Goal: Task Accomplishment & Management: Complete application form

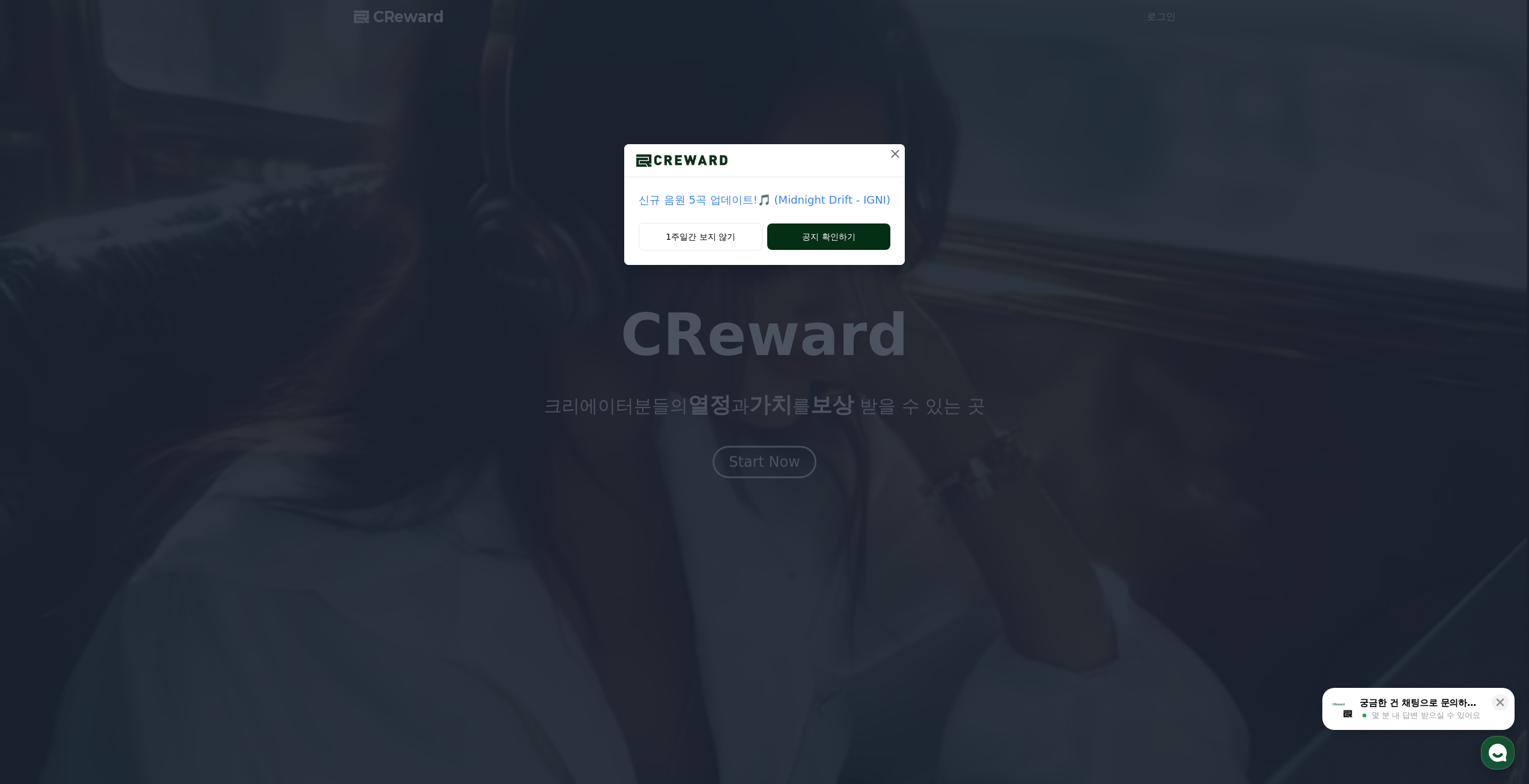
click at [824, 241] on button "공지 확인하기" at bounding box center [829, 237] width 123 height 26
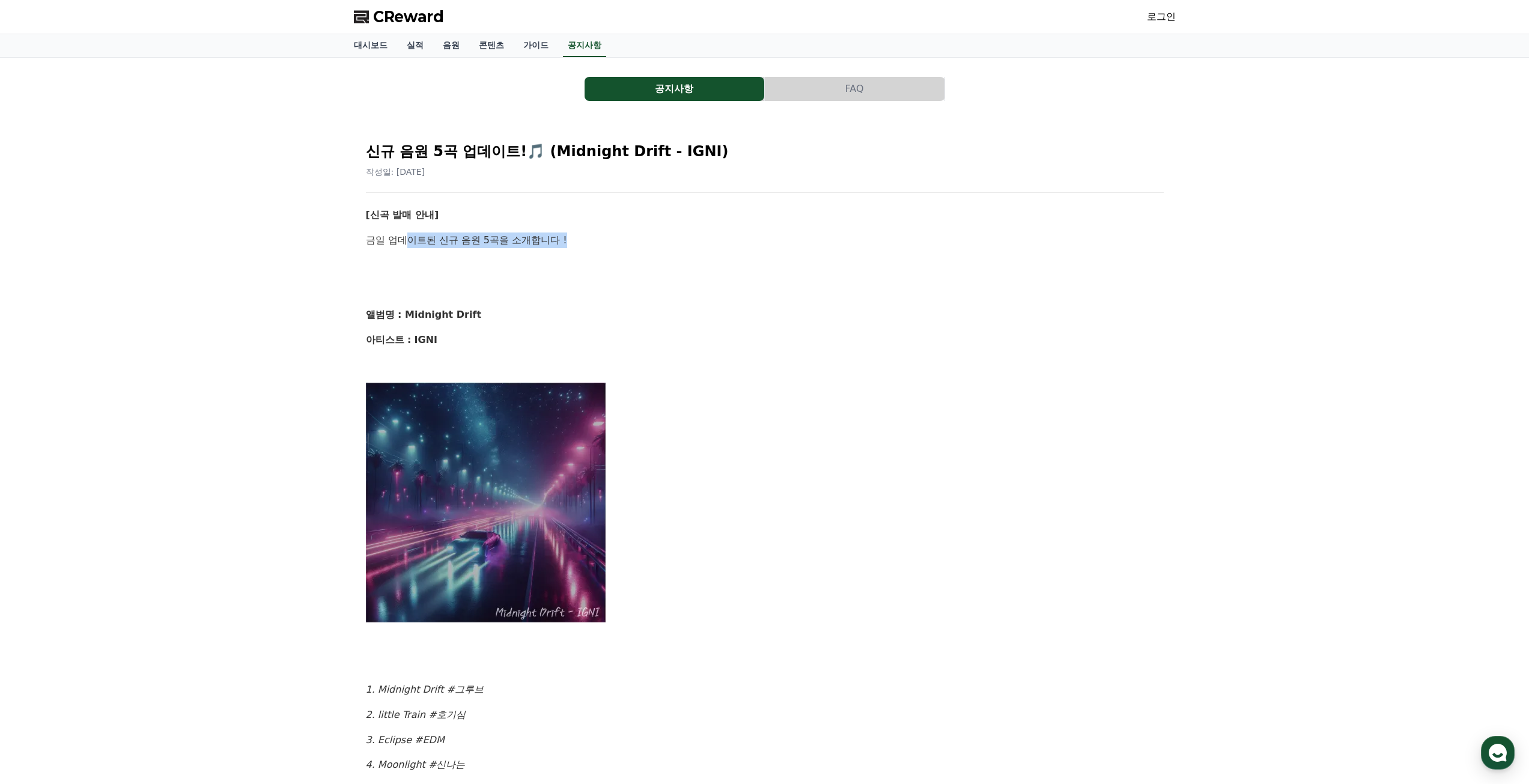
click at [572, 243] on p "금일 업데이트된 신규 음원 5곡을 소개합니다 !" at bounding box center [764, 240] width 798 height 16
click at [735, 291] on p at bounding box center [764, 290] width 798 height 16
click at [362, 54] on link "대시보드" at bounding box center [371, 45] width 53 height 23
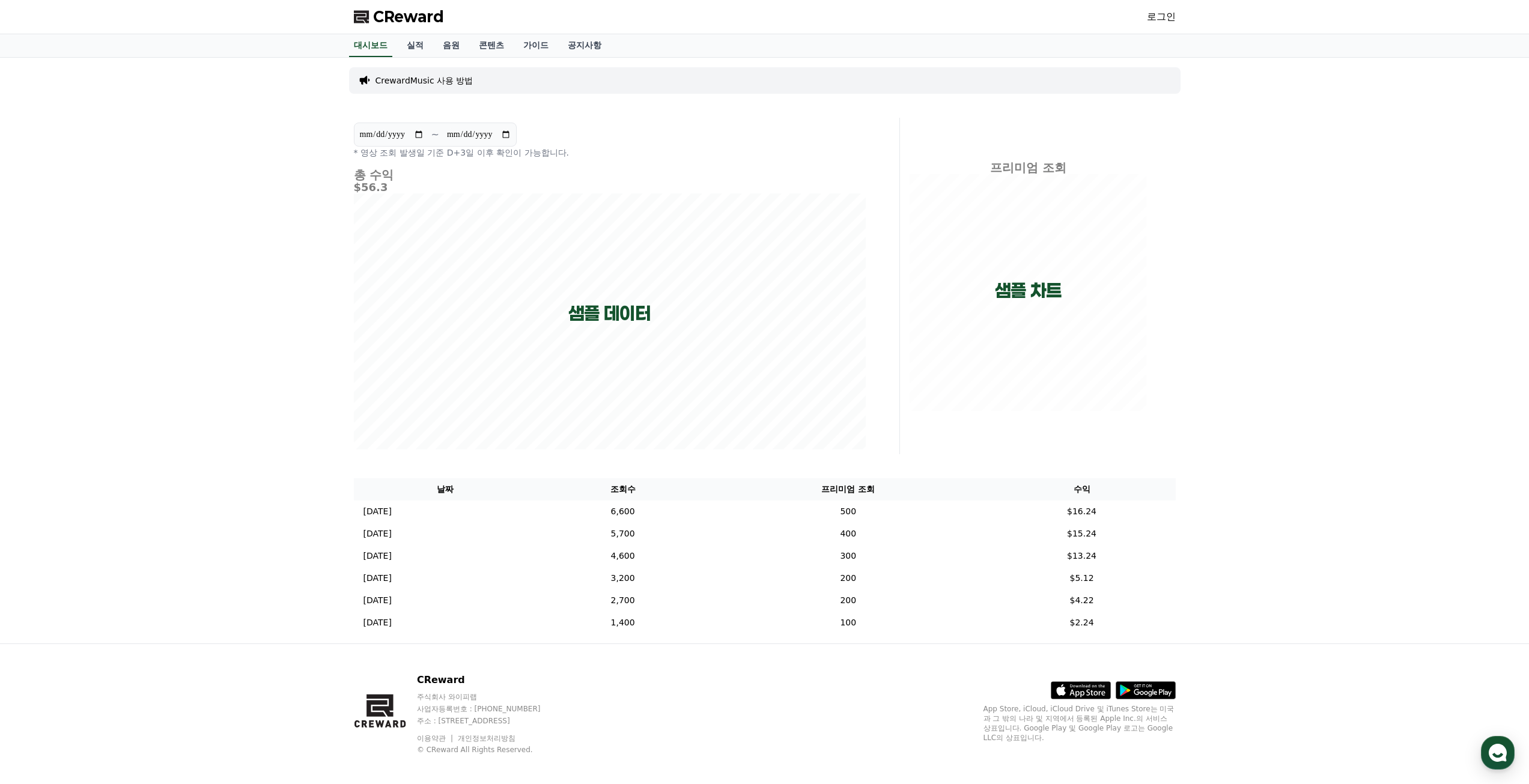
click at [706, 693] on div "CReward 주식회사 와이피랩 사업자등록번호 : 655-81-03655 주소 : 경기도 김포시 양촌읍 양곡로 495, 3층 305-비이16호…" at bounding box center [764, 718] width 841 height 149
click at [417, 46] on link "실적" at bounding box center [415, 45] width 36 height 23
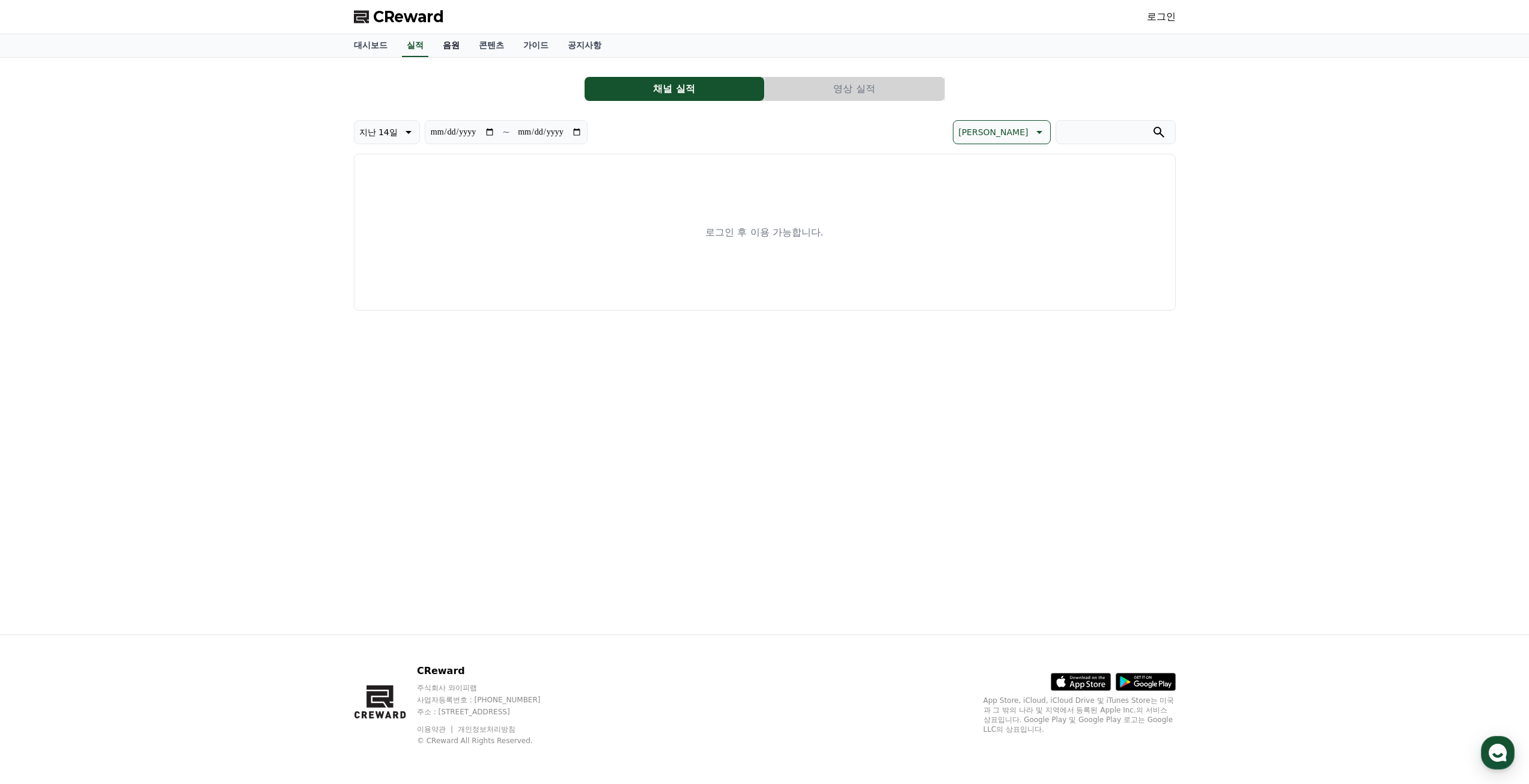
click at [448, 45] on link "음원" at bounding box center [451, 45] width 36 height 23
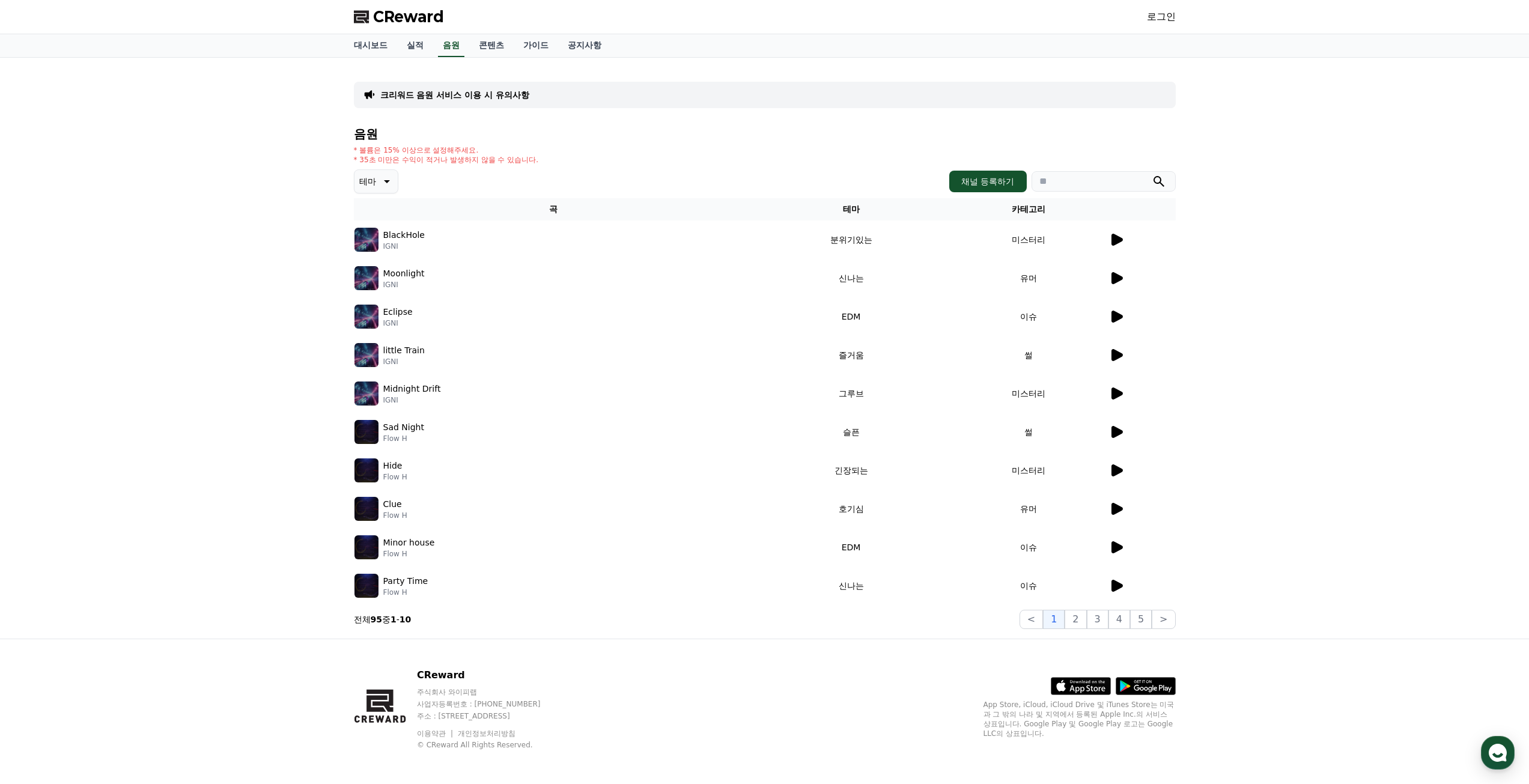
click at [1106, 239] on td "미스터리" at bounding box center [1028, 240] width 159 height 39
click at [1109, 242] on icon at bounding box center [1116, 239] width 14 height 14
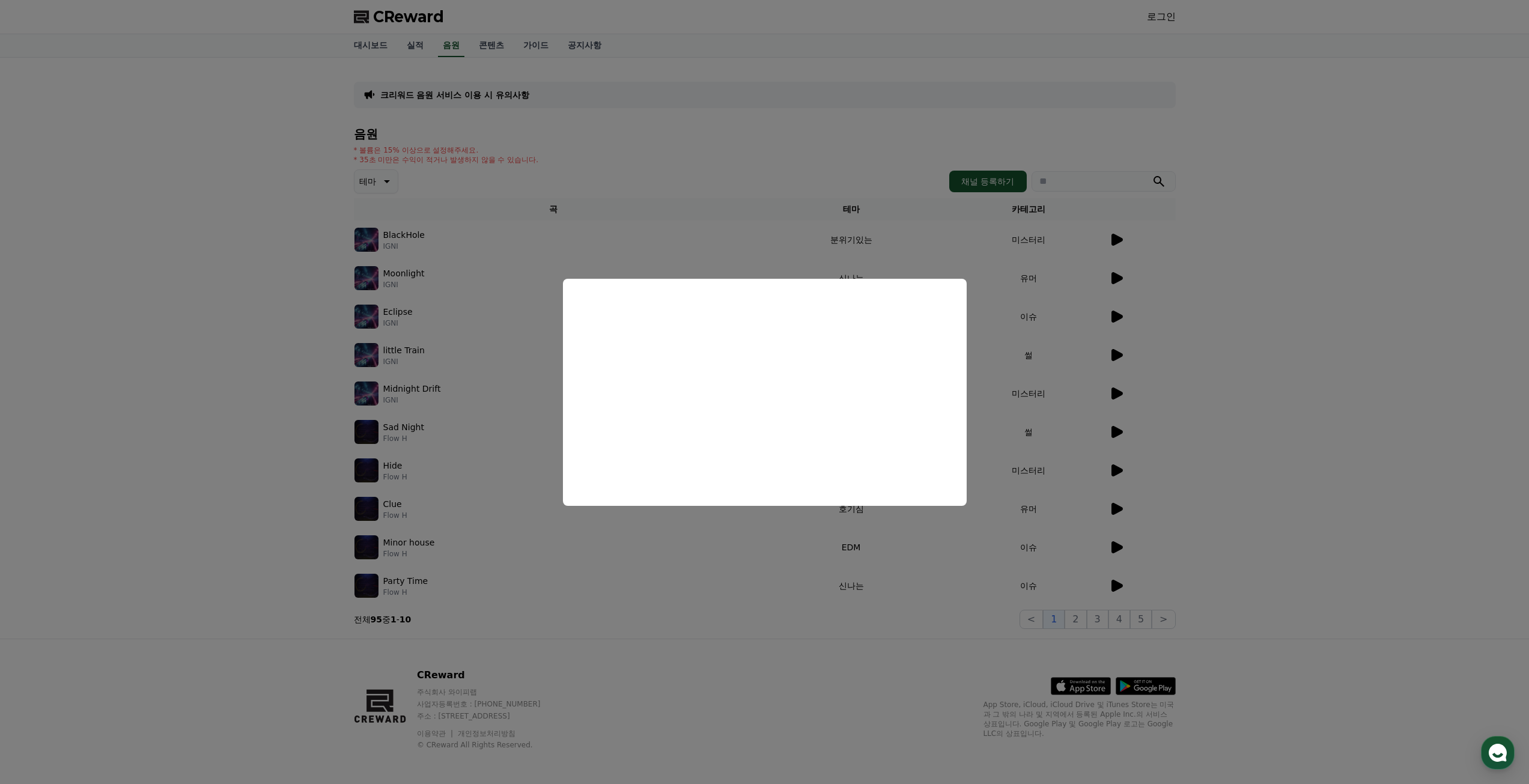
click at [488, 51] on button "close modal" at bounding box center [764, 392] width 1529 height 784
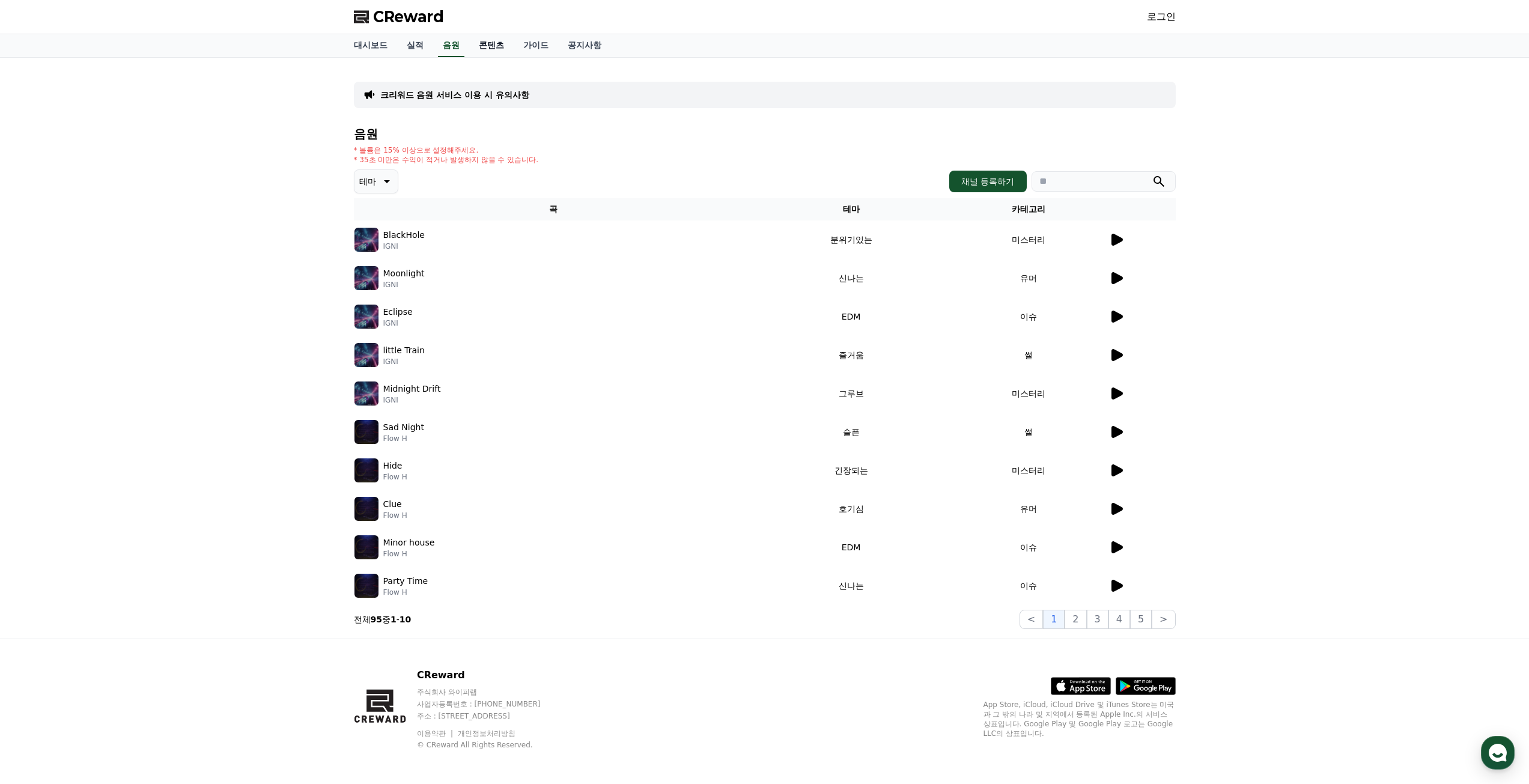
click at [491, 40] on link "콘텐츠" at bounding box center [492, 45] width 45 height 23
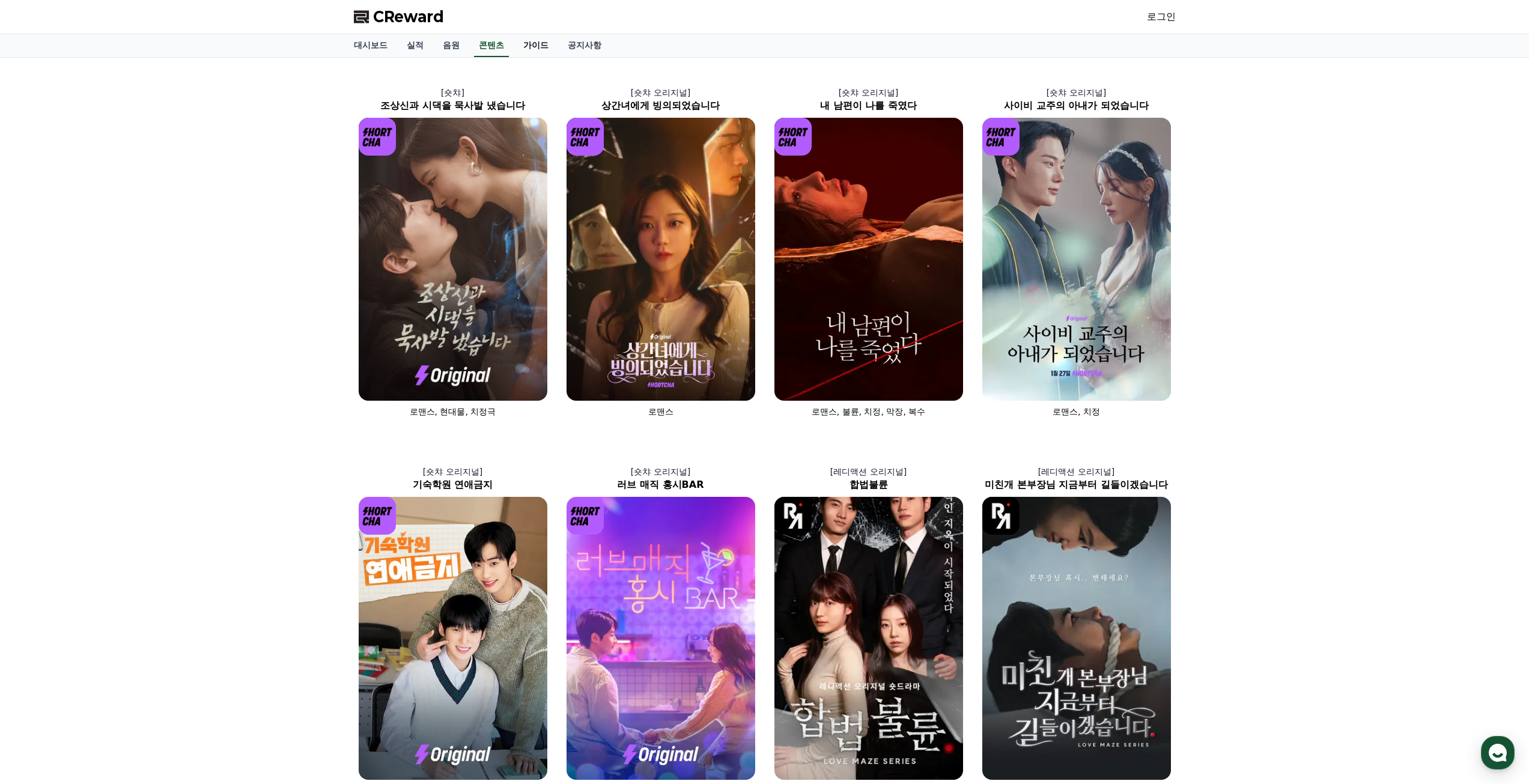
click at [540, 46] on link "가이드" at bounding box center [535, 45] width 45 height 23
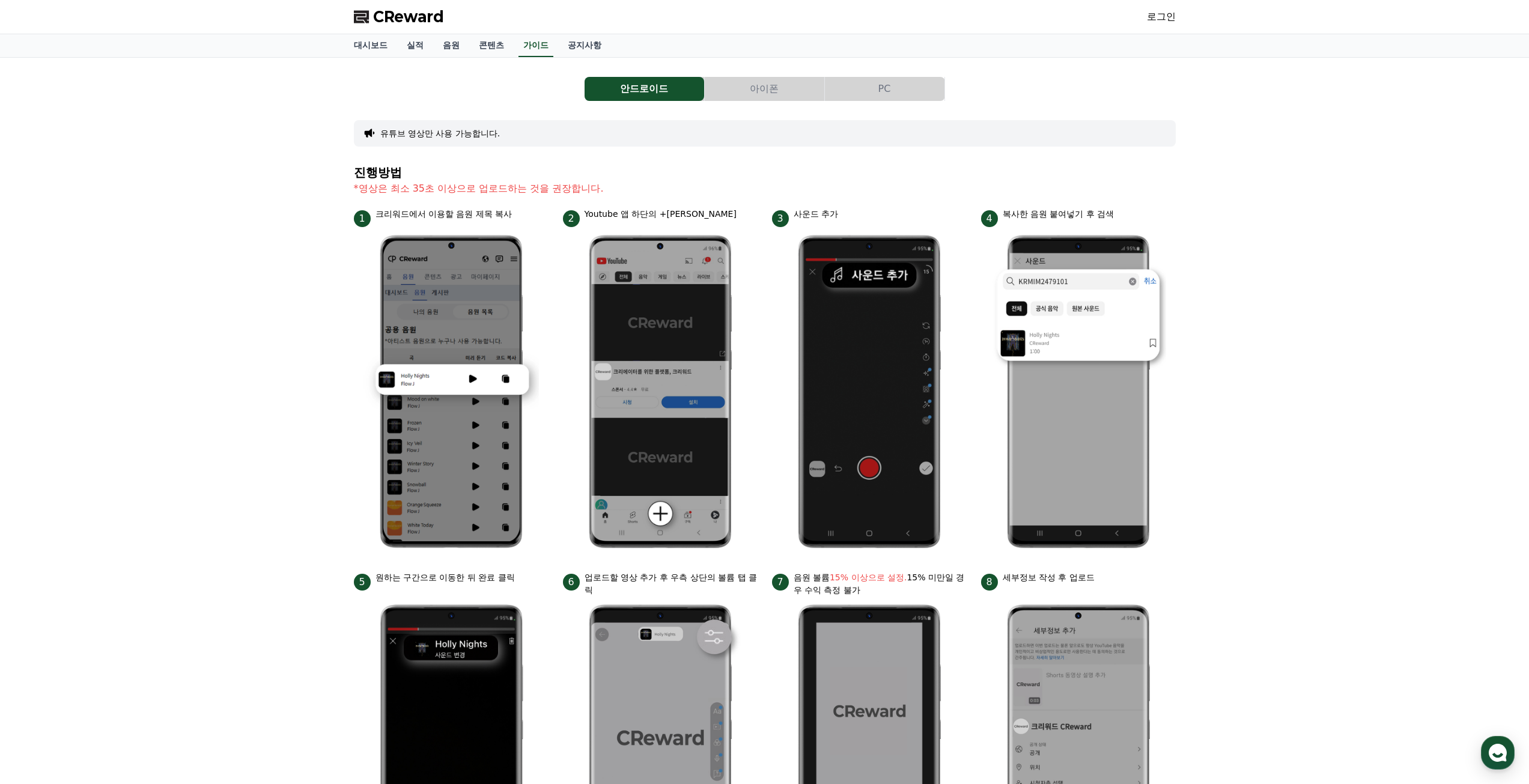
drag, startPoint x: 392, startPoint y: 215, endPoint x: 572, endPoint y: 257, distance: 184.8
click at [525, 222] on div "1 크리워드에서 이용할 음원 제목 복사" at bounding box center [451, 217] width 194 height 19
click at [358, 51] on link "대시보드" at bounding box center [371, 45] width 53 height 23
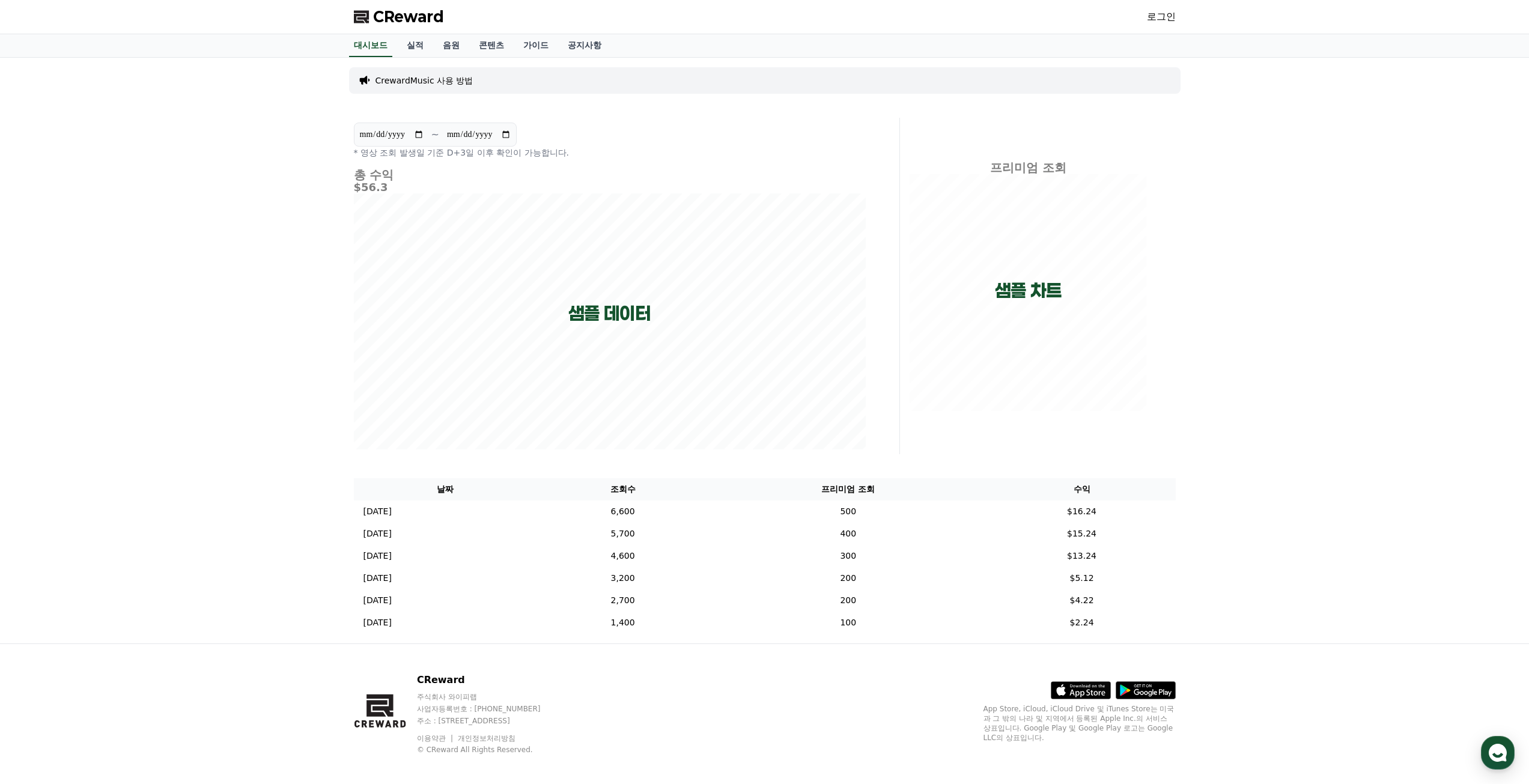
scroll to position [9, 0]
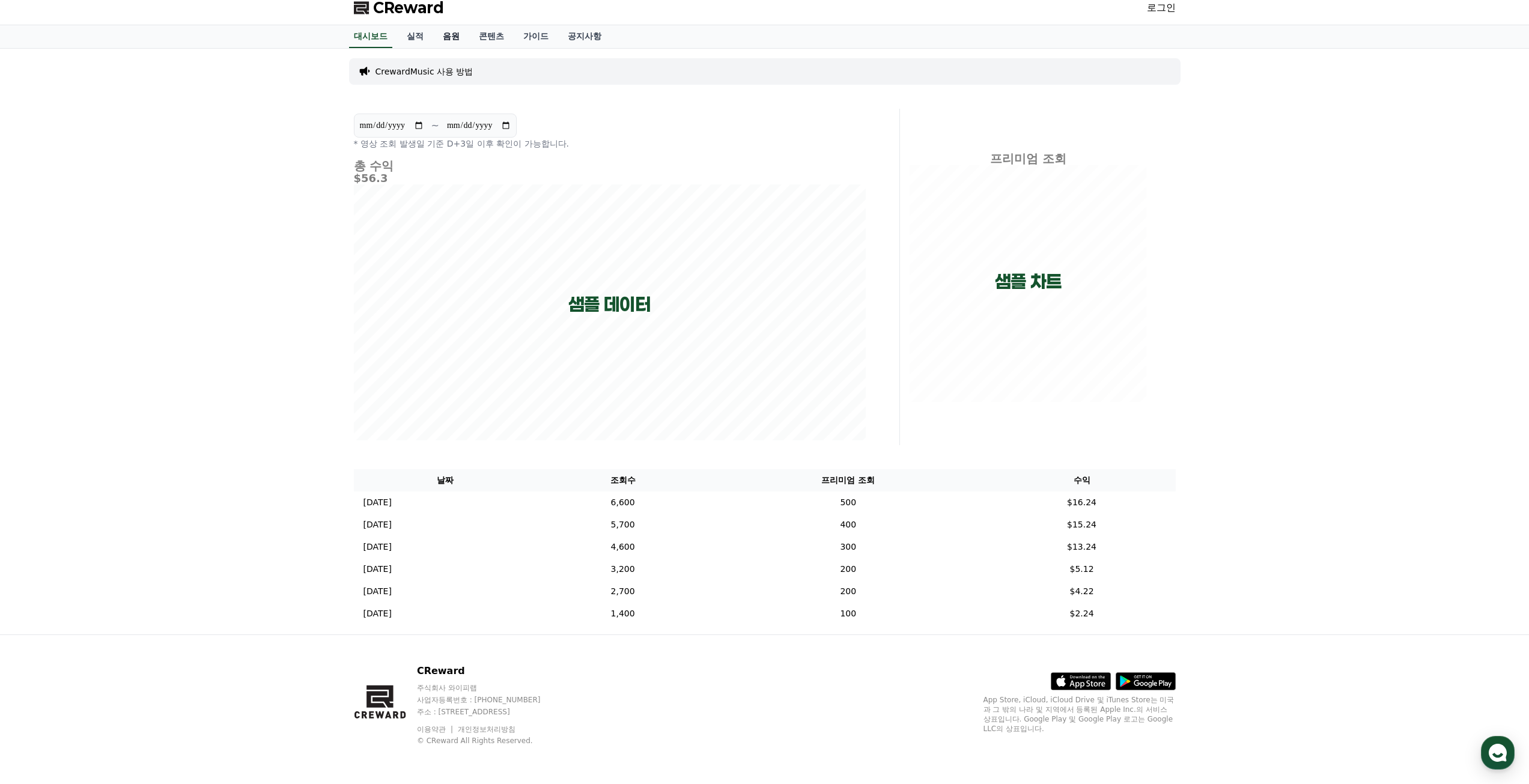
click at [453, 39] on link "음원" at bounding box center [451, 36] width 36 height 23
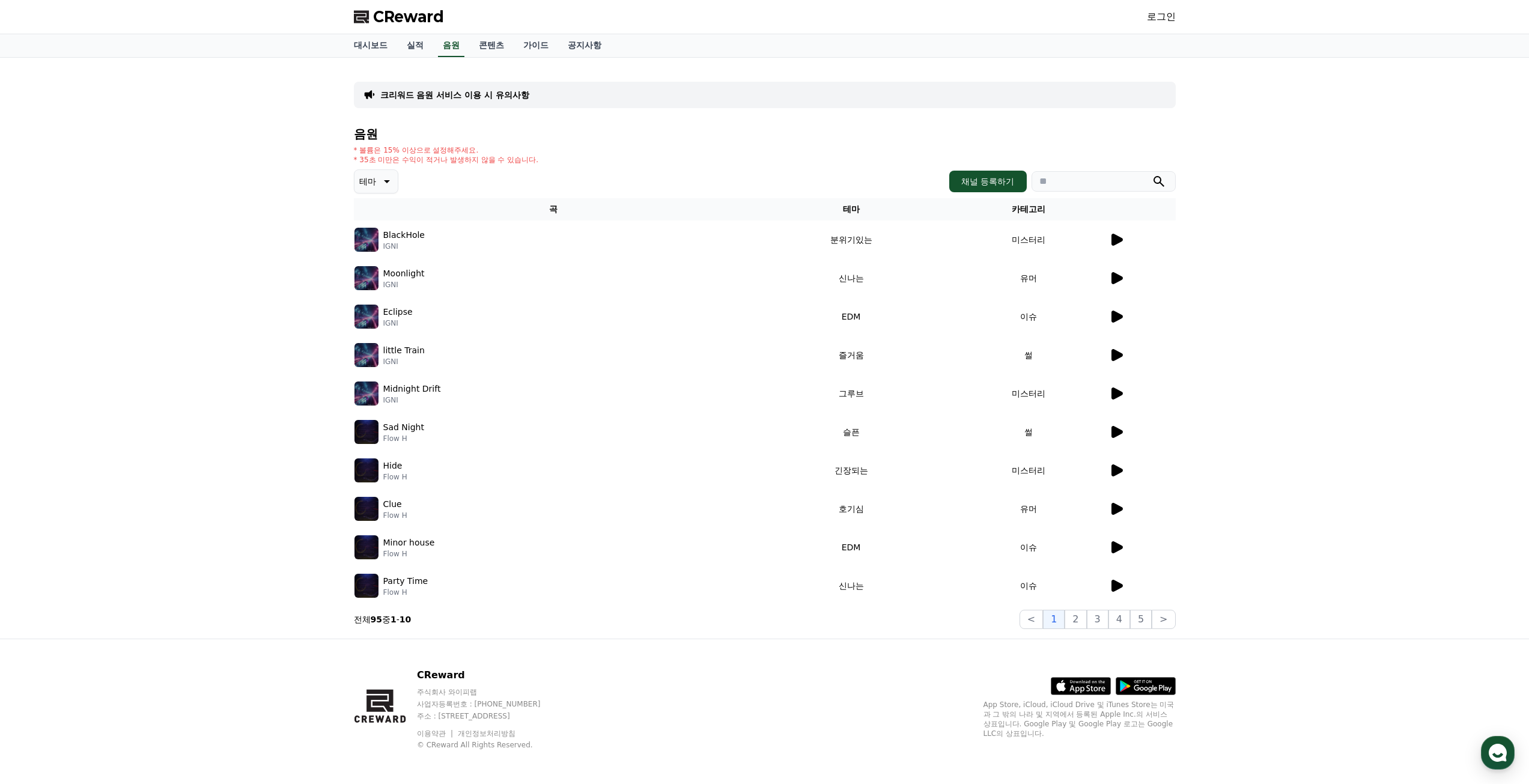
click at [379, 181] on icon at bounding box center [386, 181] width 14 height 14
click at [390, 284] on button "신나는" at bounding box center [373, 280] width 35 height 26
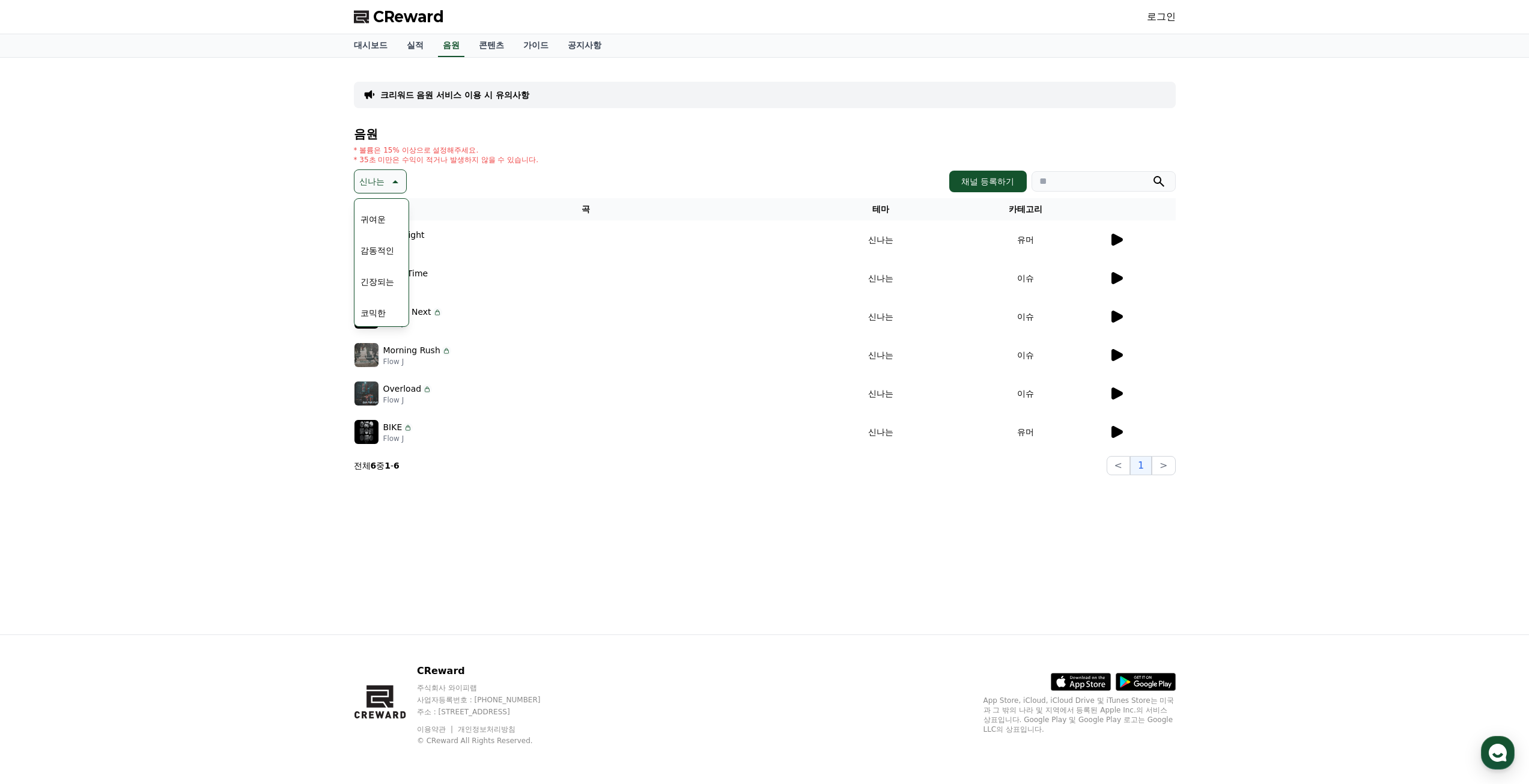
scroll to position [495, 0]
click at [395, 250] on button "감동적인" at bounding box center [377, 249] width 43 height 26
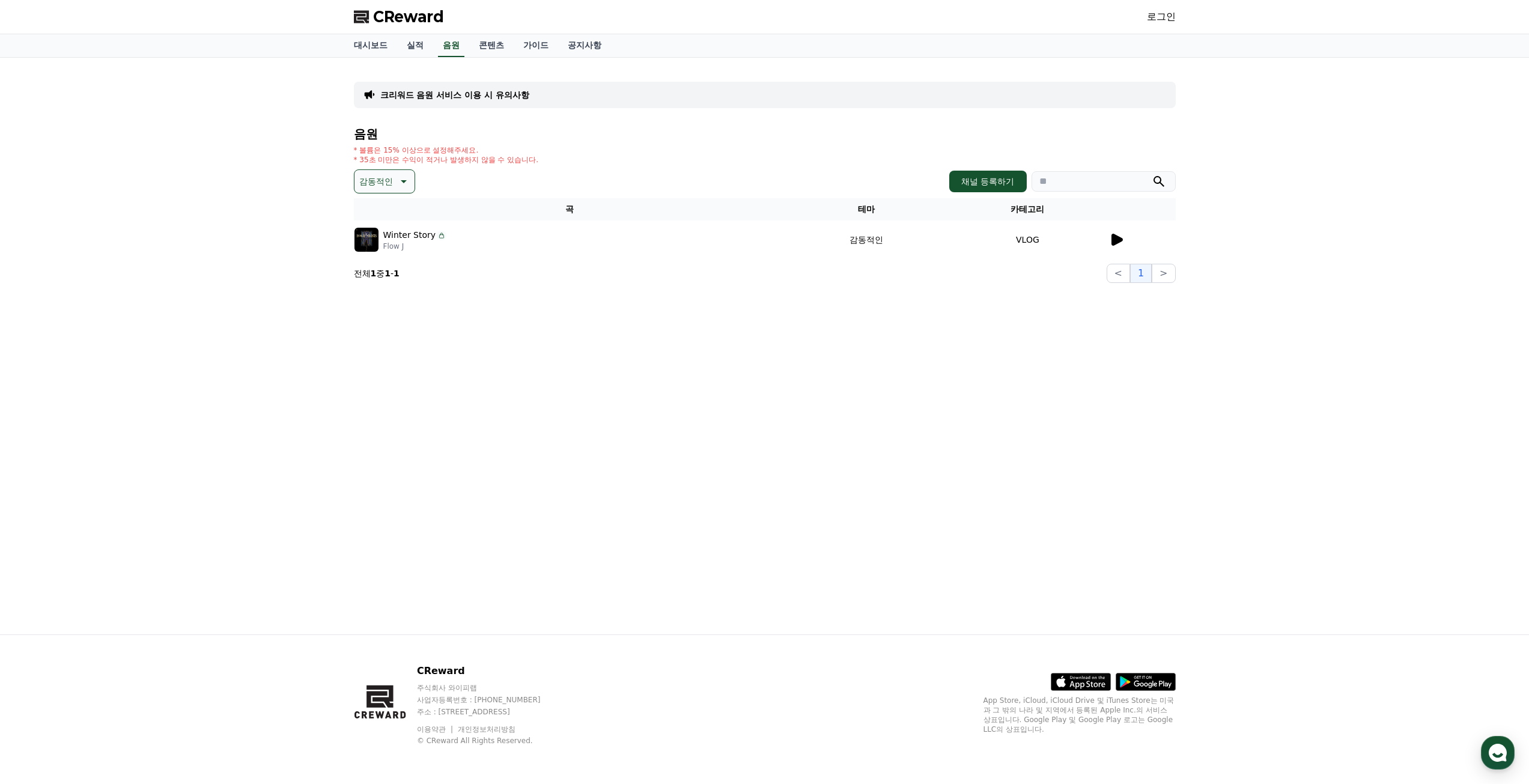
click at [1116, 246] on icon at bounding box center [1116, 239] width 14 height 14
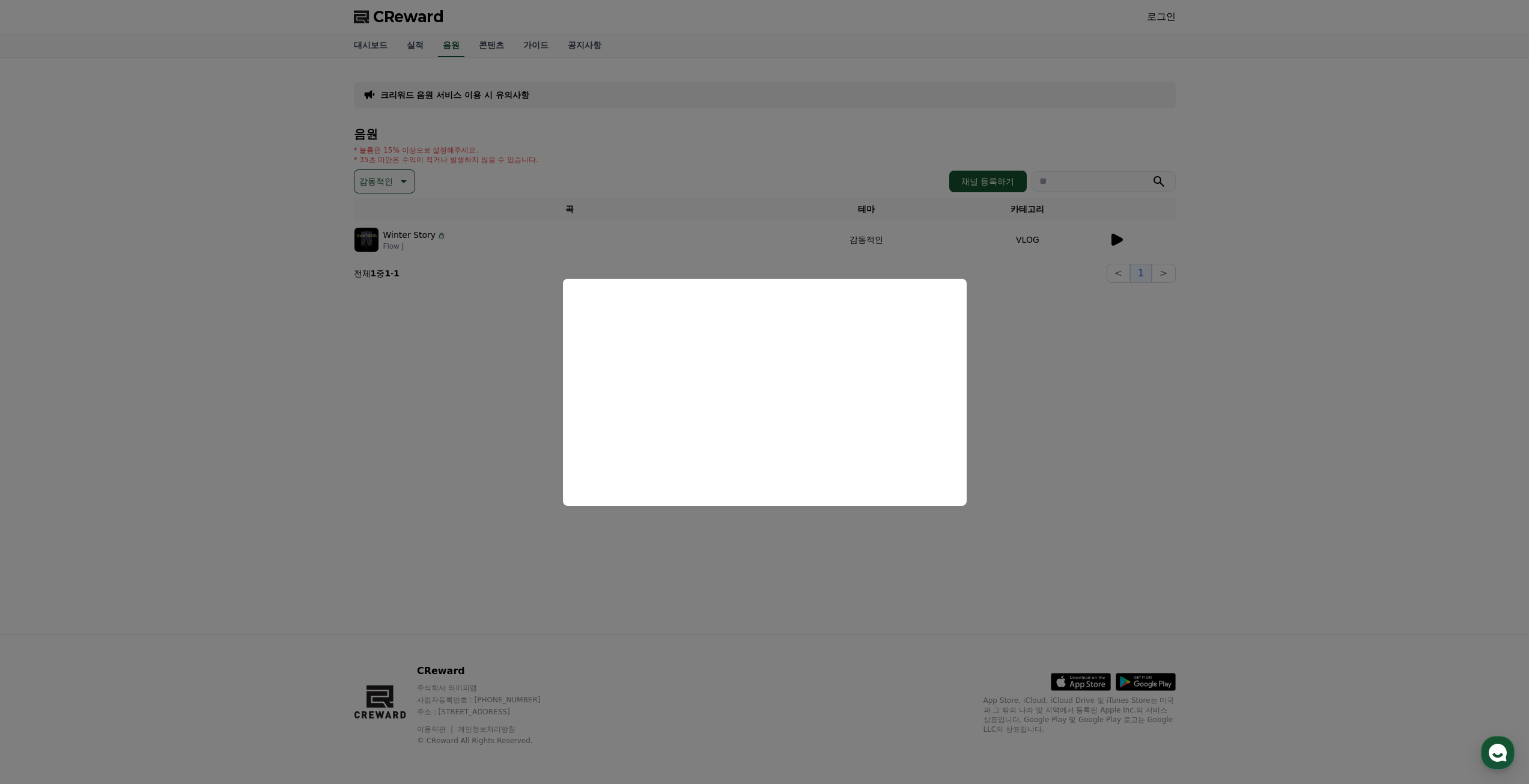
click at [582, 47] on button "close modal" at bounding box center [764, 392] width 1529 height 784
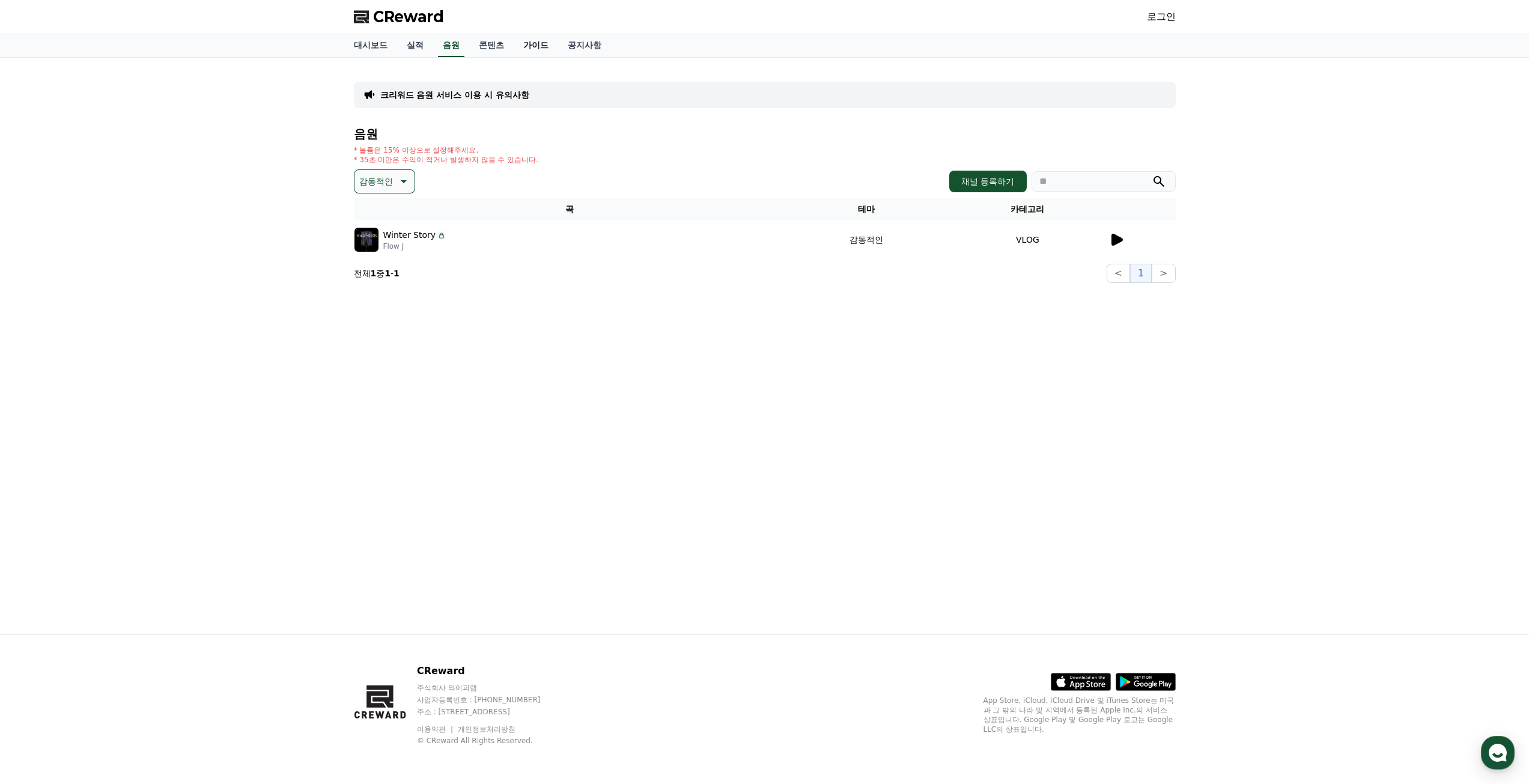
click at [529, 48] on link "가이드" at bounding box center [535, 45] width 45 height 23
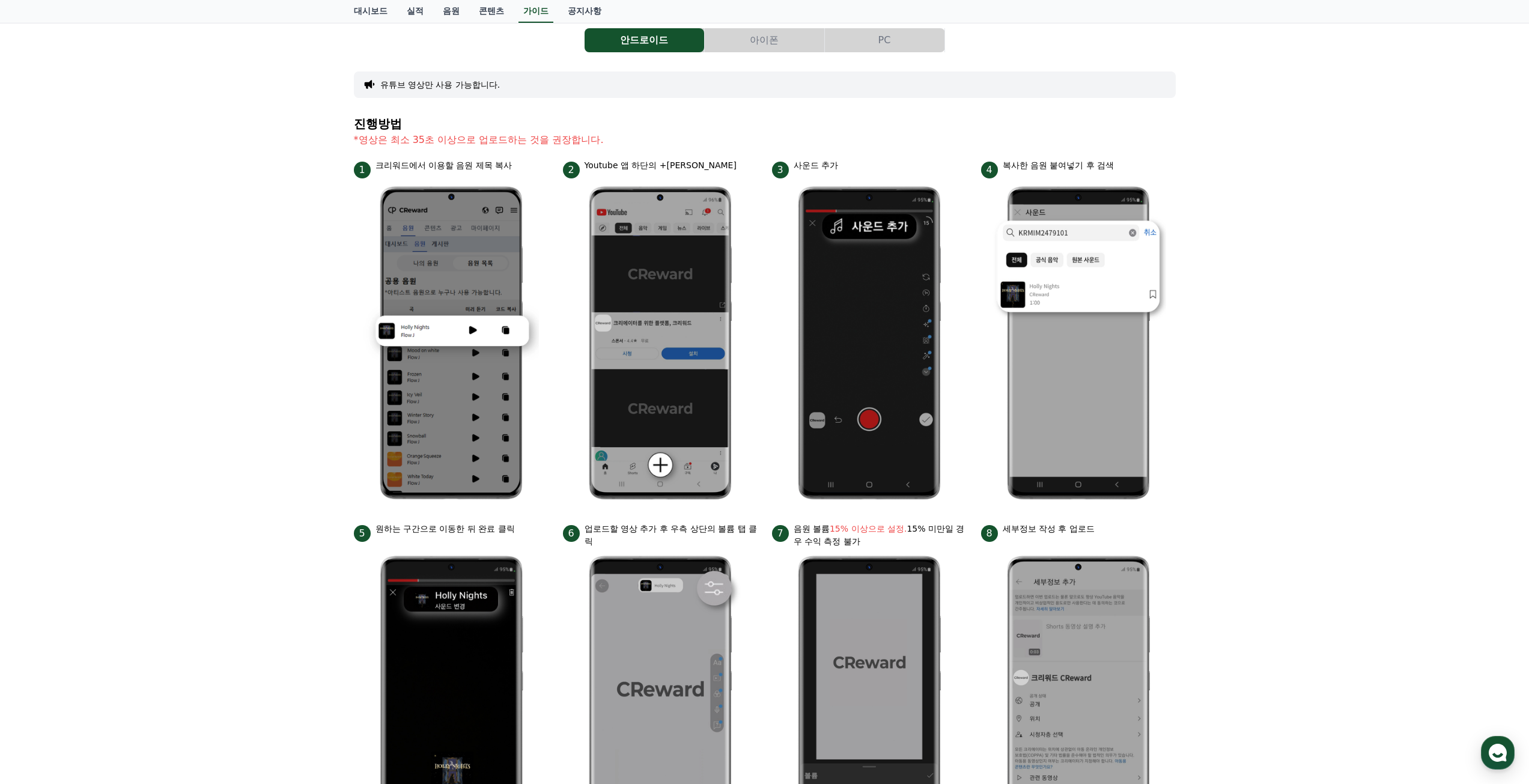
scroll to position [302, 0]
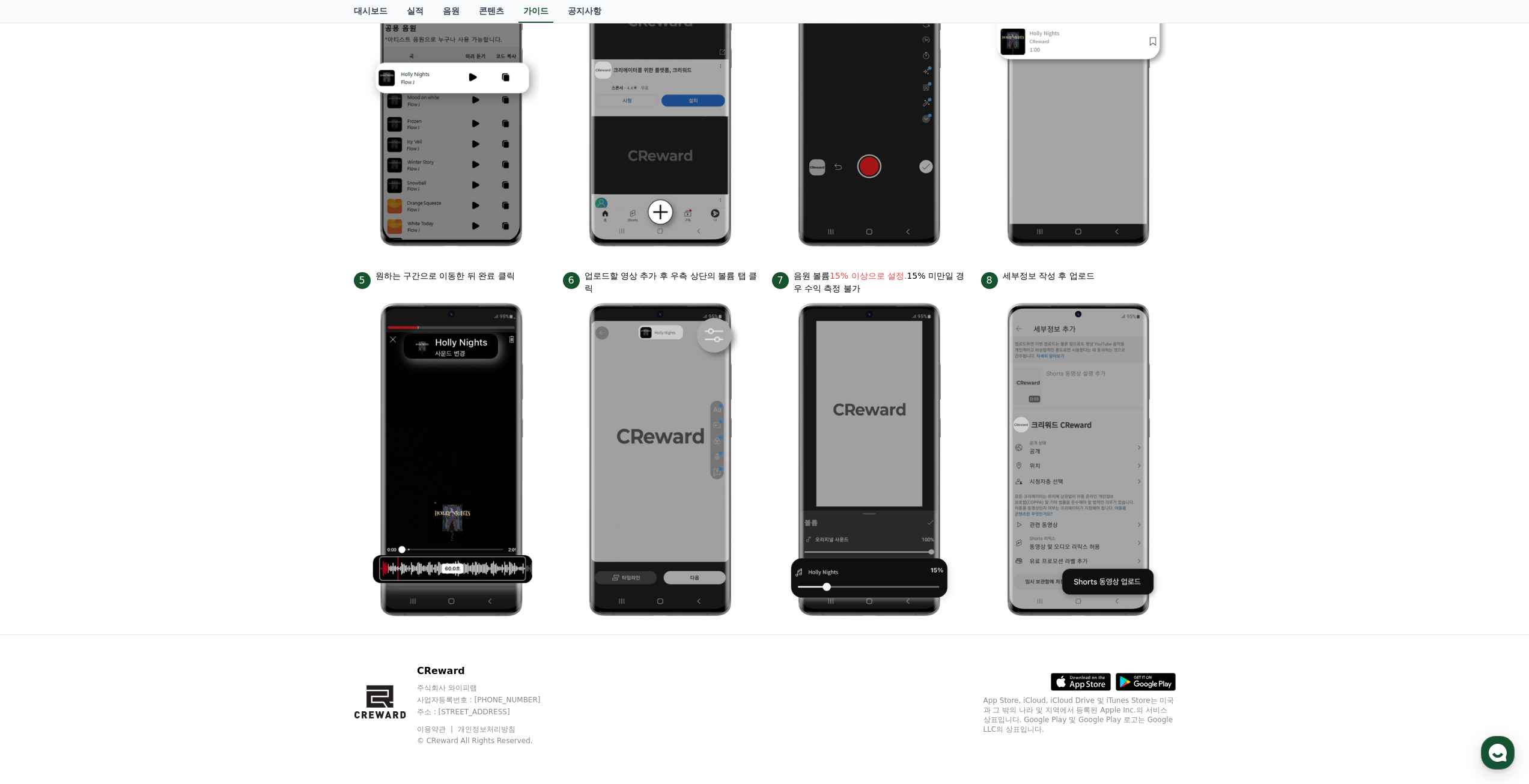
drag, startPoint x: 399, startPoint y: 282, endPoint x: 541, endPoint y: 281, distance: 142.0
click at [532, 281] on div "5 원하는 구간으로 이동한 뒤 완료 클릭" at bounding box center [451, 279] width 194 height 19
drag, startPoint x: 578, startPoint y: 274, endPoint x: 752, endPoint y: 296, distance: 175.4
click at [752, 296] on li "6 업로드할 영상 추가 후 우측 상단의 볼륨 탭 클릭" at bounding box center [660, 448] width 194 height 355
drag, startPoint x: 839, startPoint y: 287, endPoint x: 927, endPoint y: 290, distance: 88.1
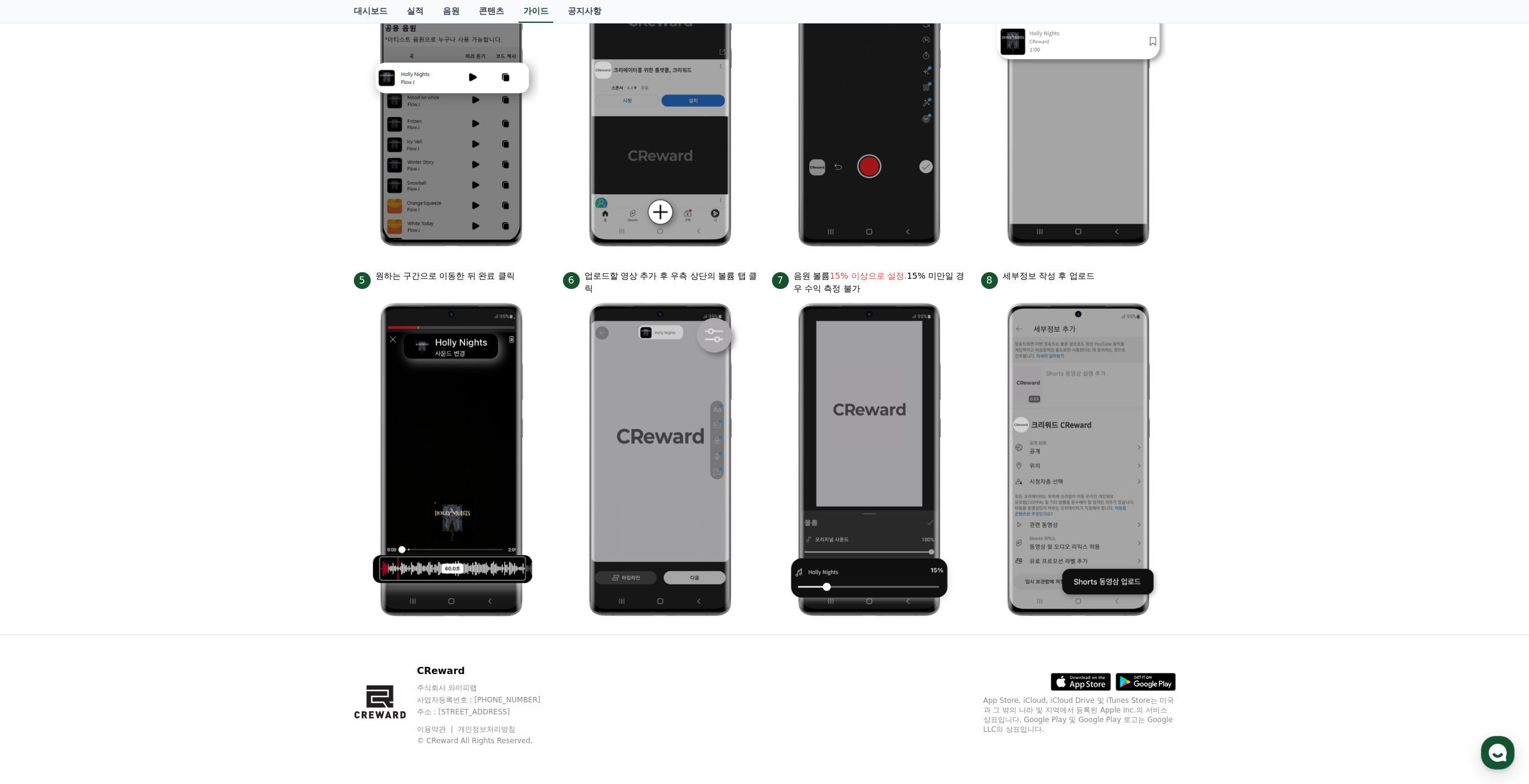
click at [927, 290] on p "음원 볼륨 15% 이상으로 설정. 15% 미만일 경우 수익 측정 불가" at bounding box center [880, 282] width 173 height 25
click at [1342, 336] on div "안드로이드 아이폰 PC 유튜브 영상만 사용 가능합니다. 진행방법 *영상은 최소 35초 이상으로 업로드하는 것을 권장합니다. 1 크리워드에서 이…" at bounding box center [764, 195] width 1529 height 879
drag, startPoint x: 817, startPoint y: 288, endPoint x: 938, endPoint y: 287, distance: 121.0
click at [938, 287] on p "음원 볼륨 15% 이상으로 설정. 15% 미만일 경우 수익 측정 불가" at bounding box center [880, 282] width 173 height 25
click at [1295, 368] on div "안드로이드 아이폰 PC 유튜브 영상만 사용 가능합니다. 진행방법 *영상은 최소 35초 이상으로 업로드하는 것을 권장합니다. 1 크리워드에서 이…" at bounding box center [764, 195] width 1529 height 879
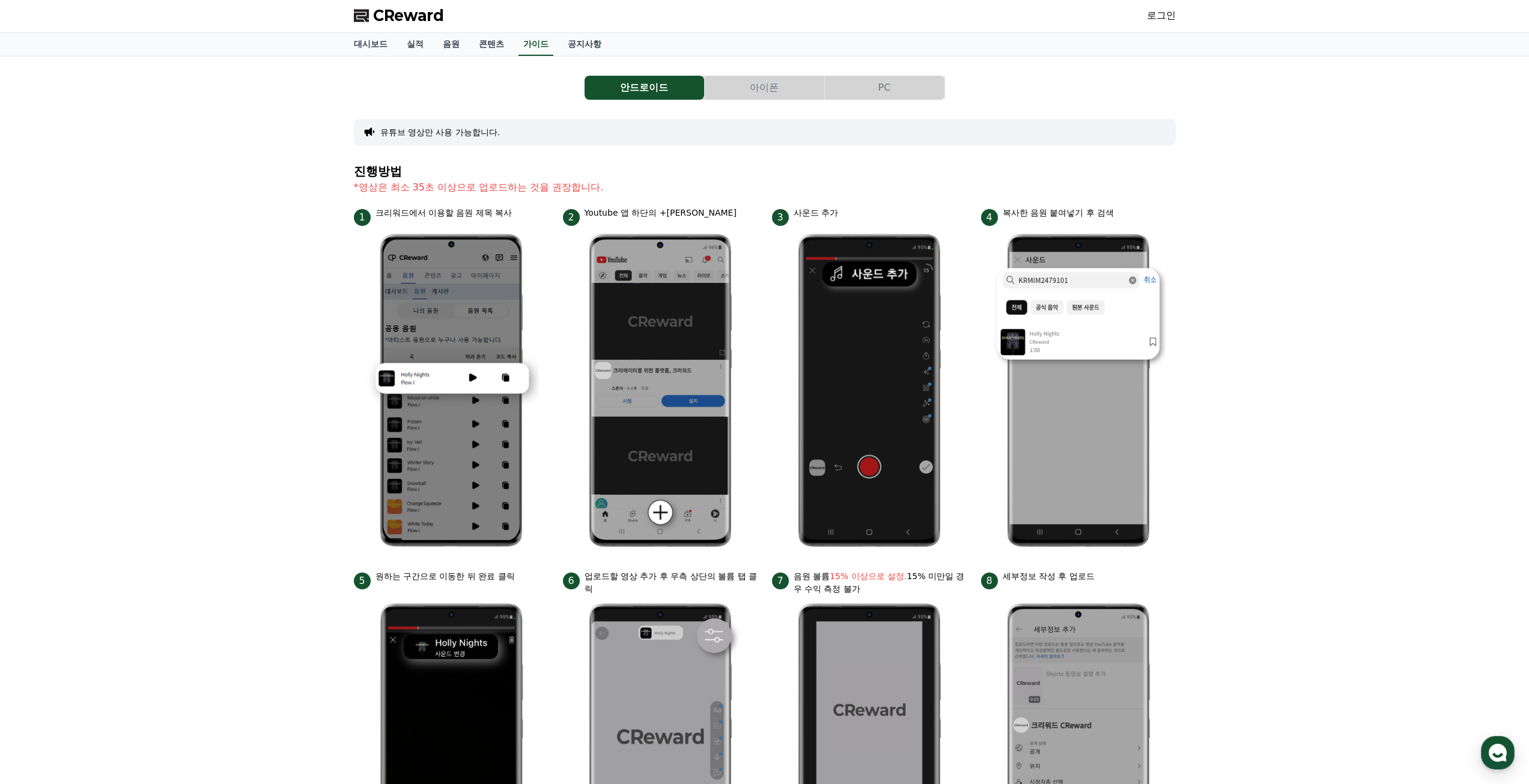
scroll to position [0, 0]
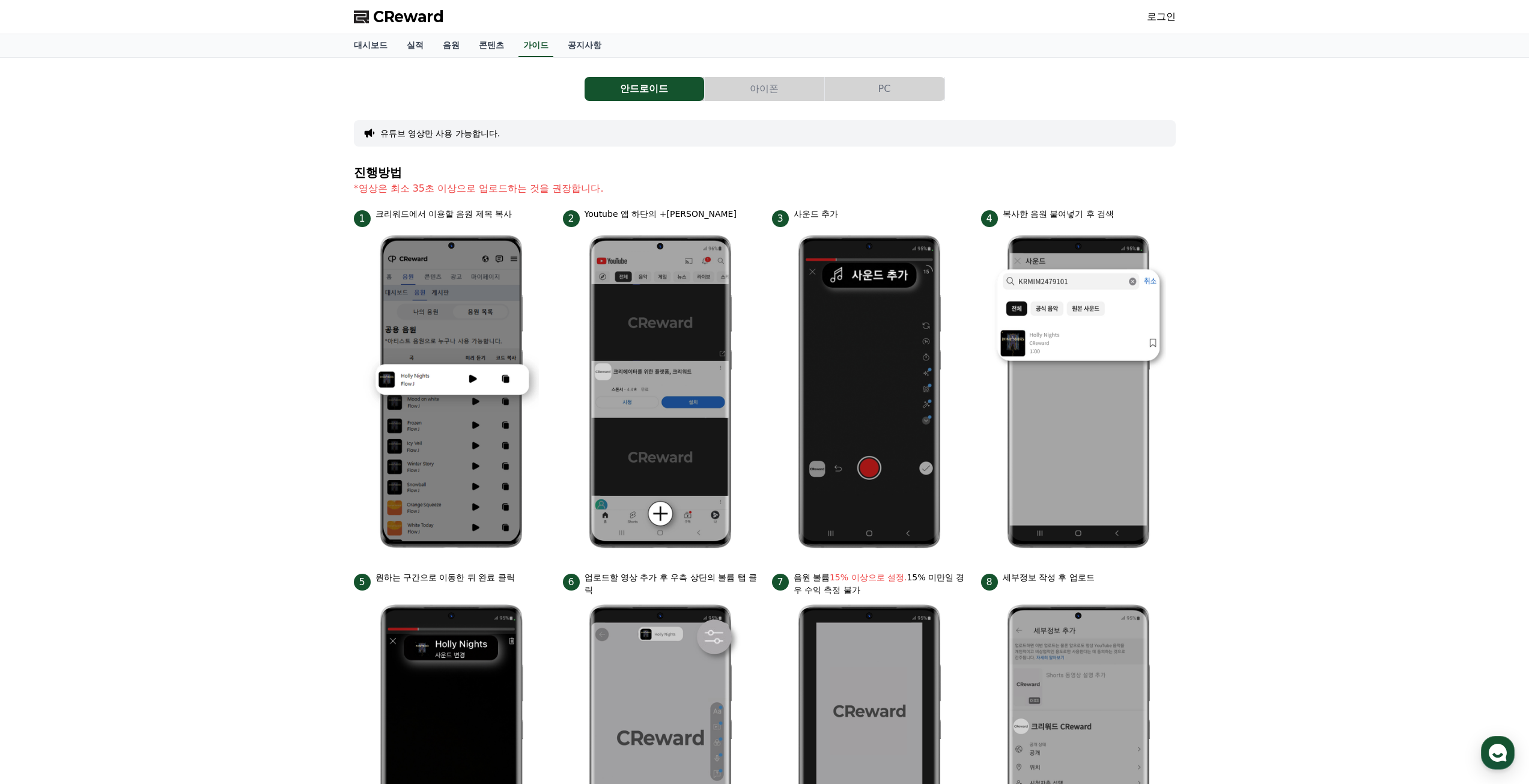
drag, startPoint x: 433, startPoint y: 194, endPoint x: 622, endPoint y: 190, distance: 189.0
click at [622, 190] on p "*영상은 최소 35초 이상으로 업로드하는 것을 권장합니다." at bounding box center [764, 188] width 822 height 14
click at [376, 187] on p "*영상은 최소 35초 이상으로 업로드하는 것을 권장합니다." at bounding box center [764, 188] width 822 height 14
drag, startPoint x: 395, startPoint y: 191, endPoint x: 651, endPoint y: 190, distance: 256.0
click at [651, 190] on p "*영상은 최소 35초 이상으로 업로드하는 것을 권장합니다." at bounding box center [764, 188] width 822 height 14
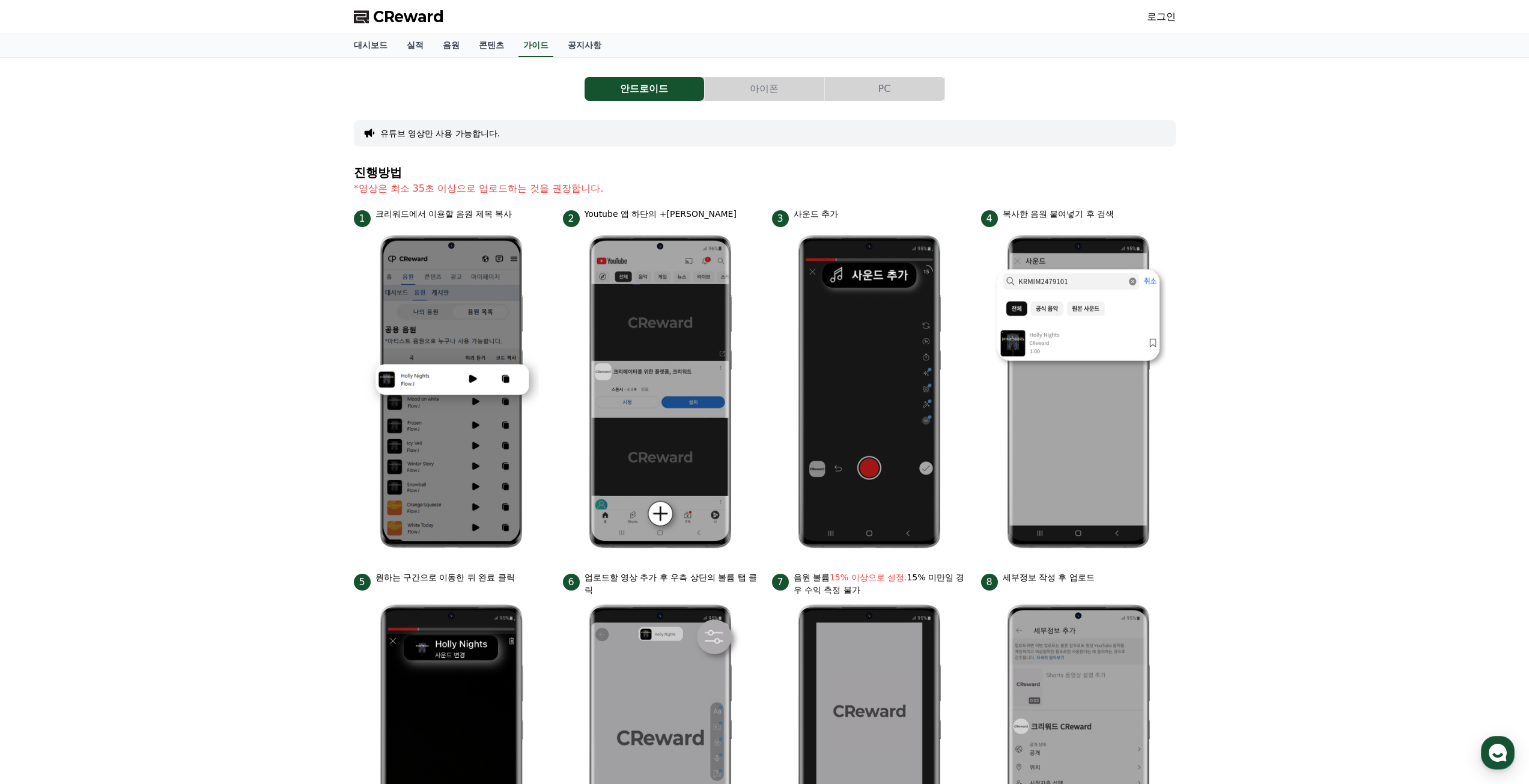
click at [698, 195] on p "*영상은 최소 35초 이상으로 업로드하는 것을 권장합니다." at bounding box center [764, 188] width 822 height 14
drag, startPoint x: 684, startPoint y: 202, endPoint x: 355, endPoint y: 200, distance: 329.0
click at [355, 200] on section "진행방법 *영상은 최소 35초 이상으로 업로드하는 것을 권장합니다." at bounding box center [764, 187] width 822 height 42
click at [689, 202] on section "진행방법 *영상은 최소 35초 이상으로 업로드하는 것을 권장합니다." at bounding box center [764, 187] width 822 height 42
click at [1372, 233] on div "안드로이드 아이폰 PC 유튜브 영상만 사용 가능합니다. 진행방법 *영상은 최소 35초 이상으로 업로드하는 것을 권장합니다. 1 크리워드에서 이…" at bounding box center [764, 497] width 1529 height 879
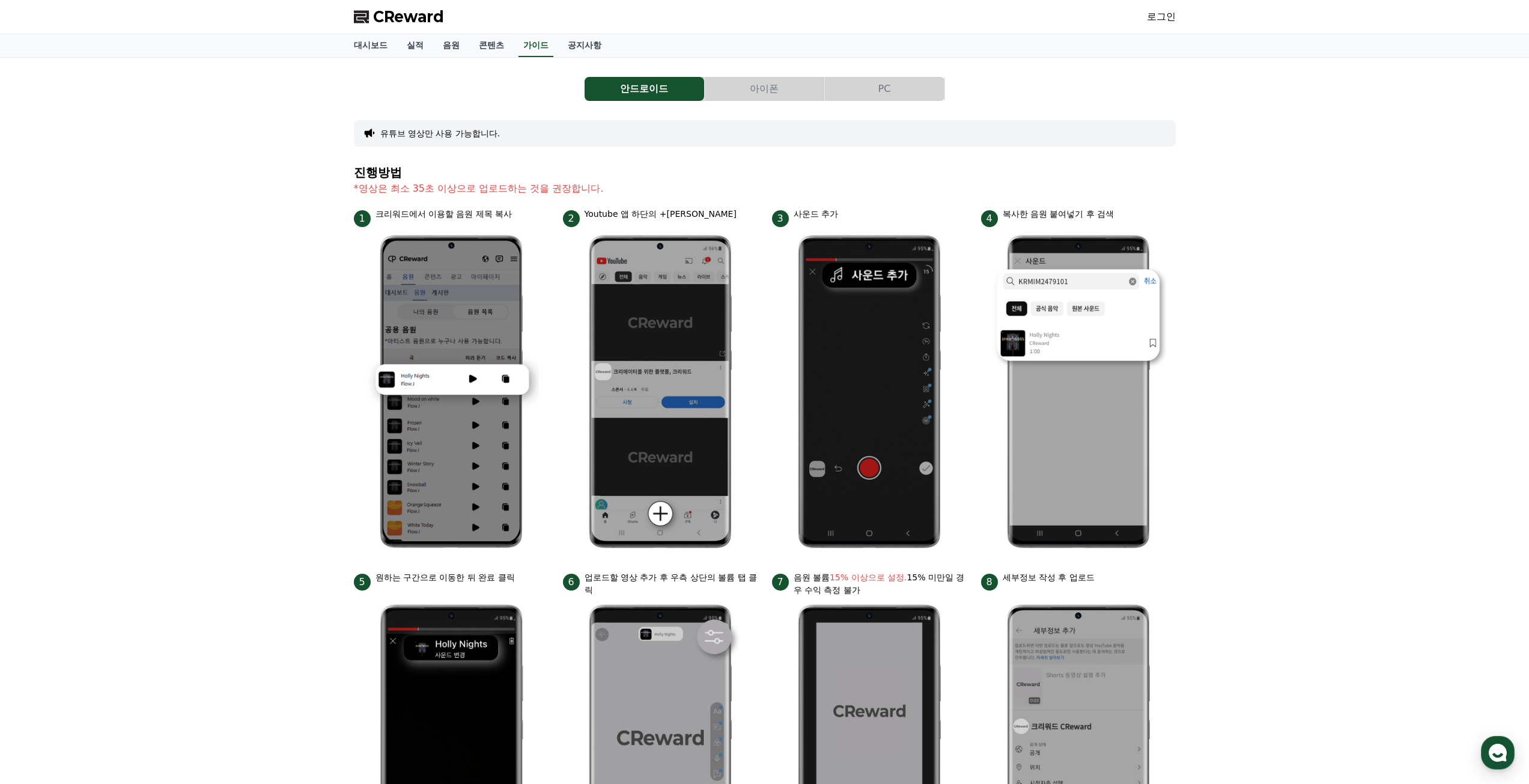
click at [902, 82] on button "PC" at bounding box center [885, 89] width 119 height 24
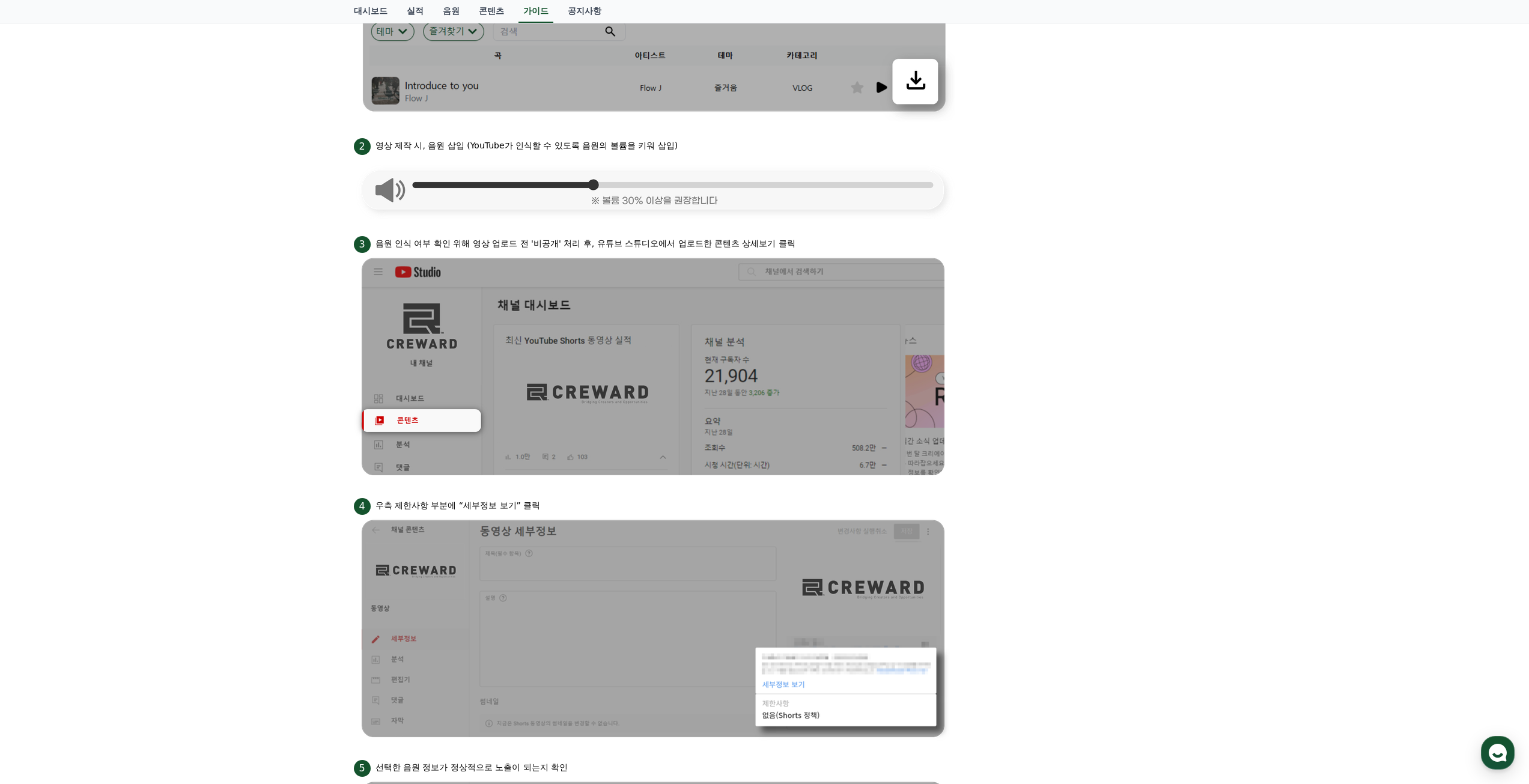
scroll to position [481, 0]
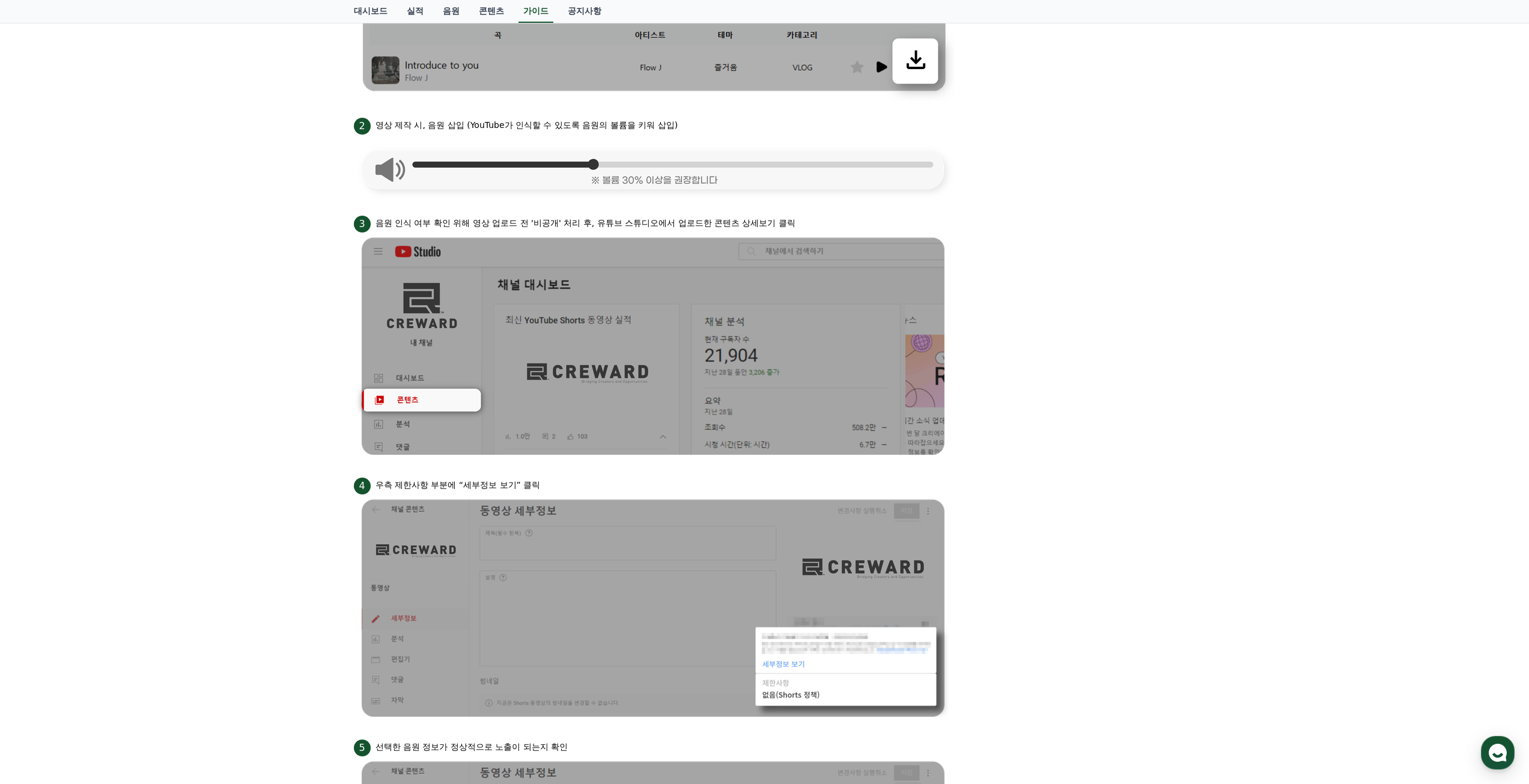
click at [1111, 484] on div "4 우측 제한사항 부분에 “세부정보 보기” 클릭" at bounding box center [764, 485] width 822 height 19
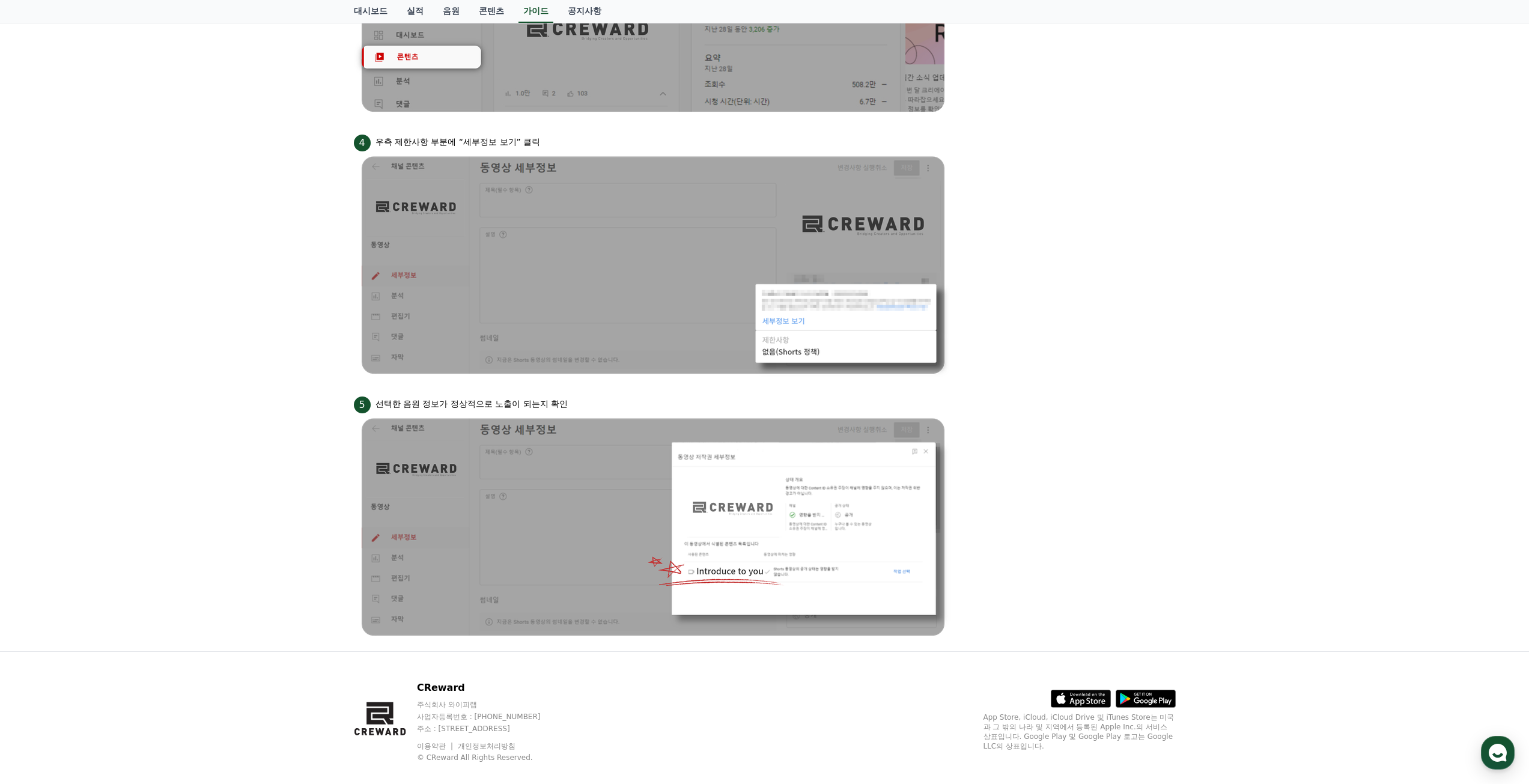
scroll to position [841, 0]
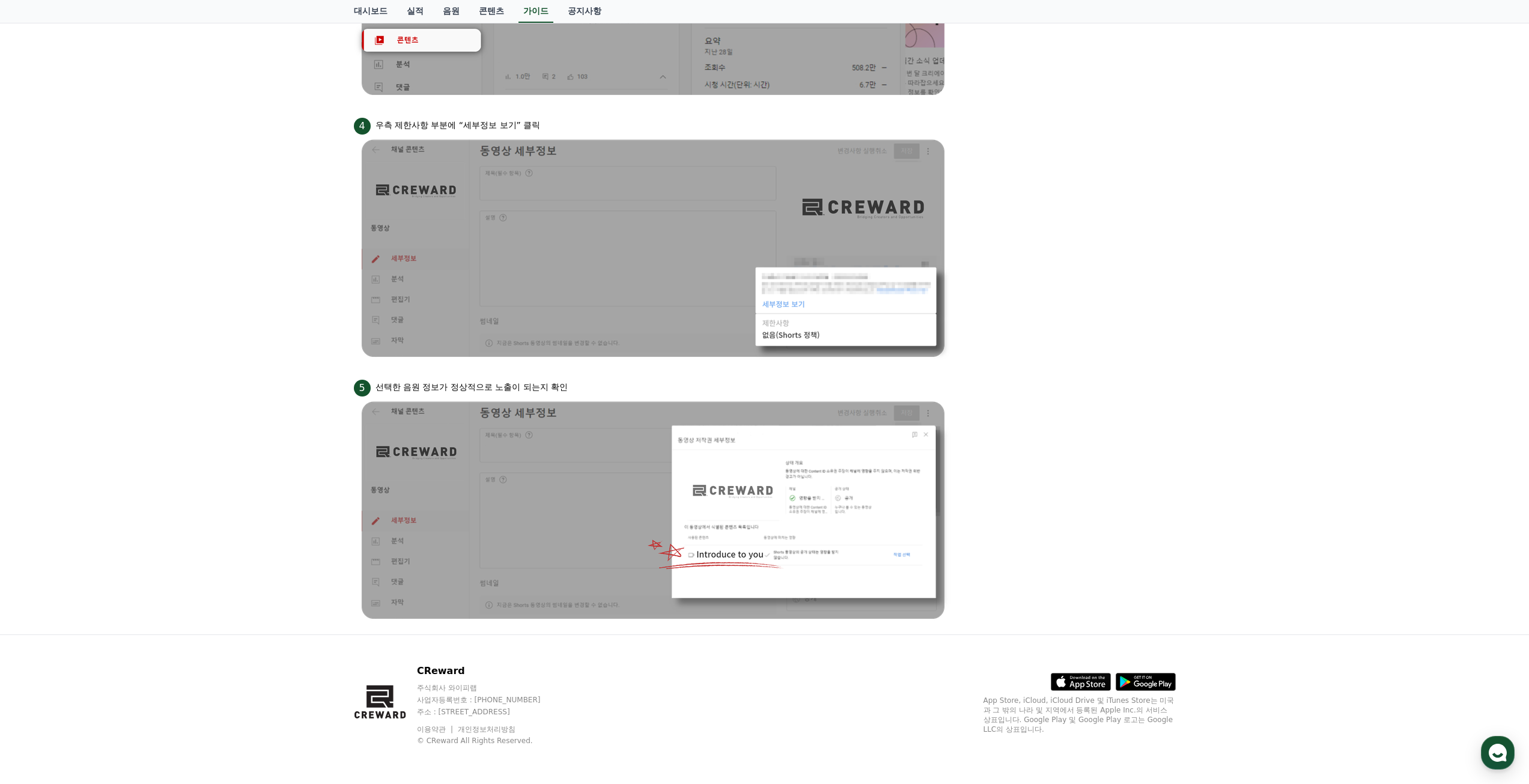
click at [1118, 560] on li "5 선택한 음원 정보가 정상적으로 노출이 되는지 확인" at bounding box center [764, 500] width 822 height 247
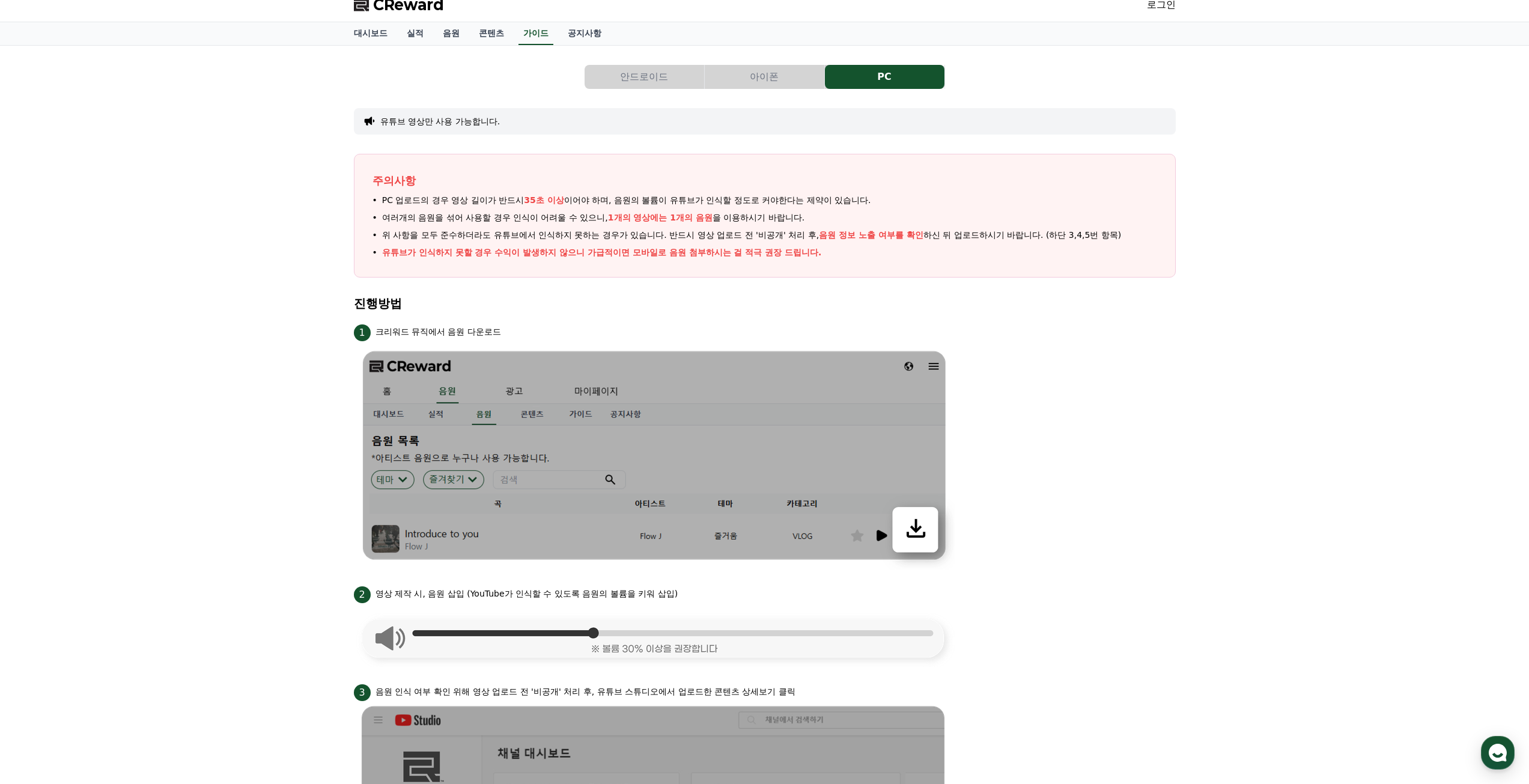
scroll to position [0, 0]
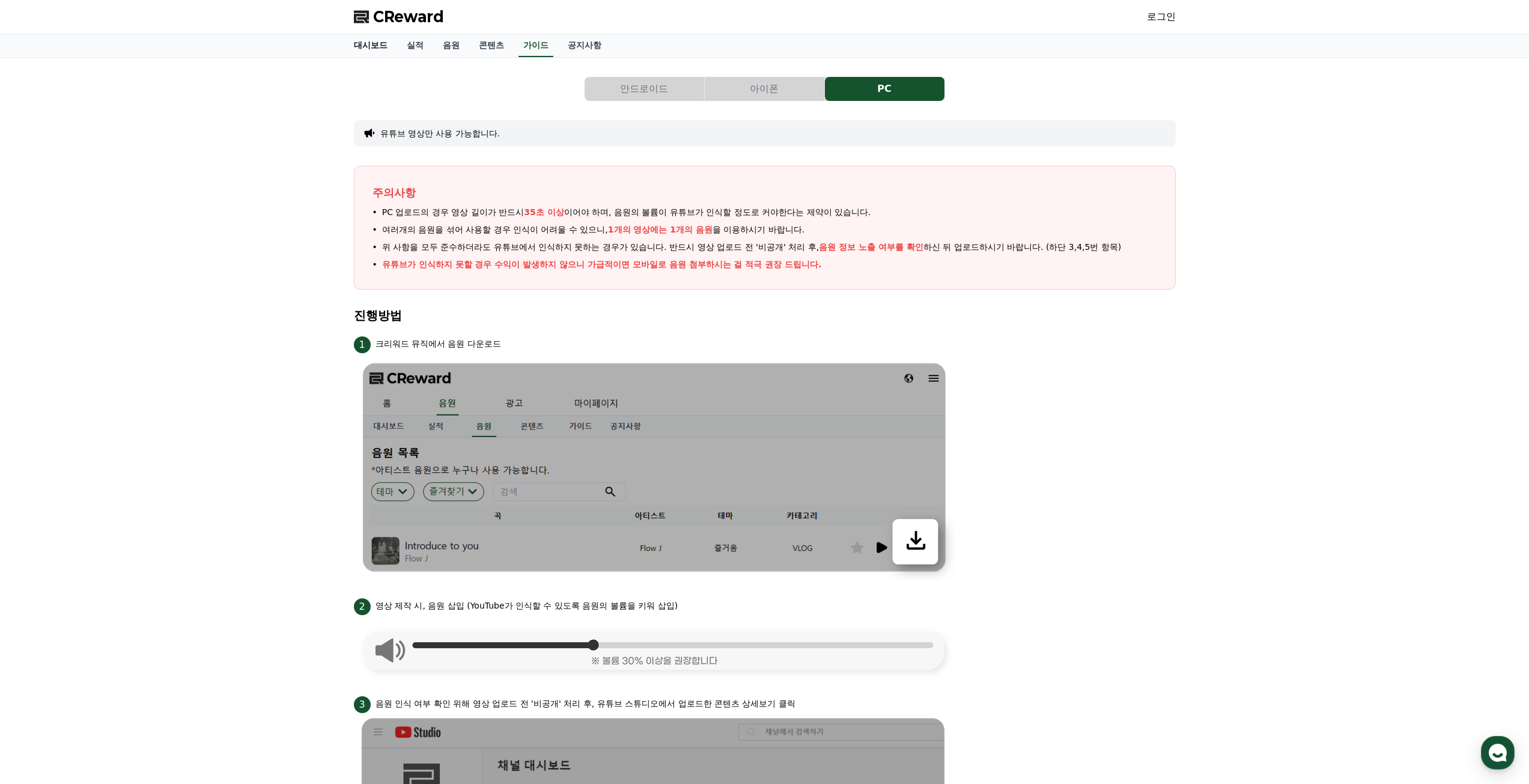
click at [354, 48] on link "대시보드" at bounding box center [371, 45] width 53 height 23
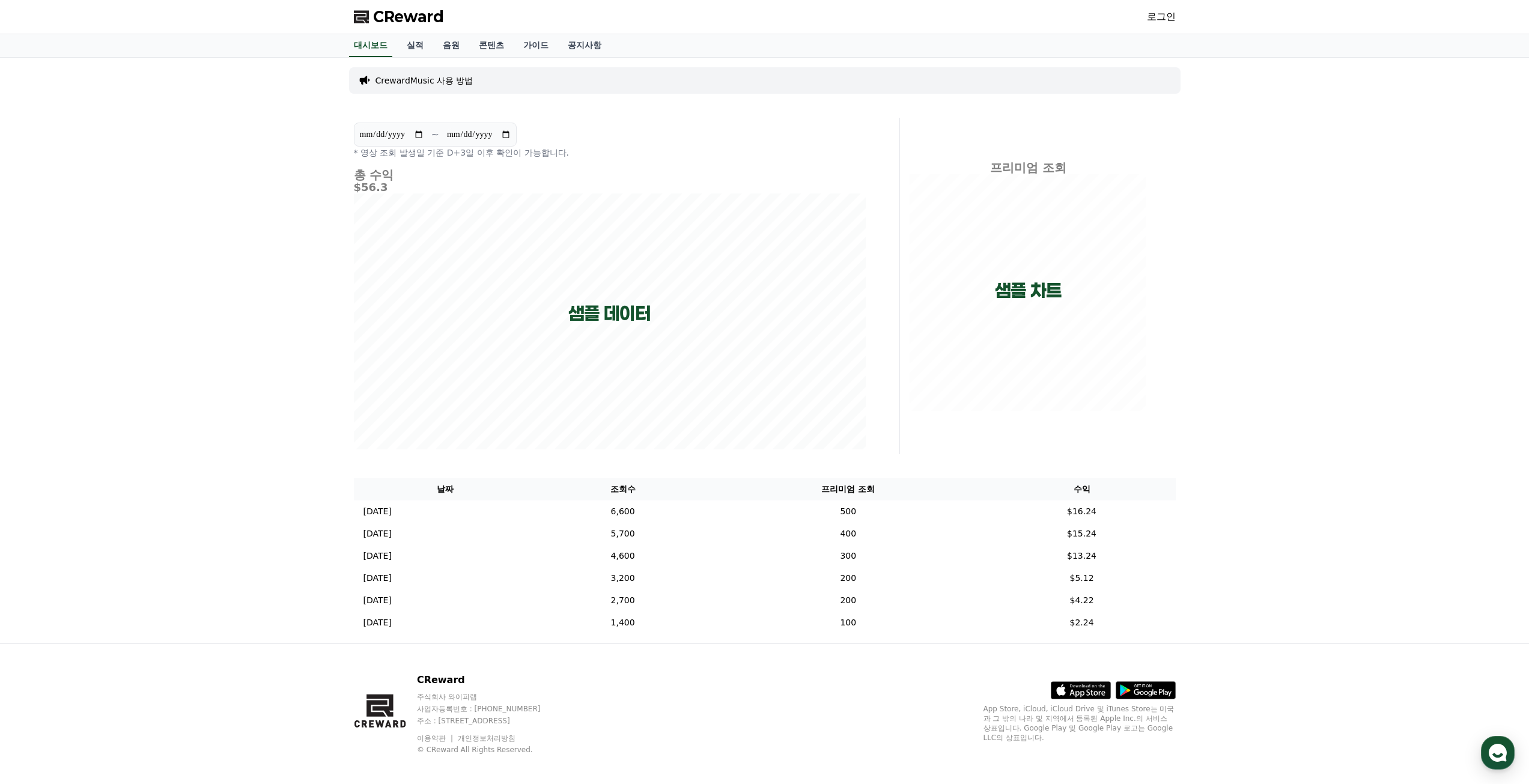
click at [200, 241] on div "**********" at bounding box center [764, 350] width 1529 height 586
click at [1329, 468] on div "**********" at bounding box center [764, 350] width 1529 height 586
drag, startPoint x: 649, startPoint y: 517, endPoint x: 1227, endPoint y: 507, distance: 578.1
click at [1174, 514] on tr "2024-12-05 12/05 6,600 500 $16.24" at bounding box center [764, 511] width 822 height 22
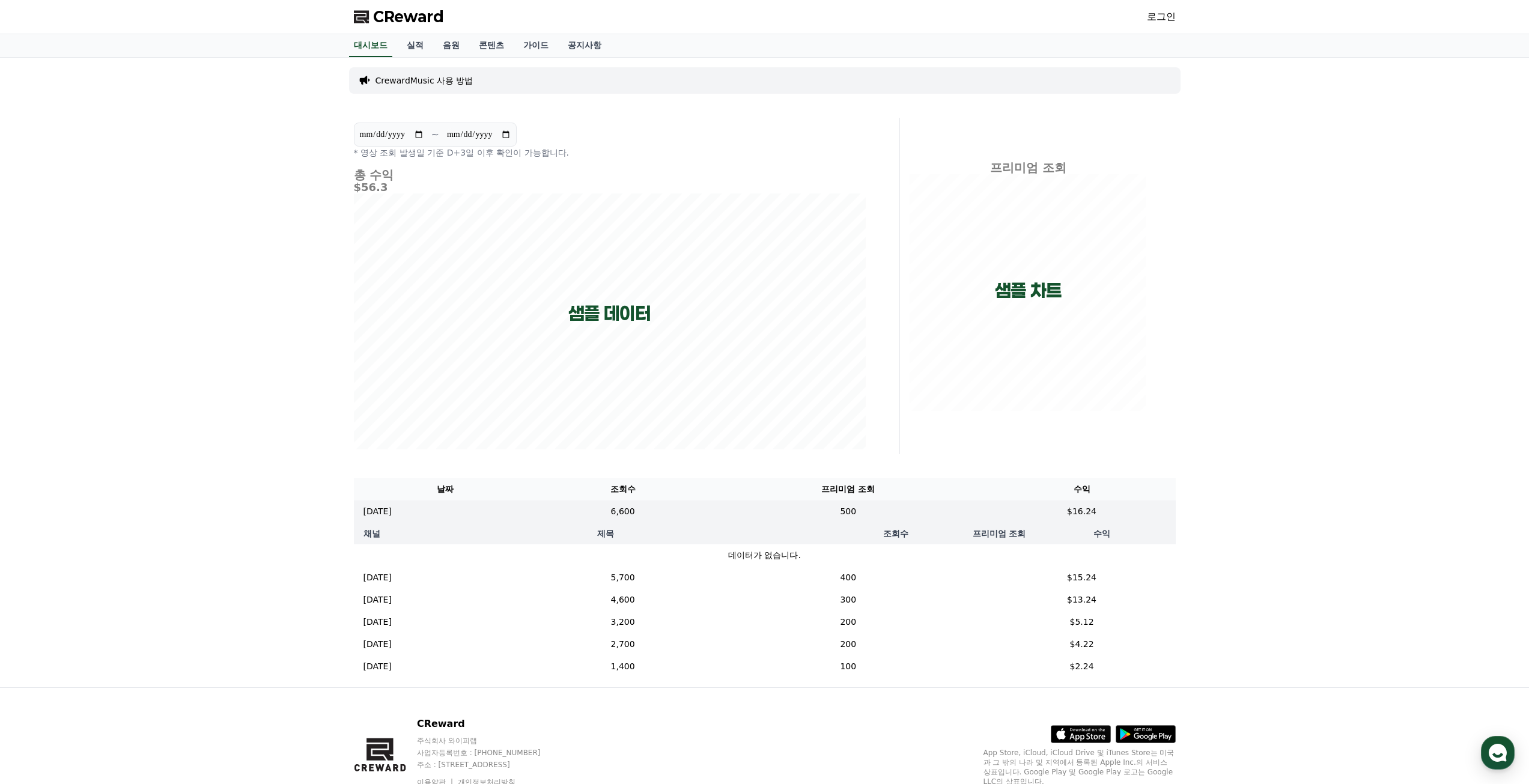
click at [1283, 508] on div "**********" at bounding box center [764, 372] width 1529 height 630
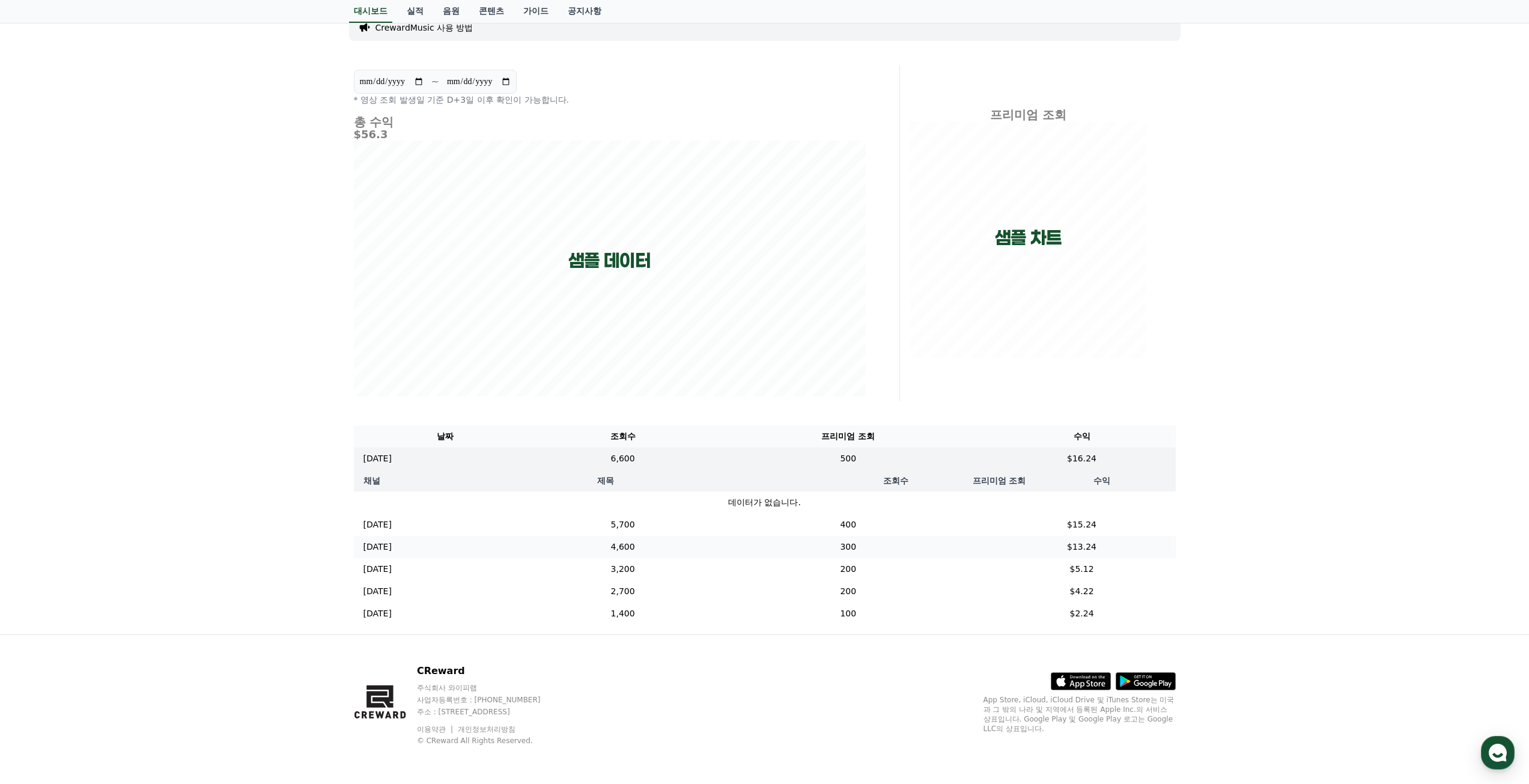
scroll to position [62, 0]
click at [671, 525] on td "5,700" at bounding box center [622, 524] width 171 height 22
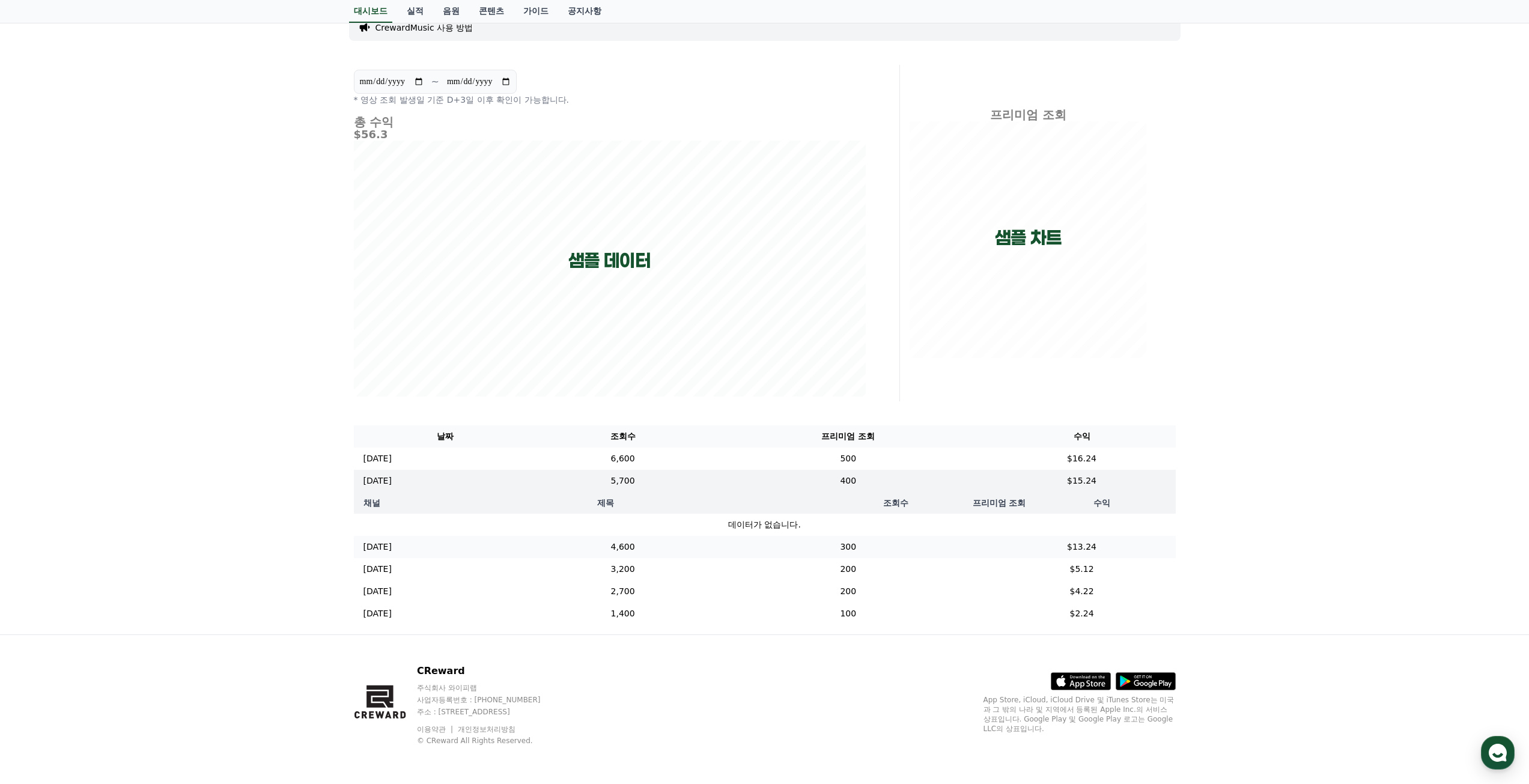
click at [666, 553] on td "4,600" at bounding box center [622, 547] width 171 height 22
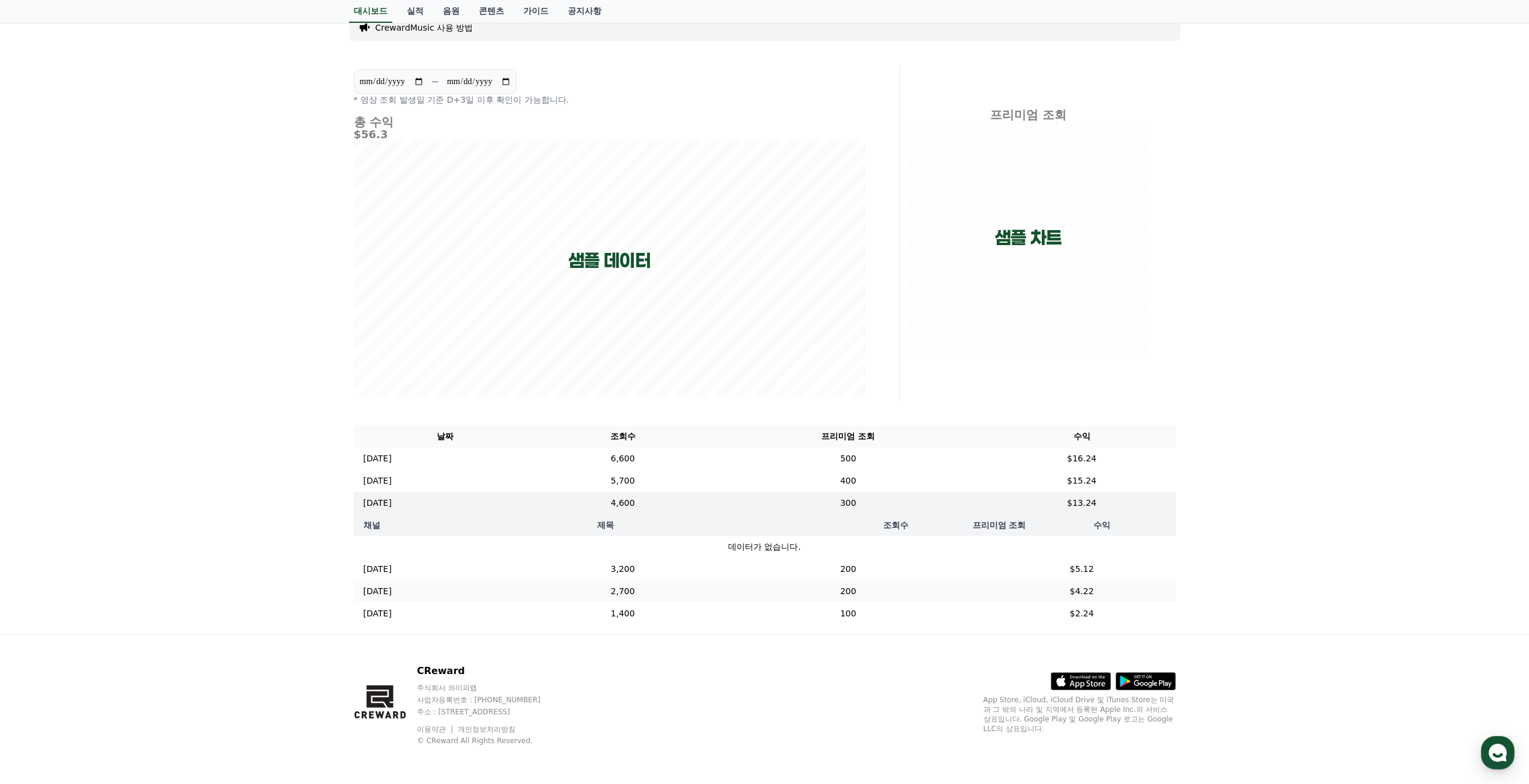
click at [666, 584] on td "2,700" at bounding box center [622, 591] width 171 height 22
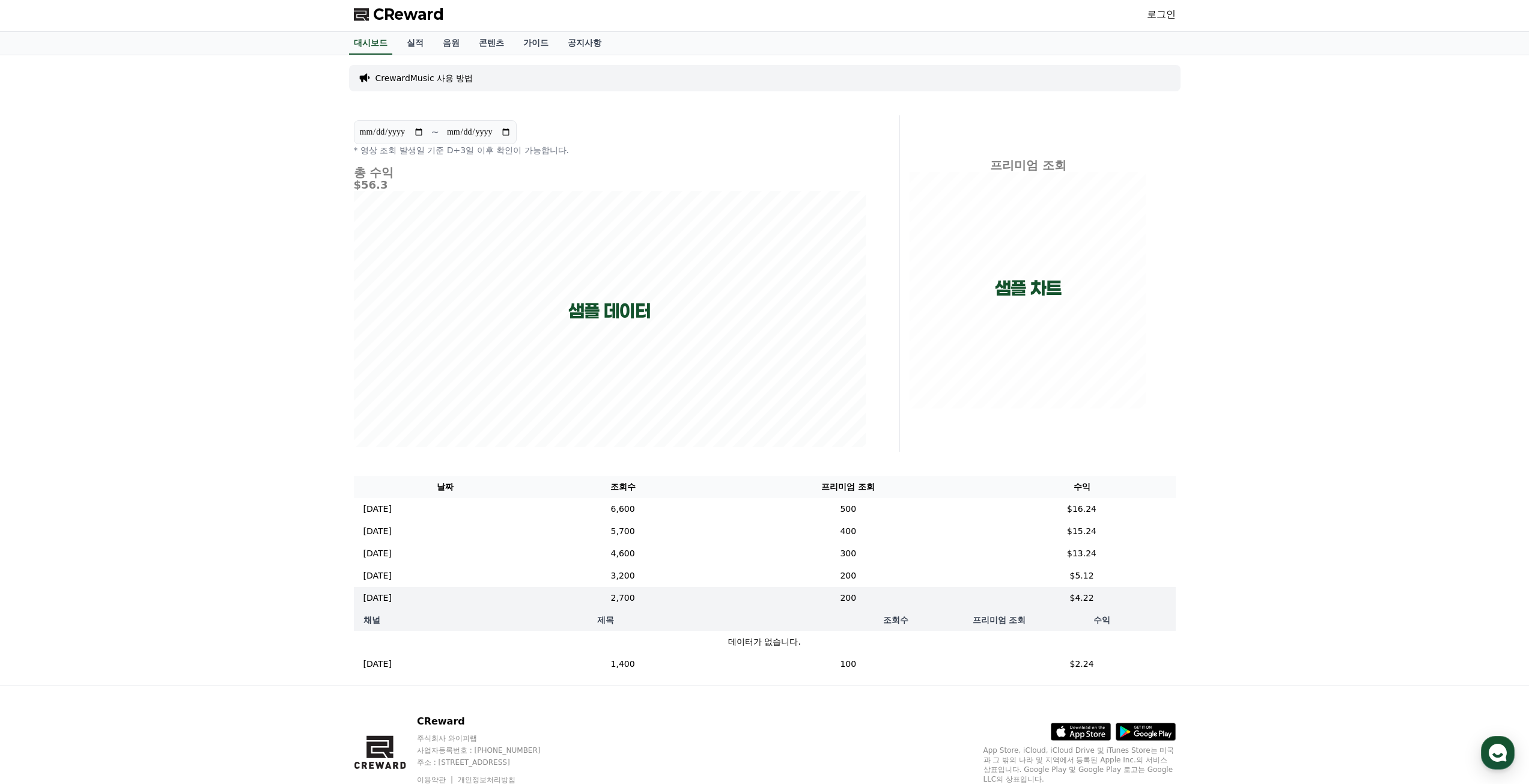
scroll to position [0, 0]
click at [526, 49] on link "가이드" at bounding box center [535, 45] width 45 height 23
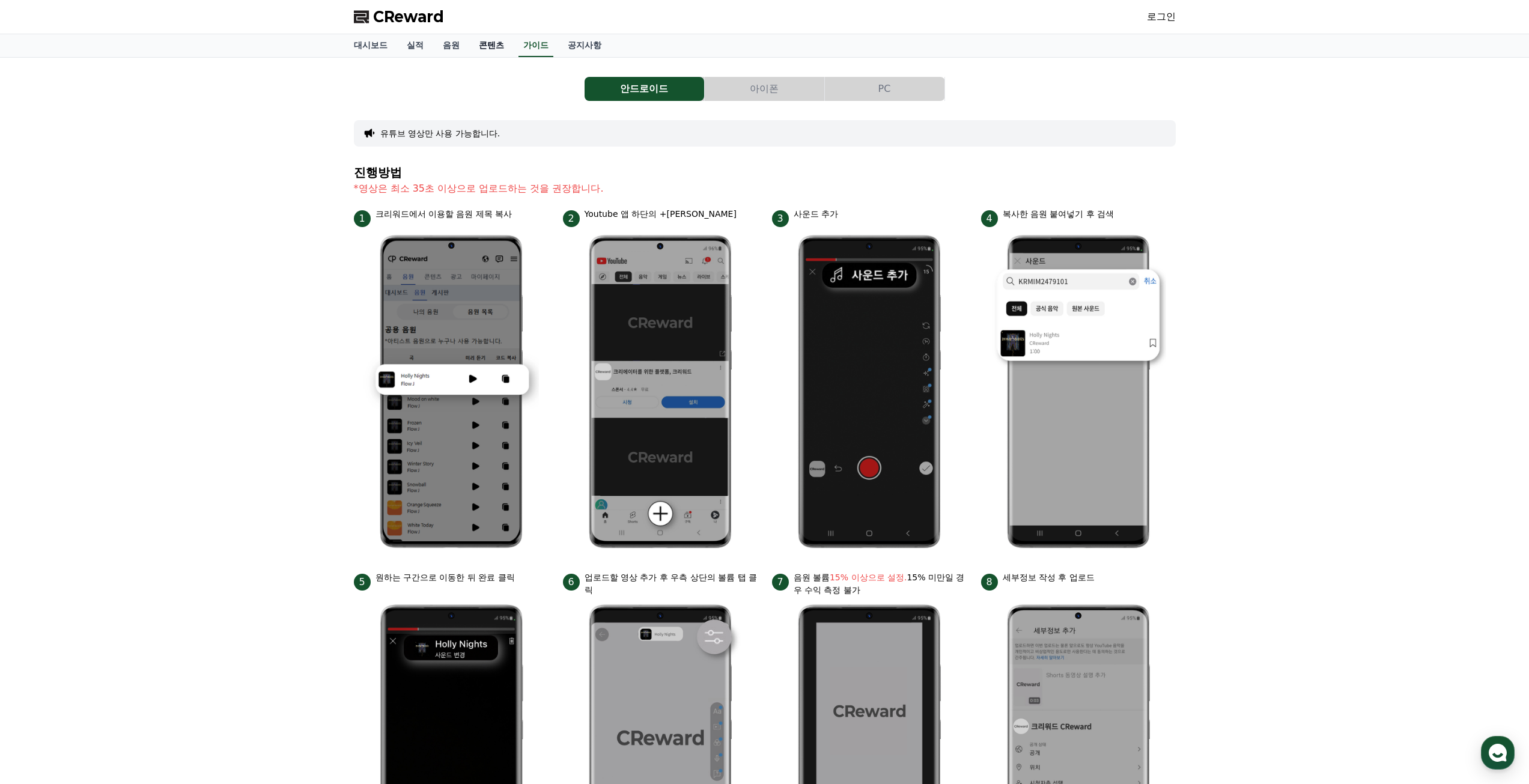
click at [494, 47] on link "콘텐츠" at bounding box center [492, 45] width 45 height 23
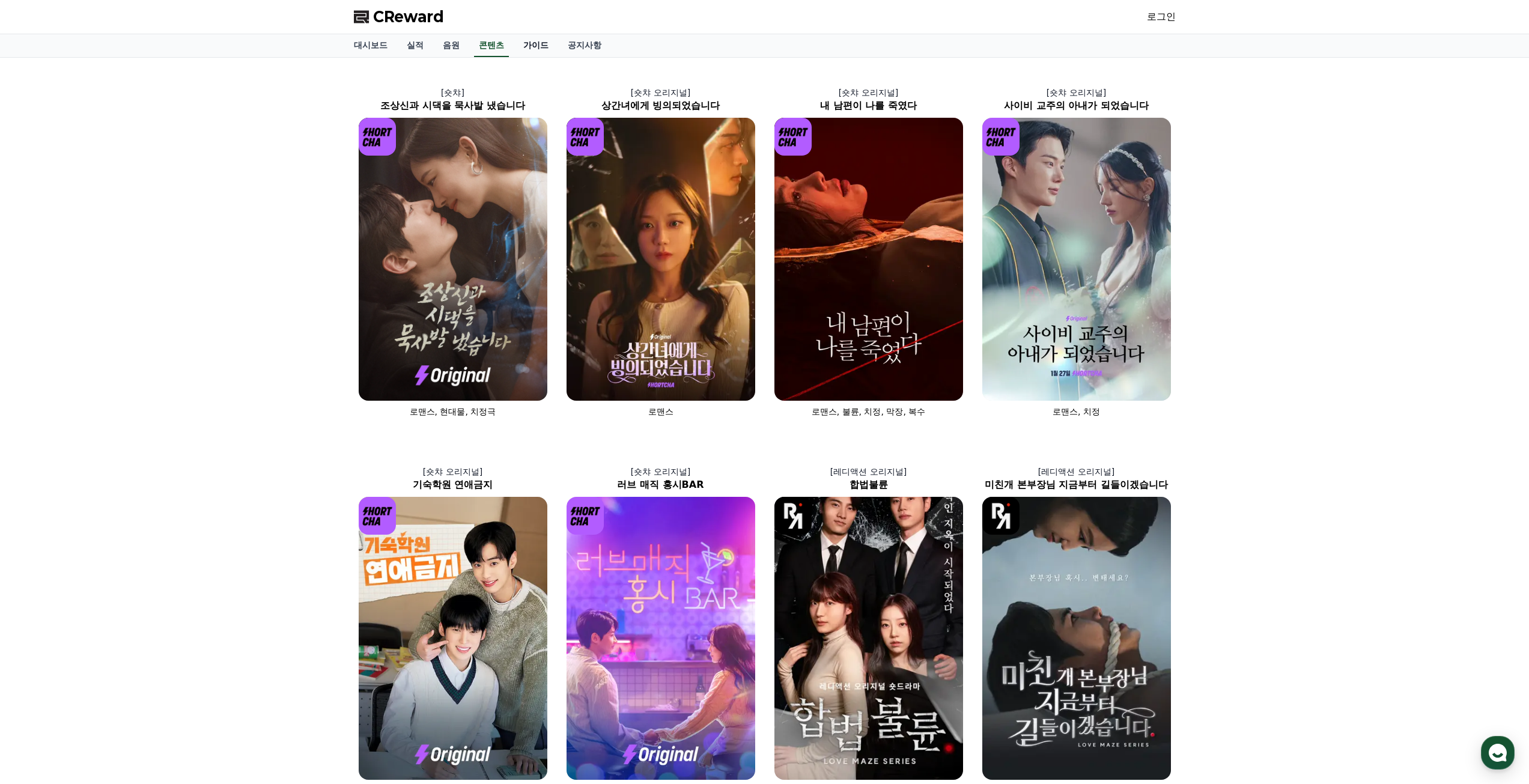
click at [544, 49] on link "가이드" at bounding box center [535, 45] width 45 height 23
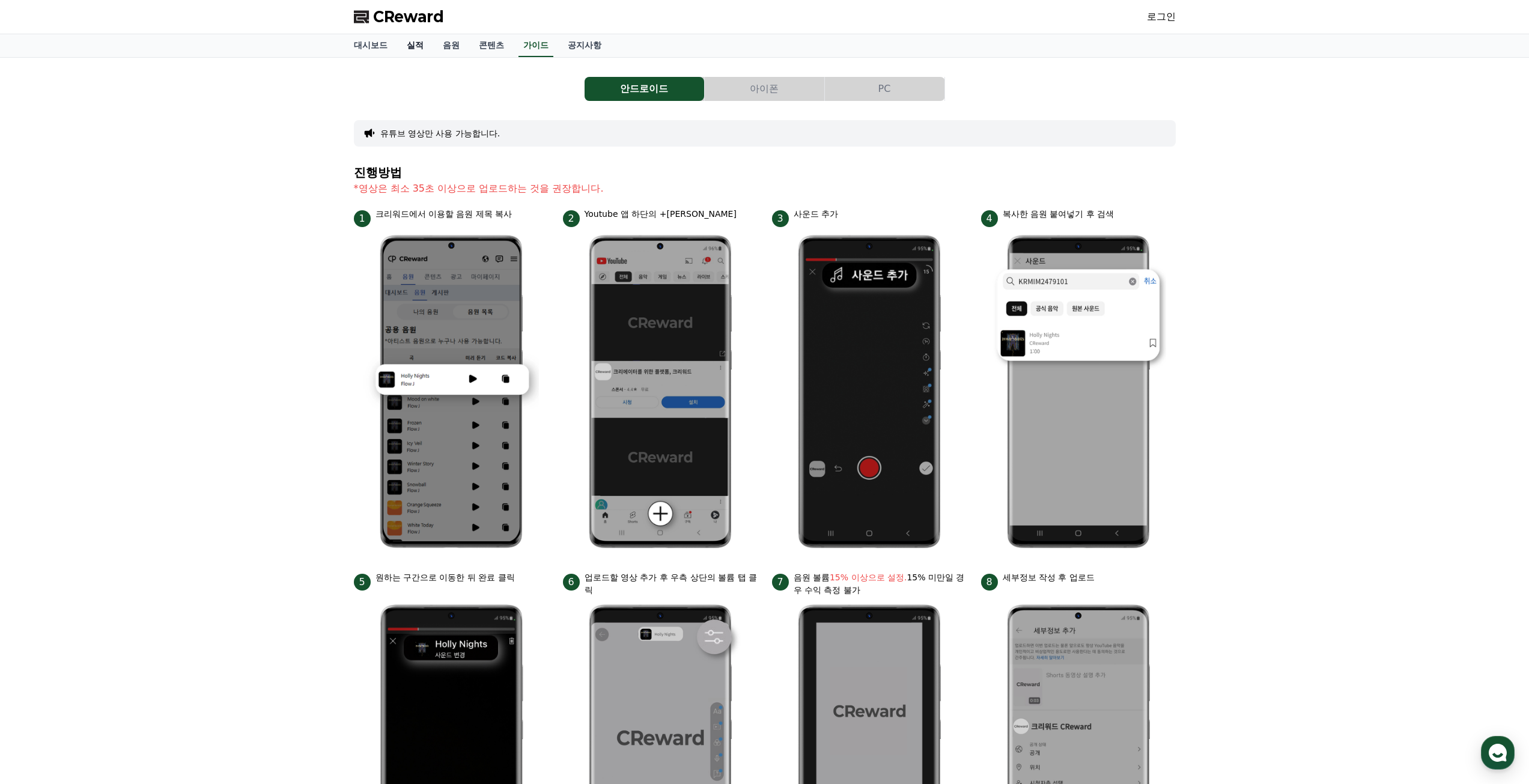
click at [418, 48] on link "실적" at bounding box center [415, 45] width 36 height 23
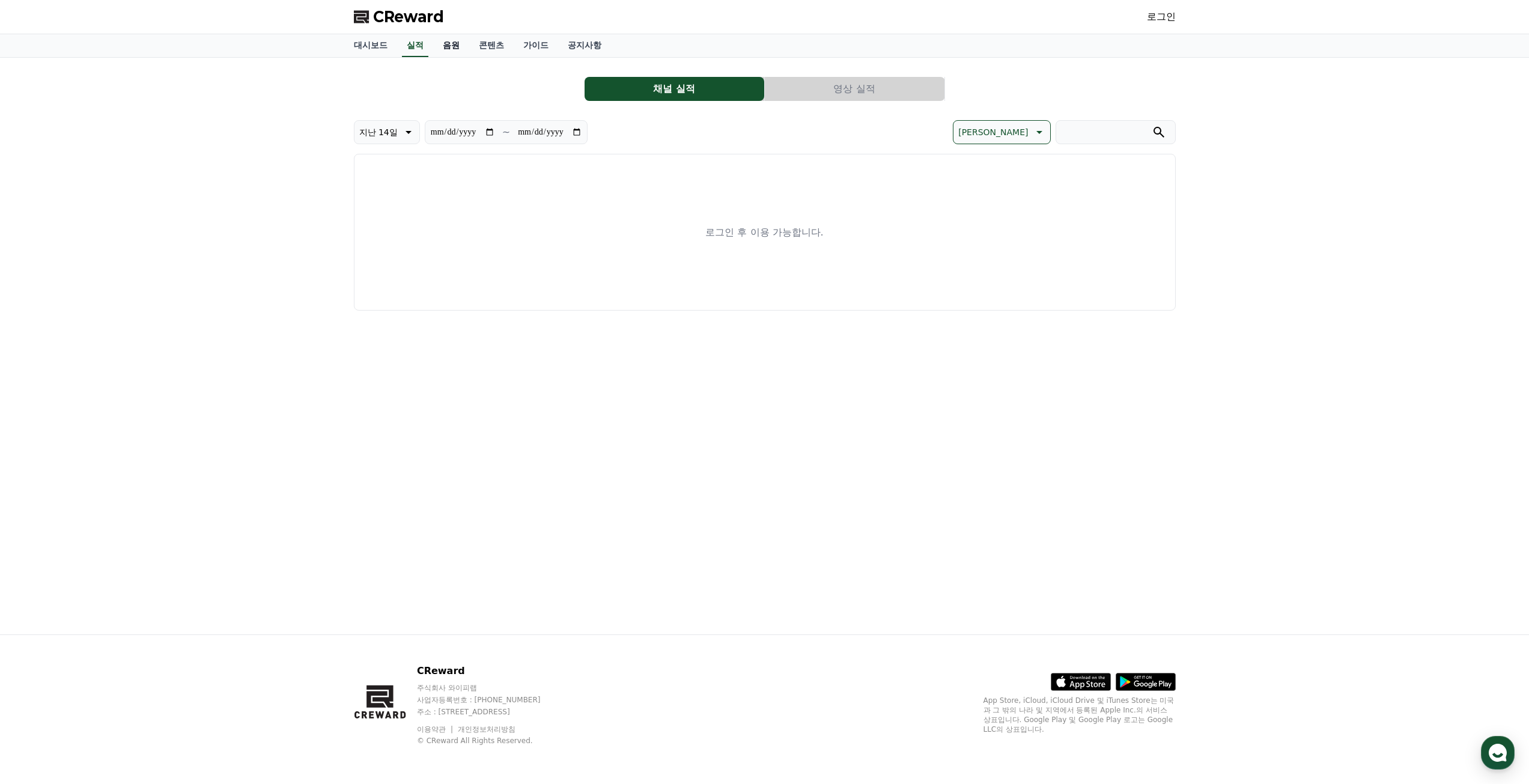
click at [452, 47] on link "음원" at bounding box center [451, 45] width 36 height 23
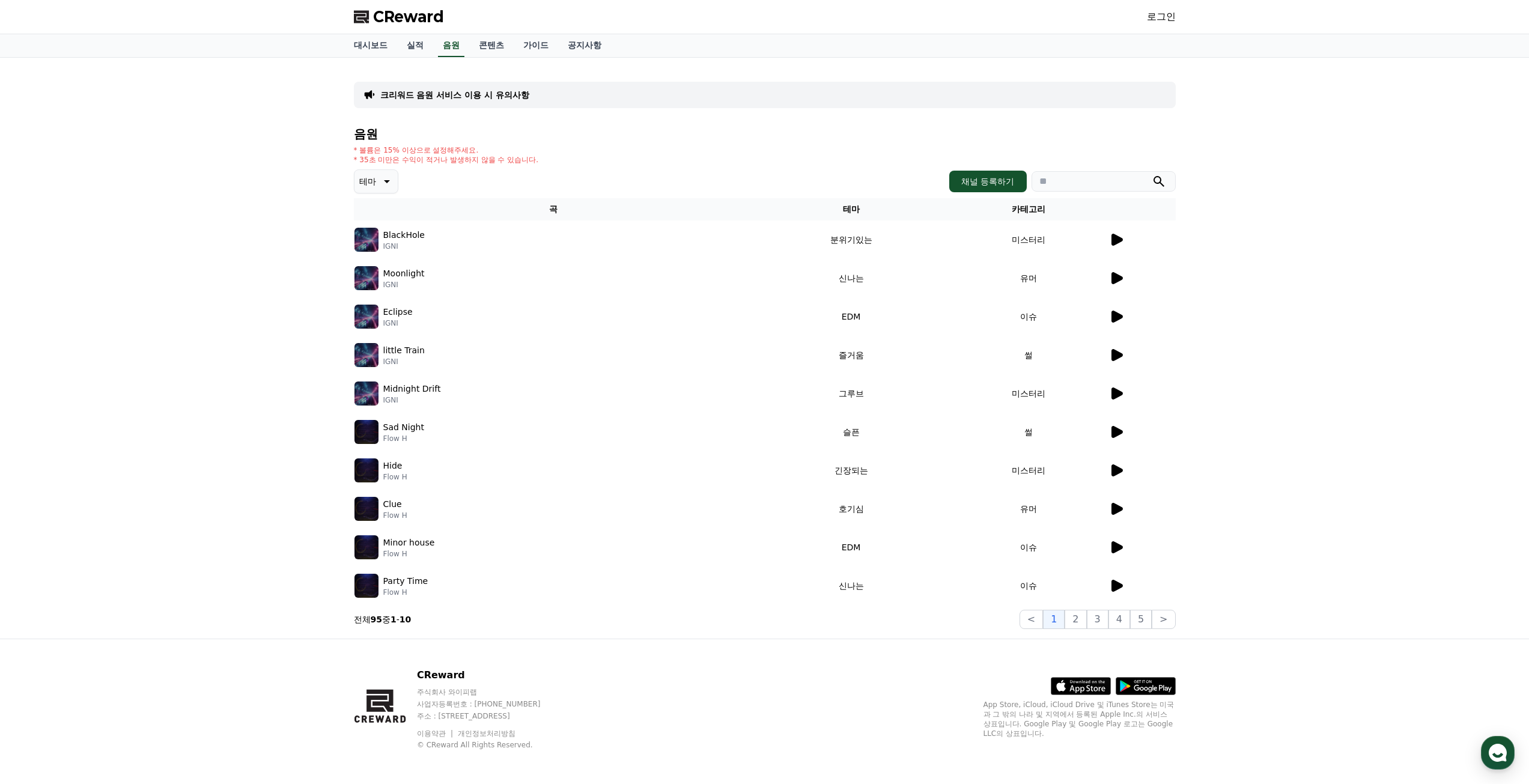
click at [1435, 284] on div "크리워드 음원 서비스 이용 시 유의사항 음원 * 볼륨은 15% 이상으로 설정해주세요. * 35초 미만은 수익이 적거나 발생하지 않을 수 있습니…" at bounding box center [764, 348] width 1529 height 581
click at [1116, 507] on icon at bounding box center [1117, 509] width 11 height 12
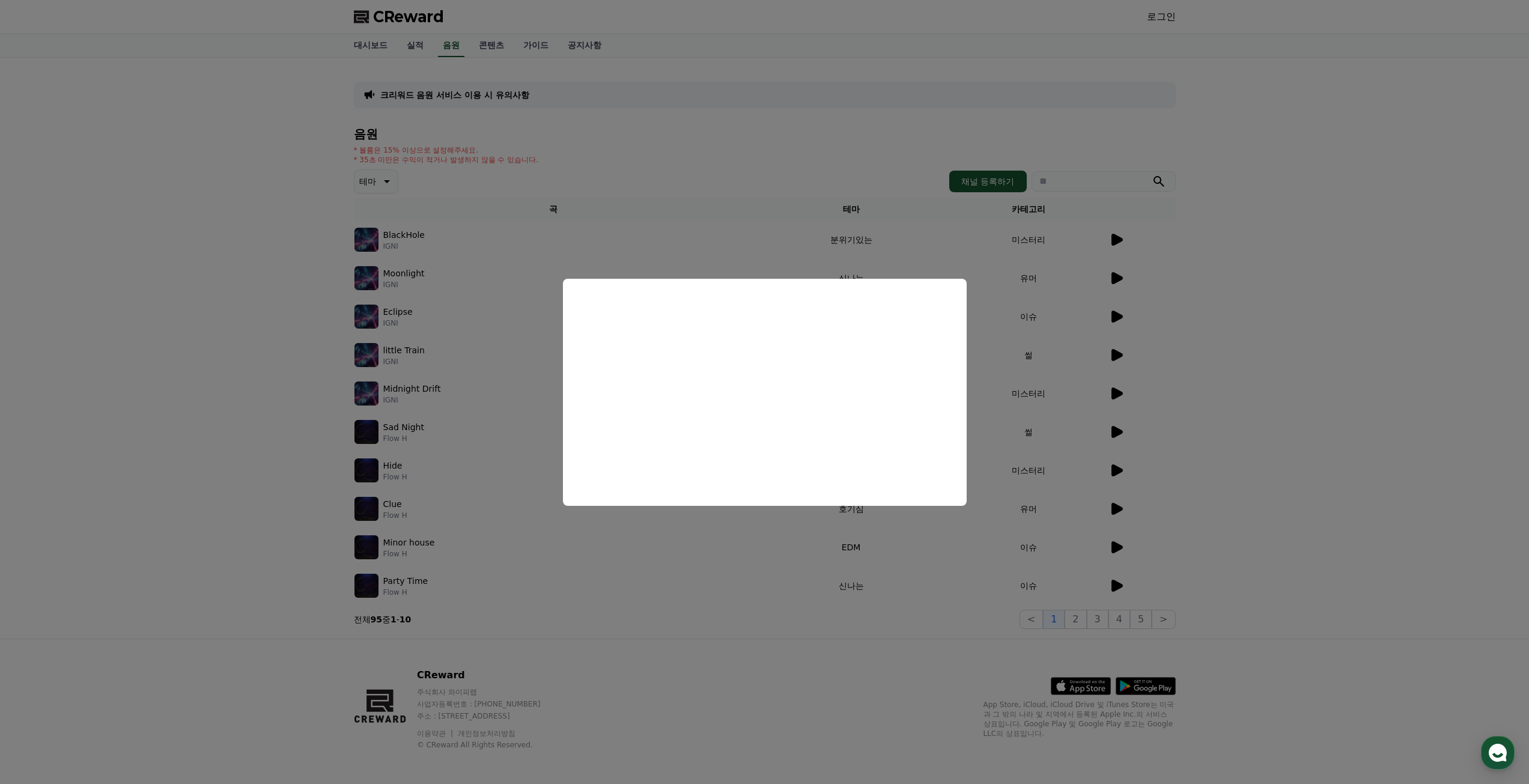
click at [1080, 616] on button "close modal" at bounding box center [764, 392] width 1529 height 784
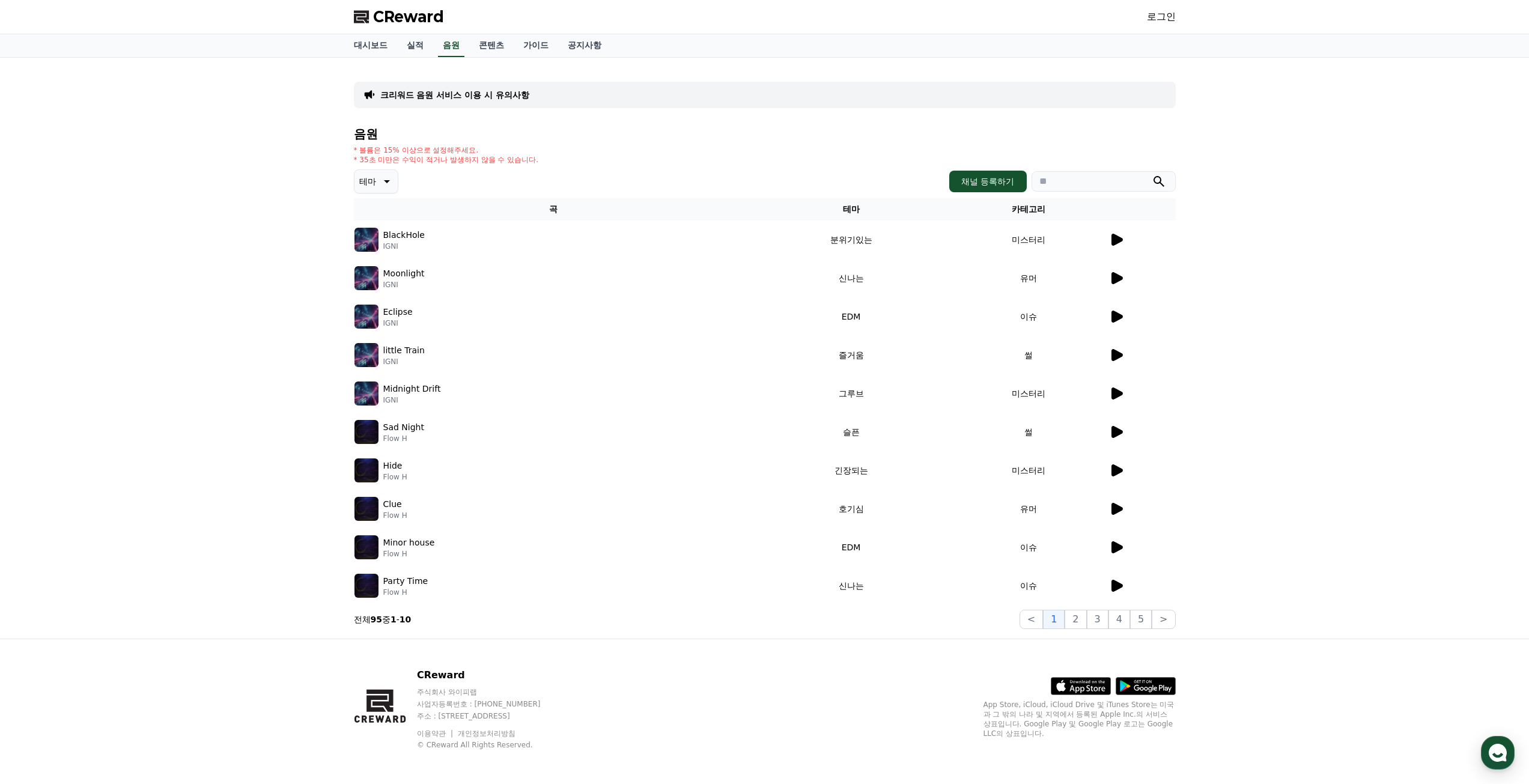
click at [764, 238] on td "분위기있는" at bounding box center [851, 240] width 197 height 39
click at [1081, 616] on button "2" at bounding box center [1075, 618] width 22 height 19
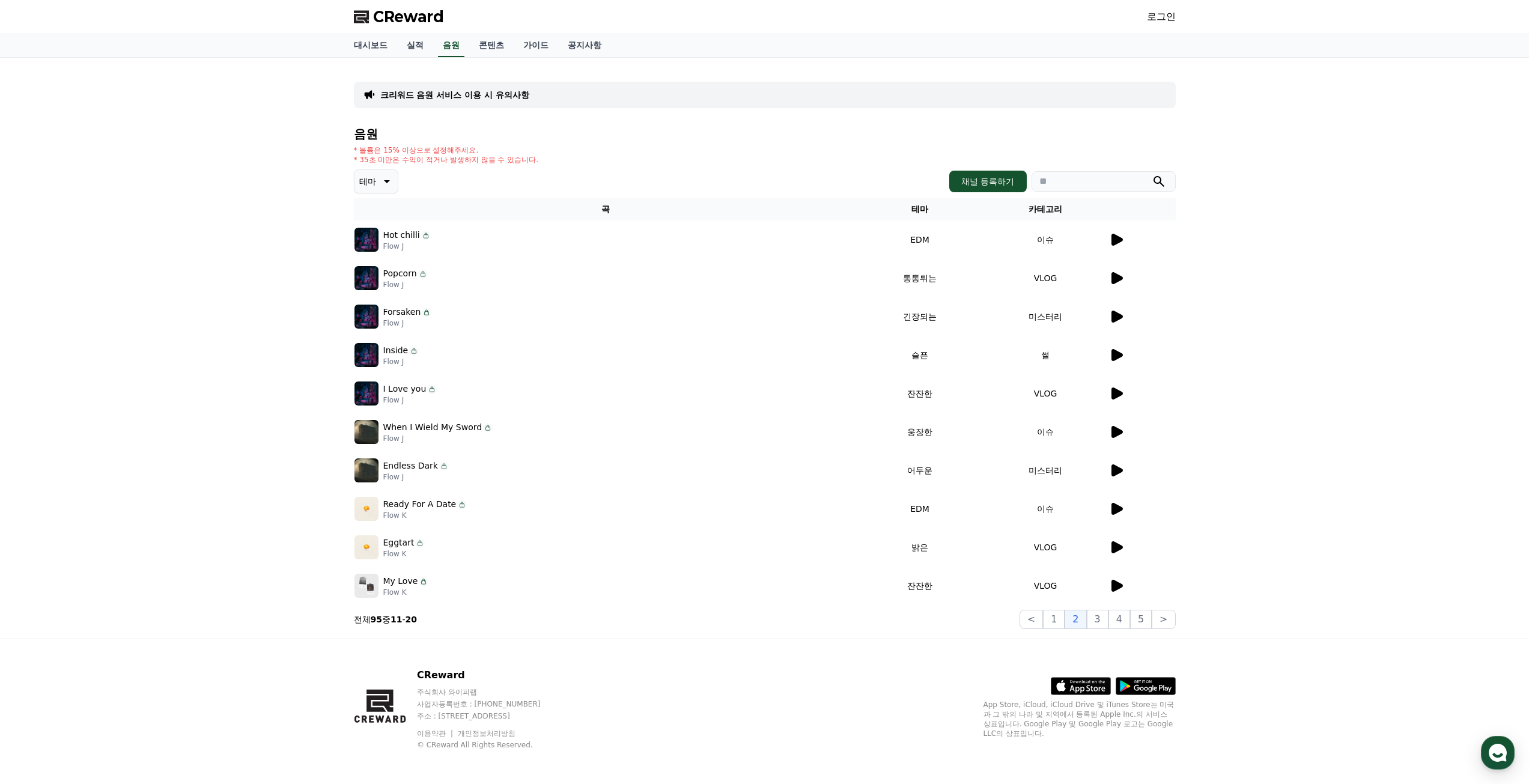
click at [1115, 587] on icon at bounding box center [1117, 586] width 11 height 12
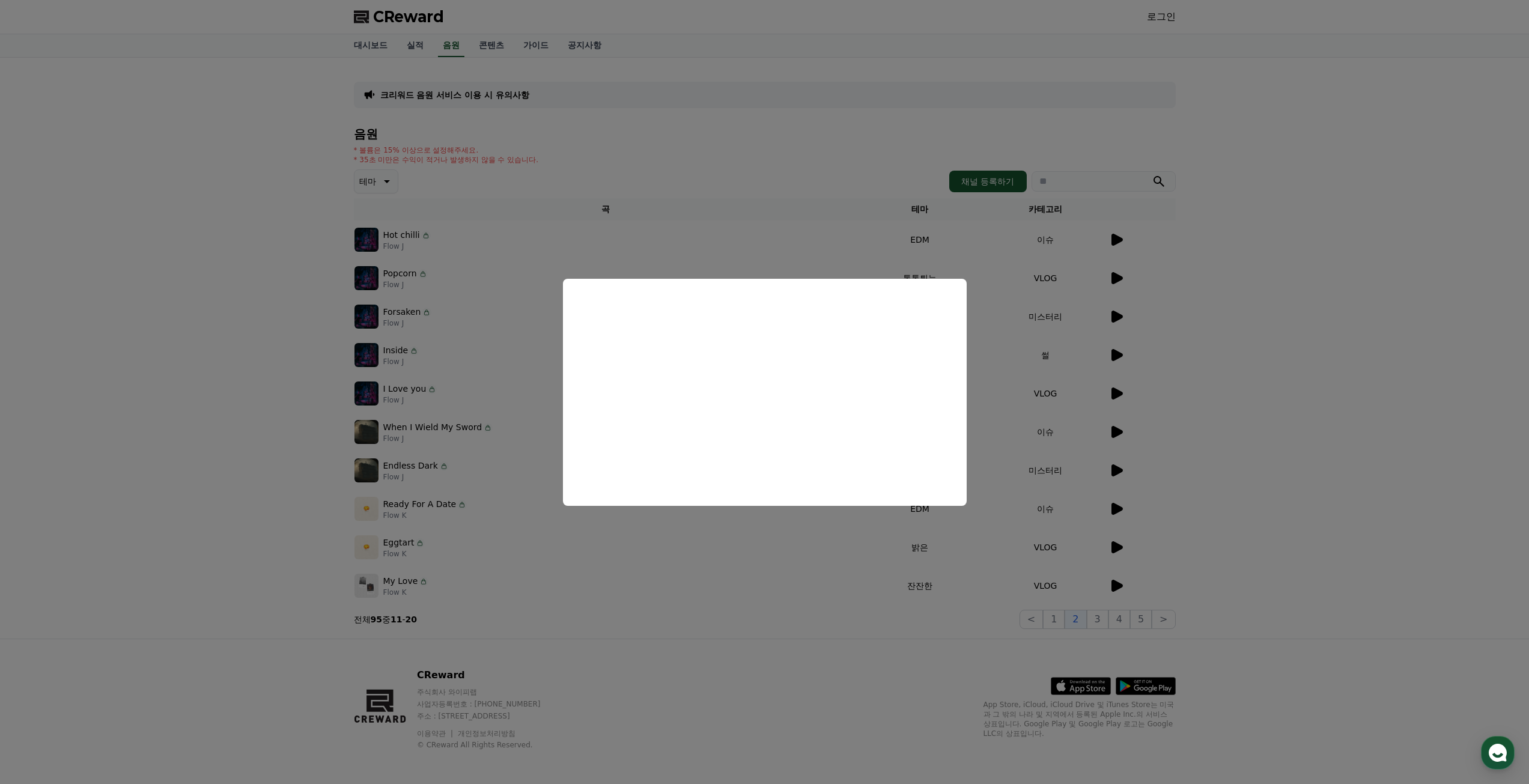
click at [1245, 367] on button "close modal" at bounding box center [764, 392] width 1529 height 784
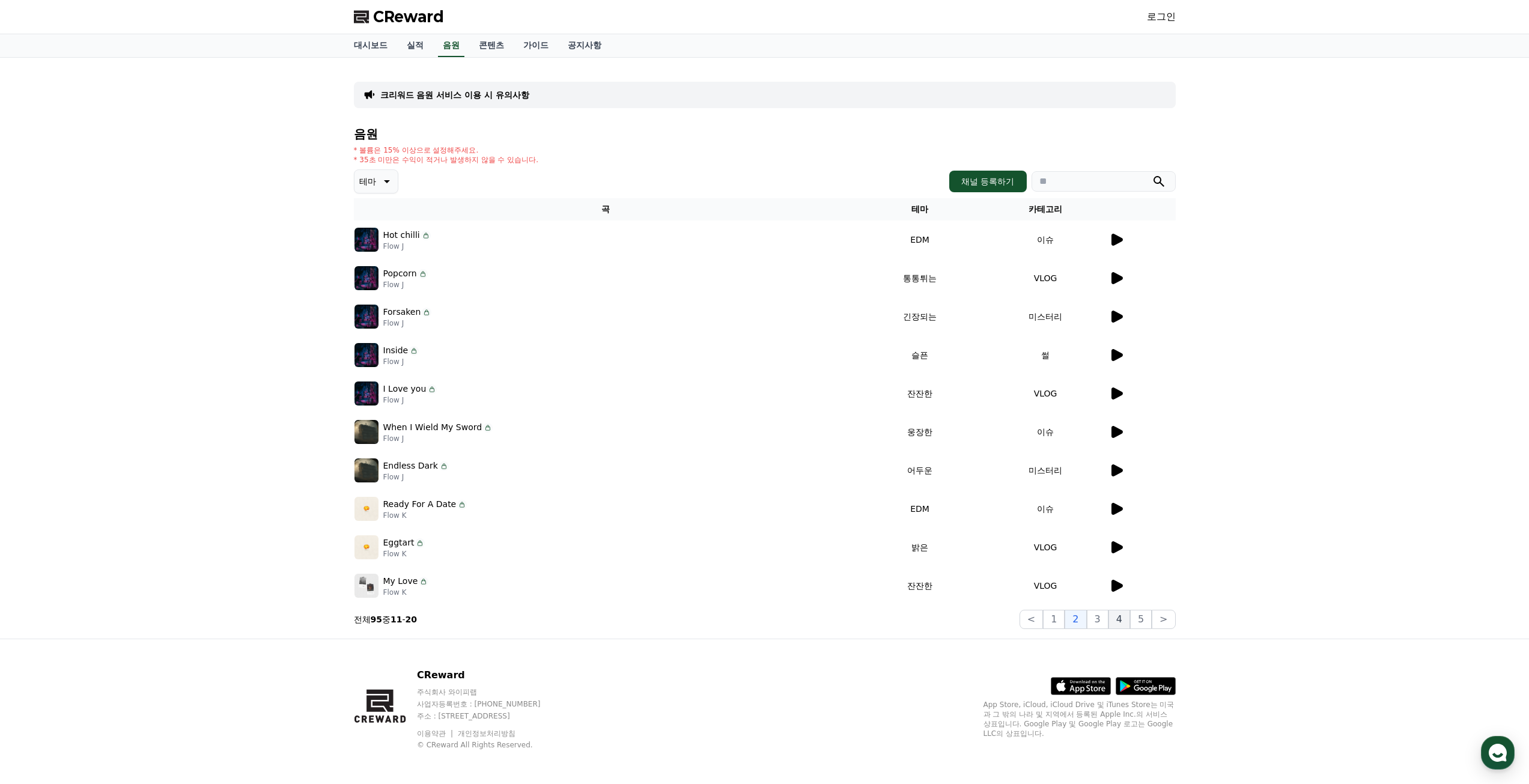
click at [1124, 622] on button "4" at bounding box center [1119, 618] width 22 height 19
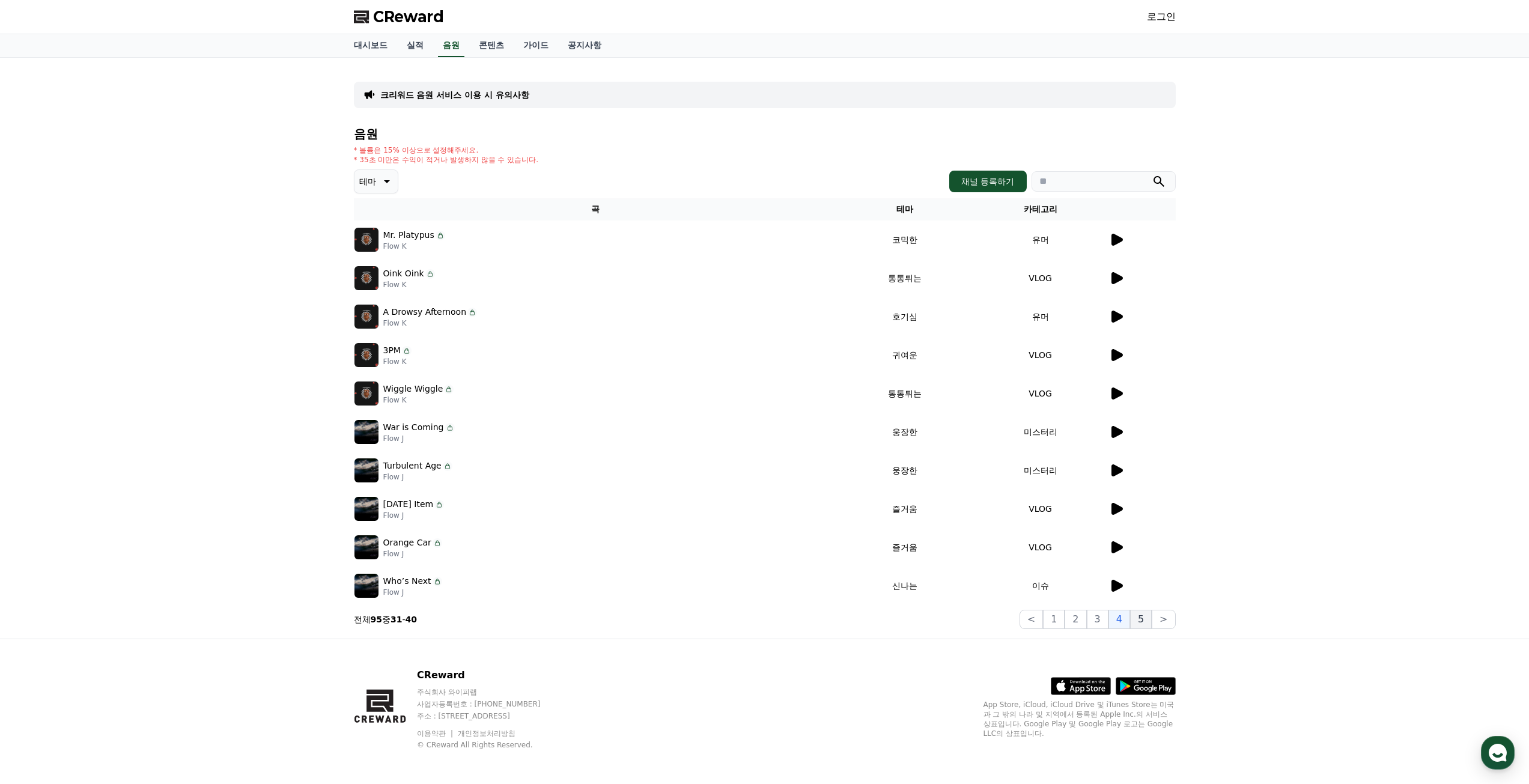
click at [1148, 615] on button "5" at bounding box center [1141, 618] width 22 height 19
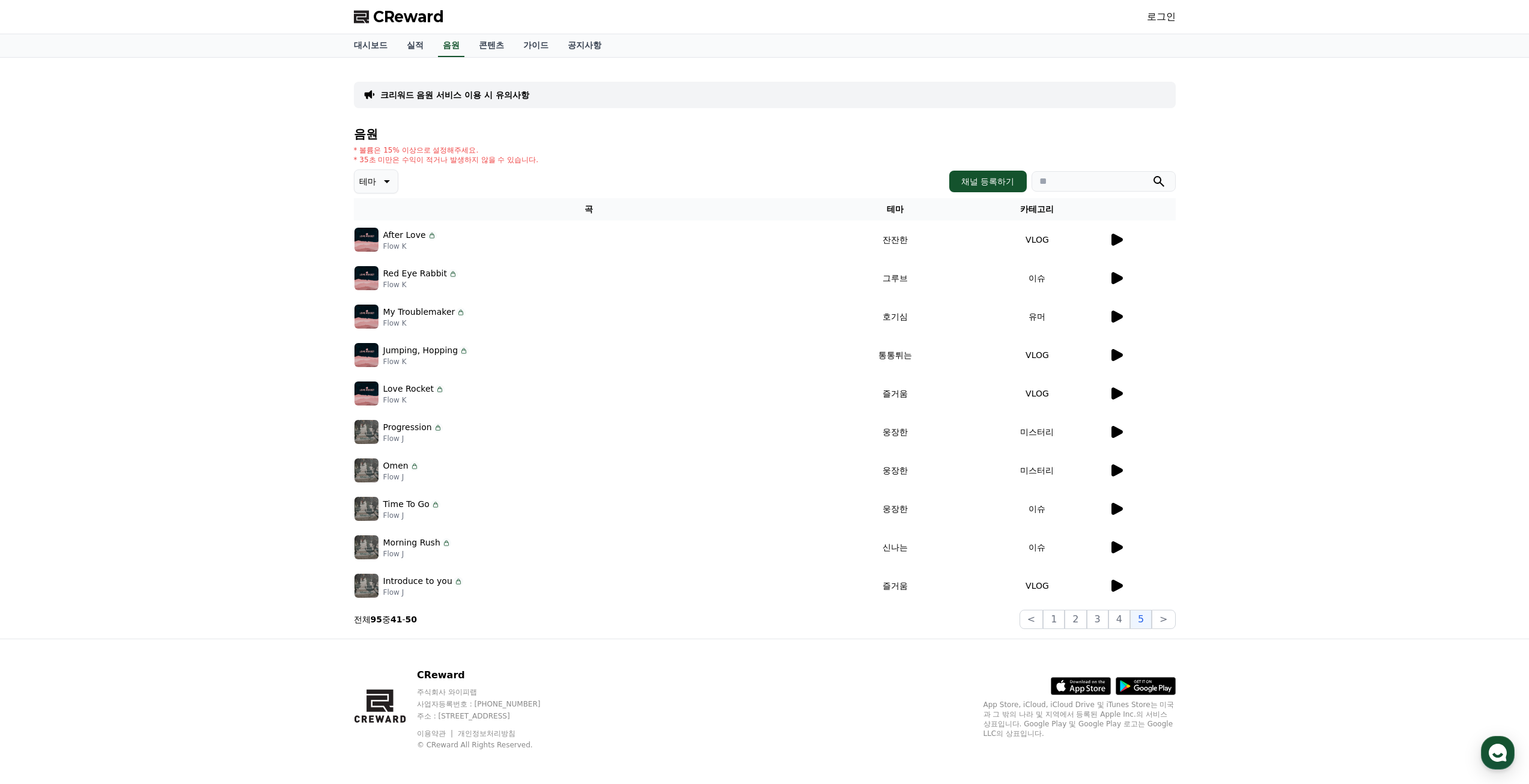
click at [1110, 277] on icon at bounding box center [1116, 277] width 14 height 14
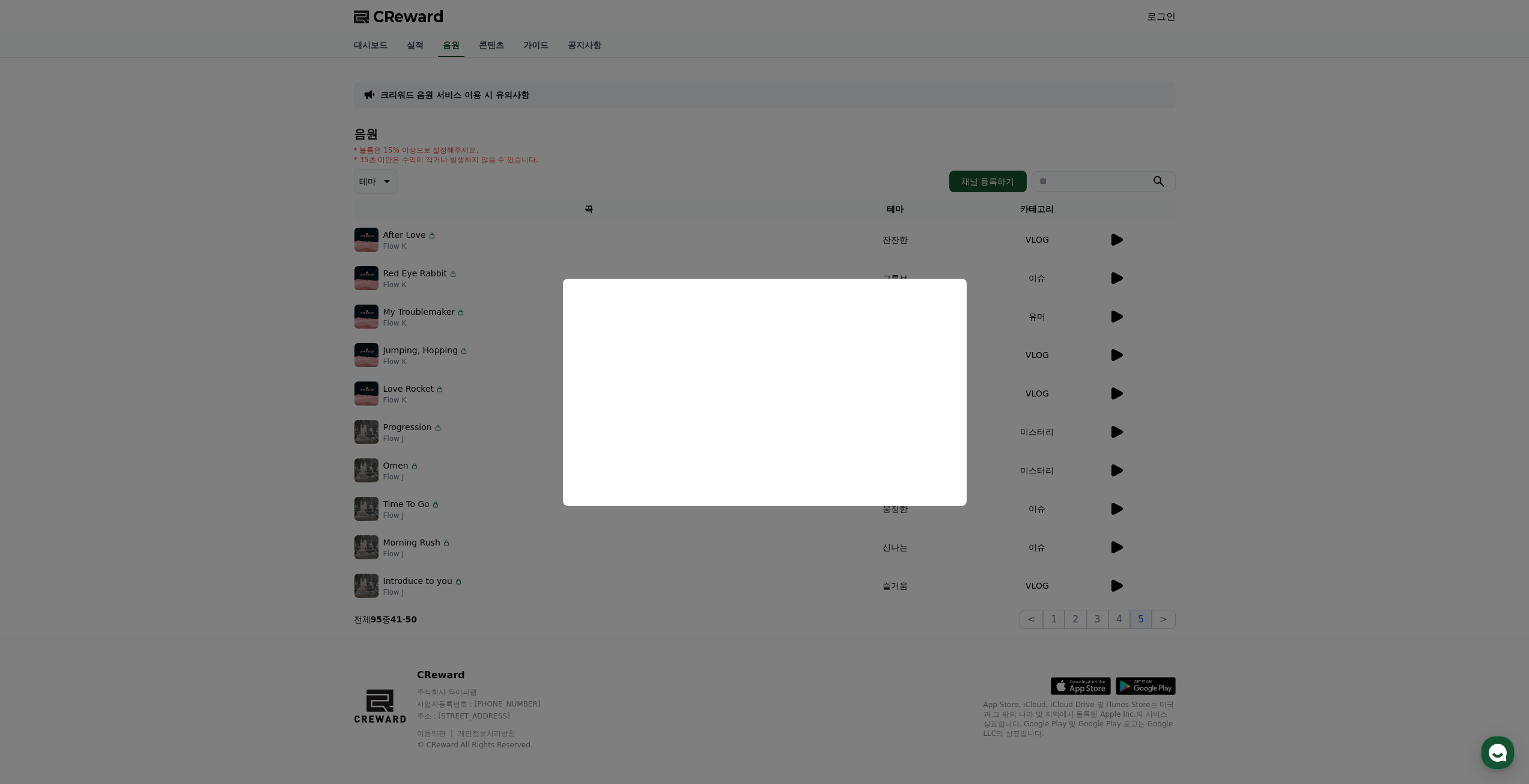
click at [1273, 409] on button "close modal" at bounding box center [764, 392] width 1529 height 784
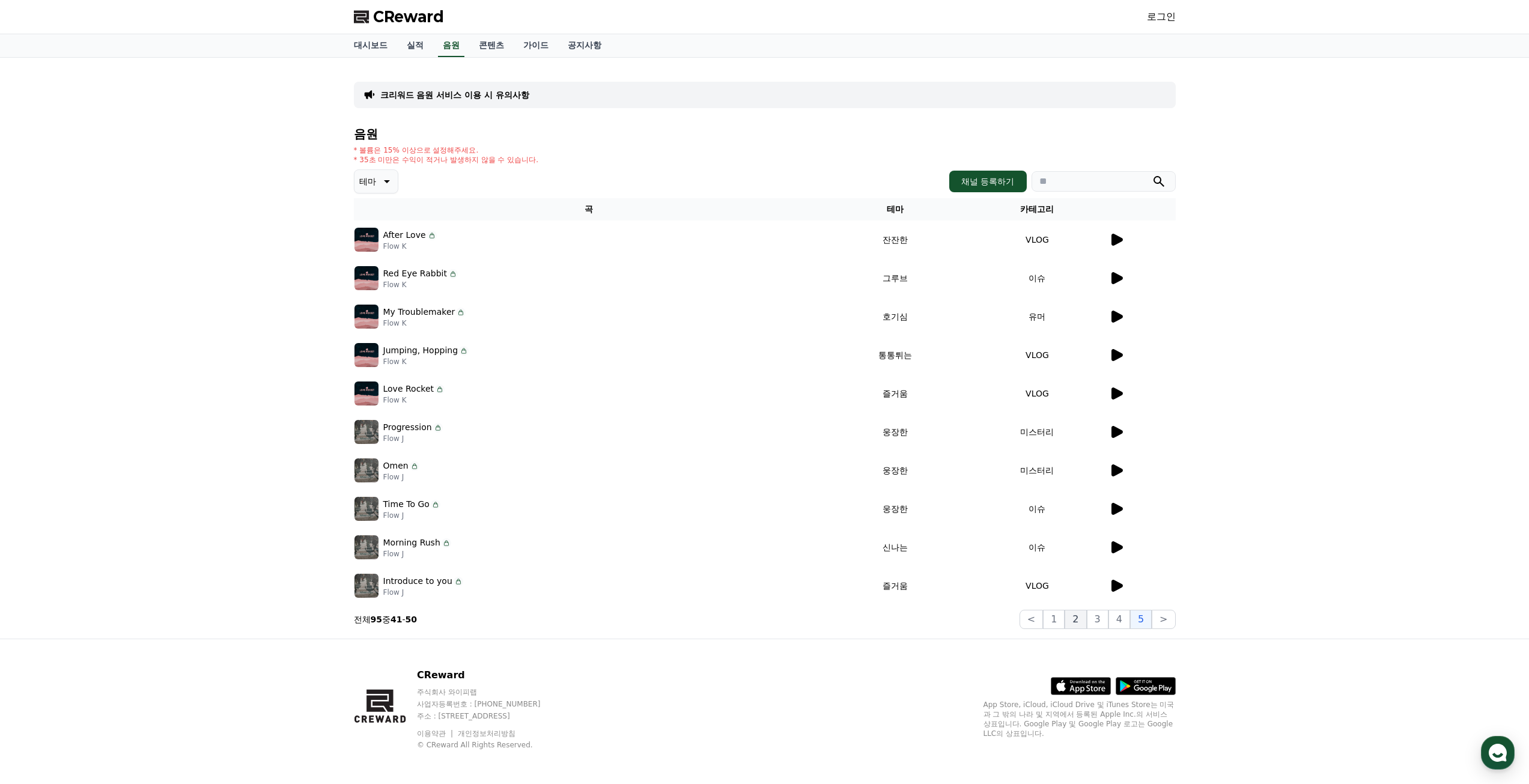
click at [1072, 623] on button "2" at bounding box center [1075, 618] width 22 height 19
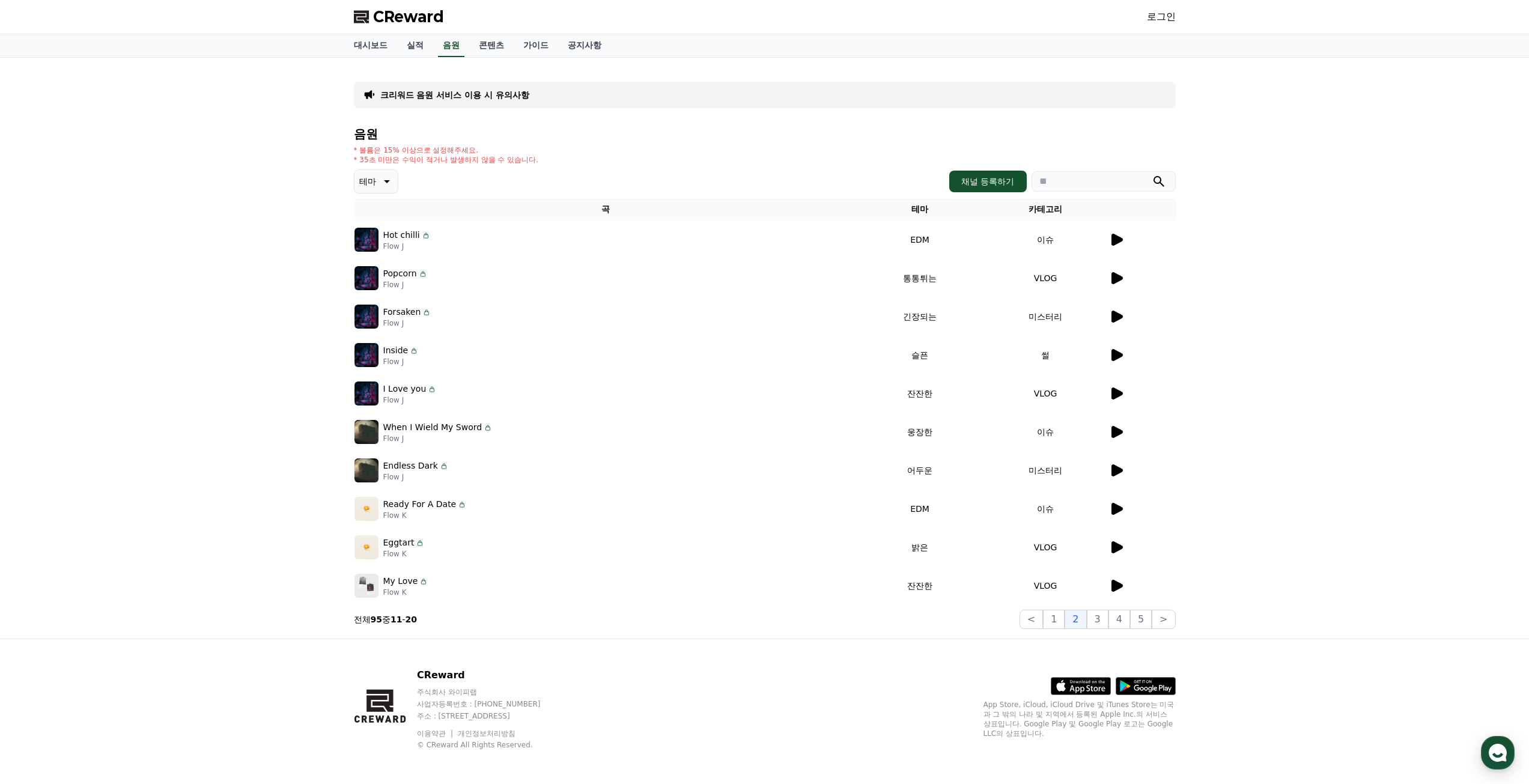
click at [1115, 552] on icon at bounding box center [1117, 547] width 11 height 12
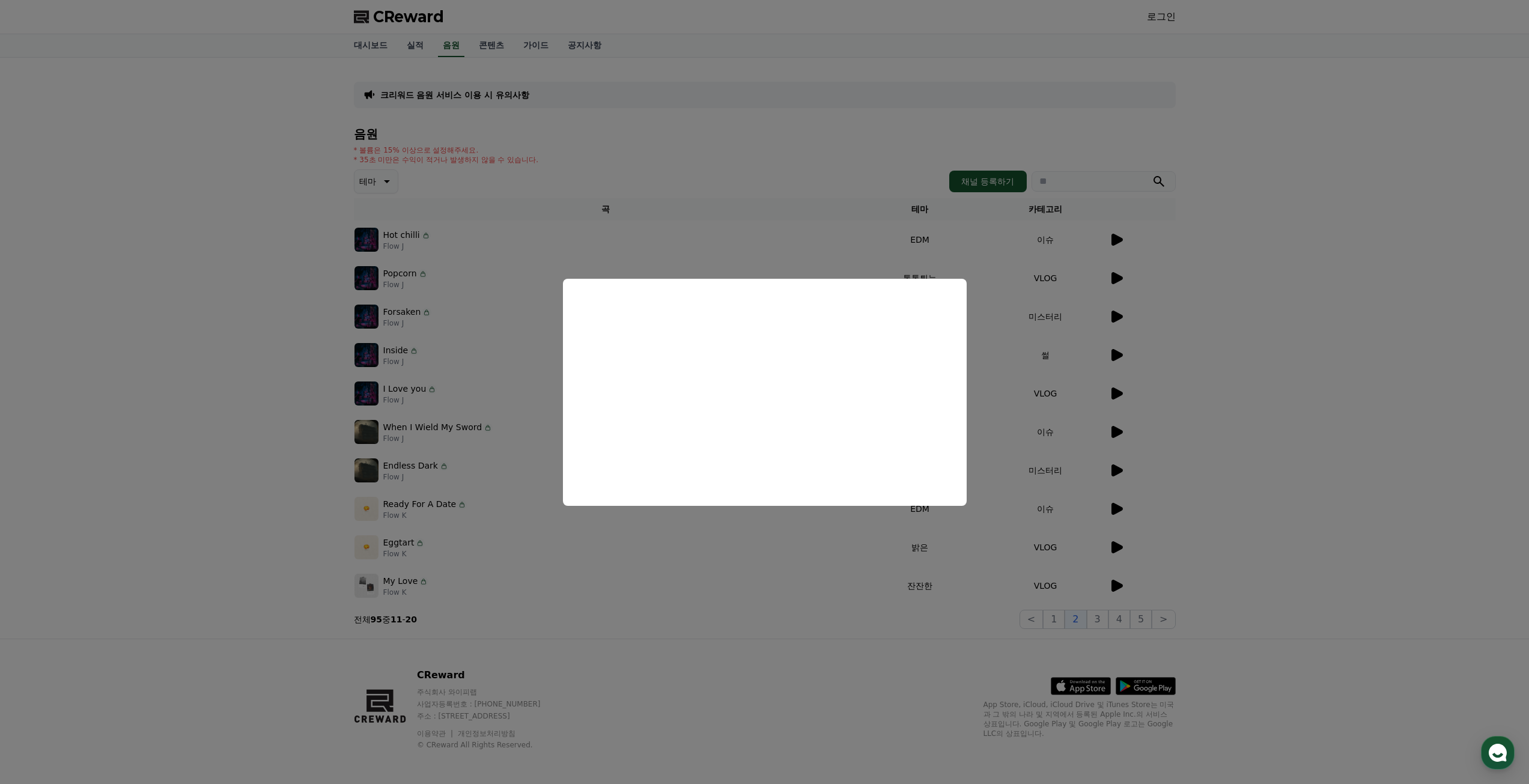
click at [662, 147] on button "close modal" at bounding box center [764, 392] width 1529 height 784
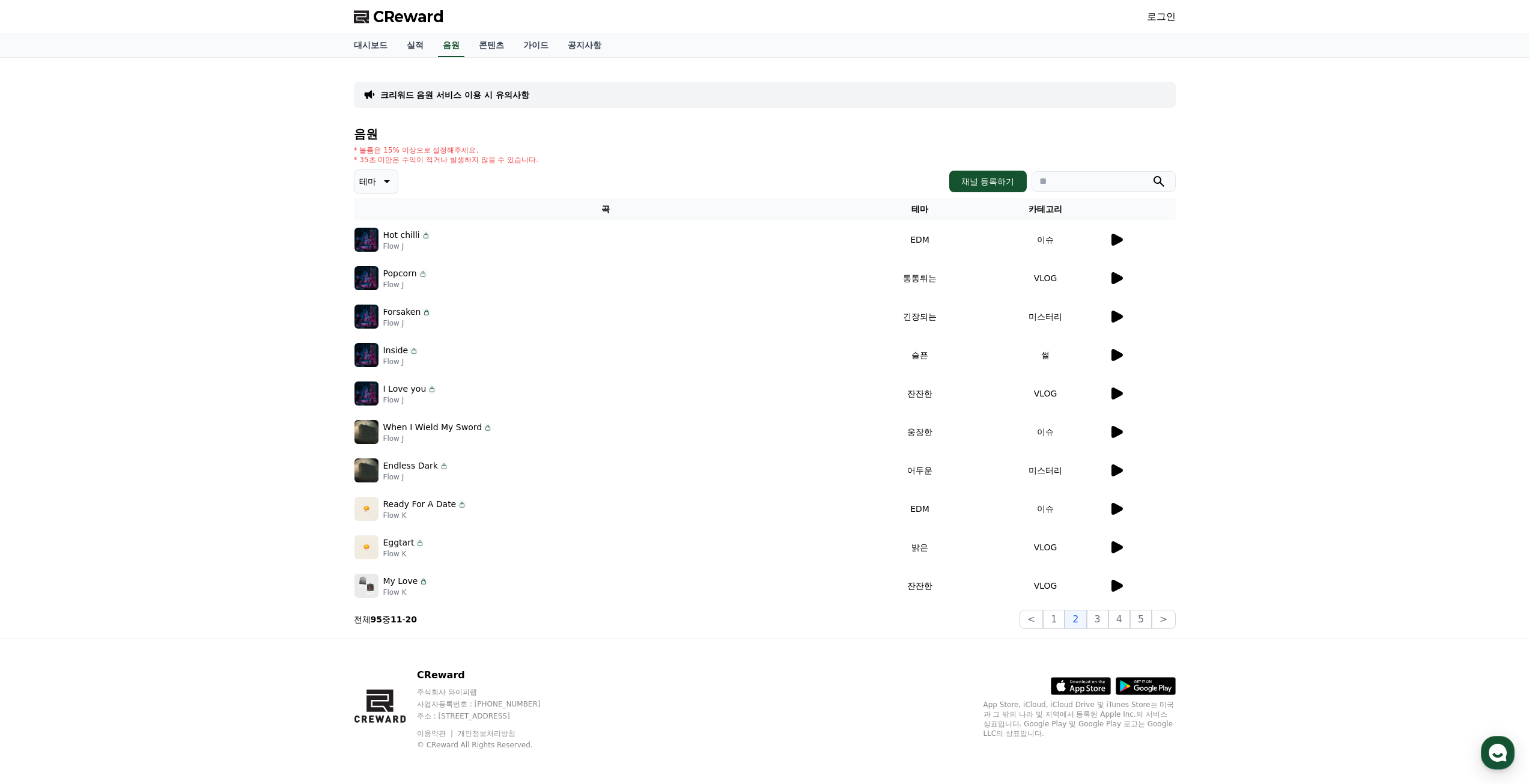
click at [1463, 291] on div "크리워드 음원 서비스 이용 시 유의사항 음원 * 볼륨은 15% 이상으로 설정해주세요. * 35초 미만은 수익이 적거나 발생하지 않을 수 있습니…" at bounding box center [764, 348] width 1529 height 581
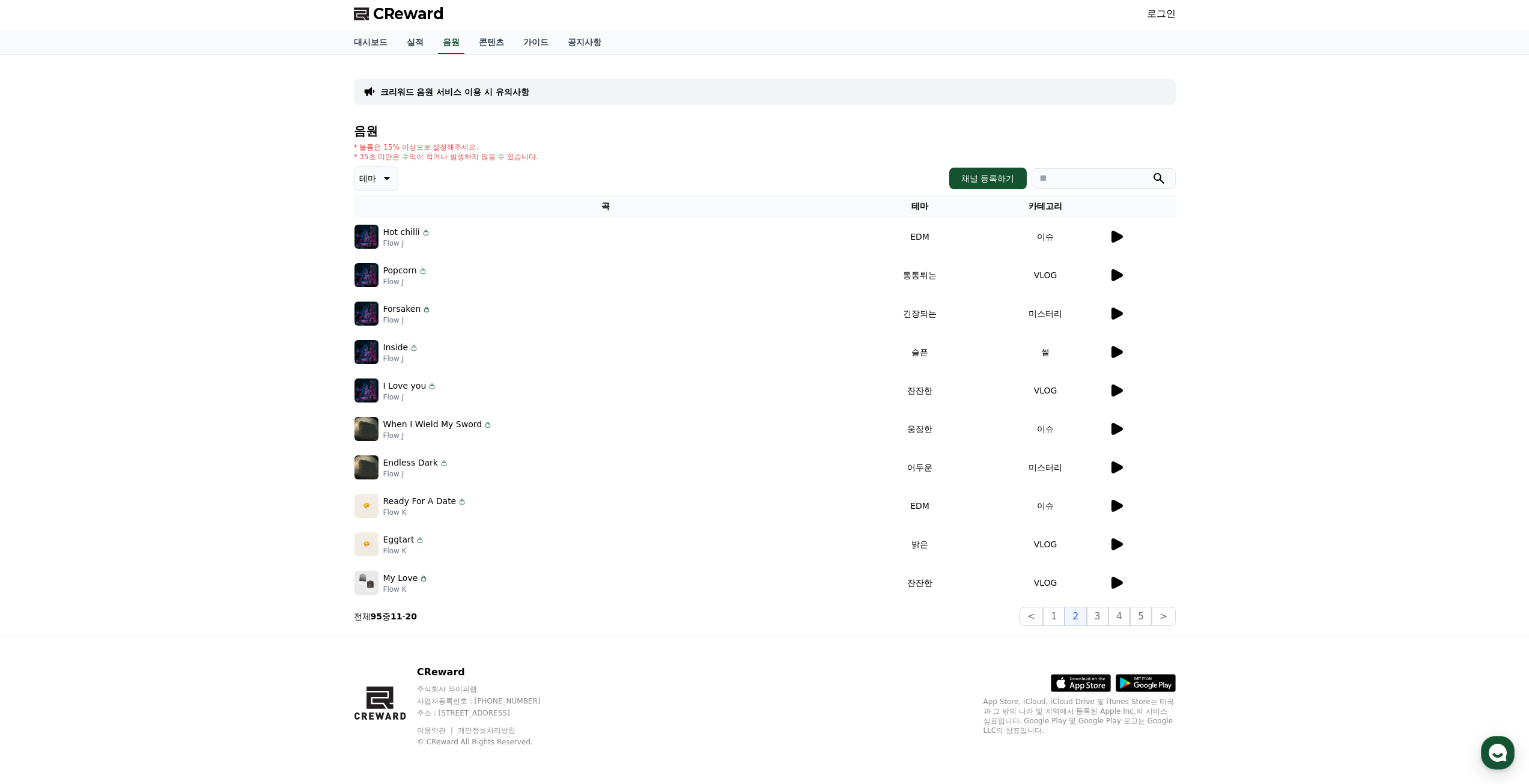
scroll to position [5, 0]
click at [225, 553] on div "크리워드 음원 서비스 이용 시 유의사항 음원 * 볼륨은 15% 이상으로 설정해주세요. * 35초 미만은 수익이 적거나 발생하지 않을 수 있습니…" at bounding box center [764, 344] width 1529 height 581
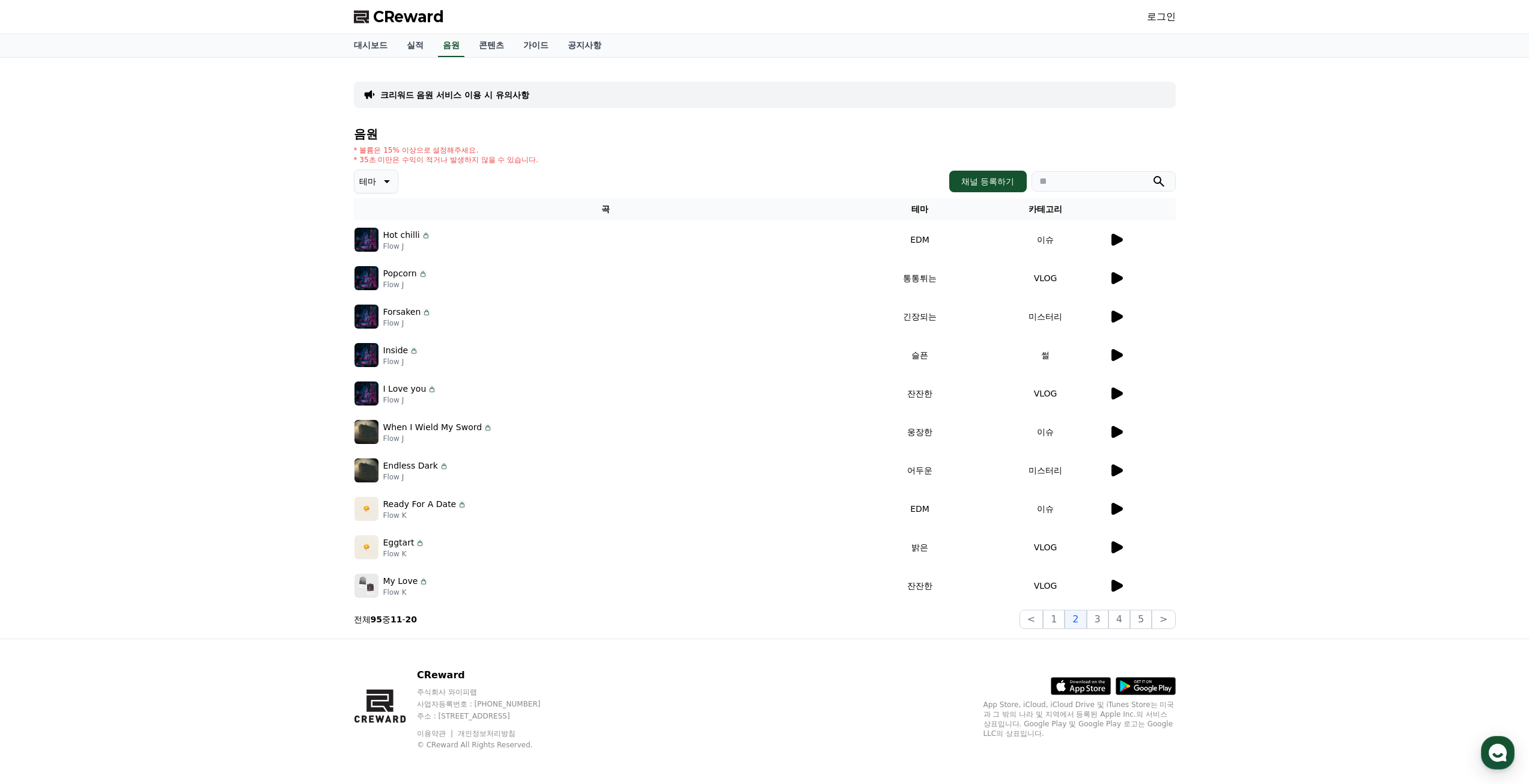
click at [1165, 10] on link "로그인" at bounding box center [1161, 17] width 29 height 14
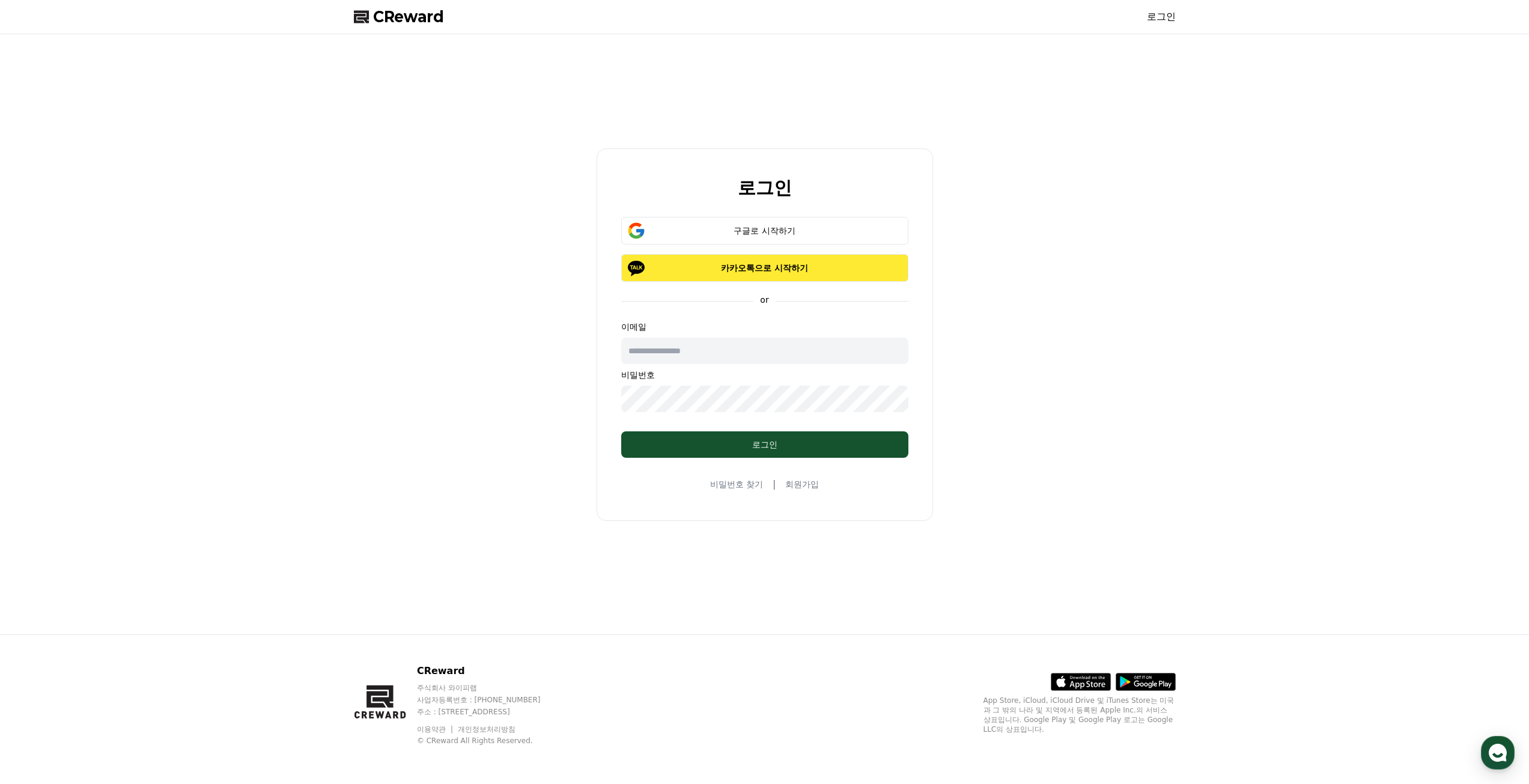
click at [781, 266] on p "카카오톡으로 시작하기" at bounding box center [765, 268] width 253 height 12
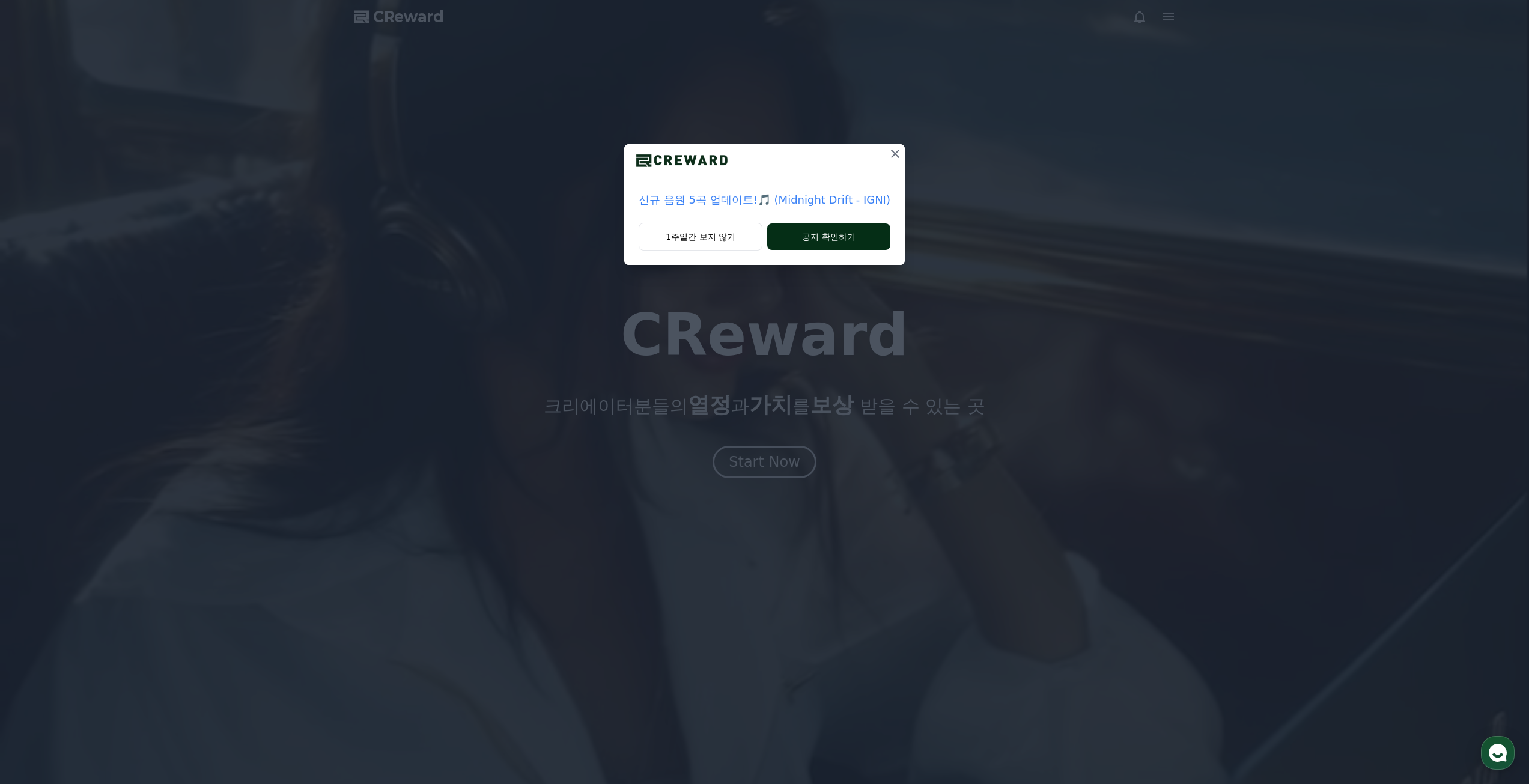
click at [848, 235] on button "공지 확인하기" at bounding box center [829, 237] width 123 height 26
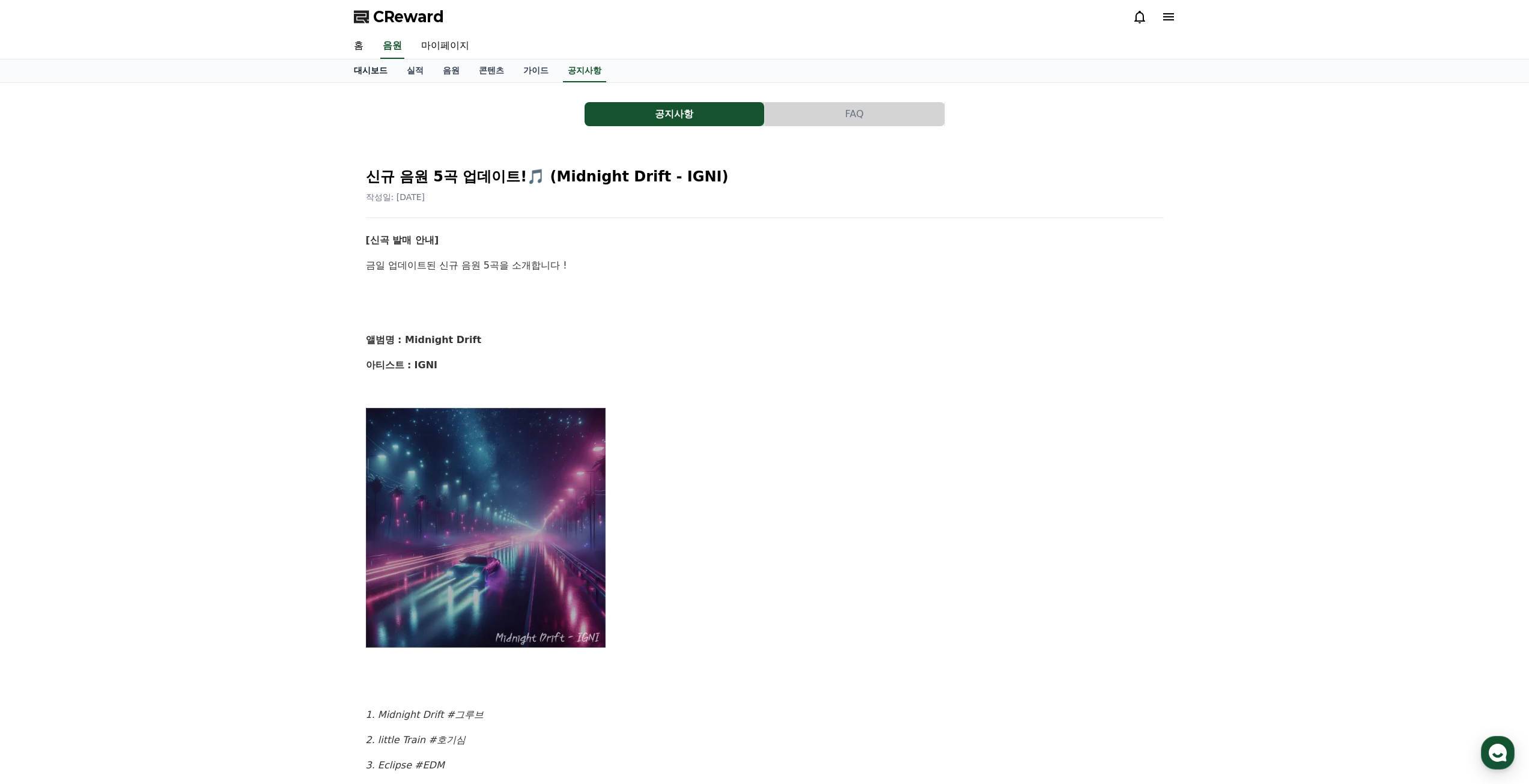
click at [360, 68] on link "대시보드" at bounding box center [371, 71] width 53 height 23
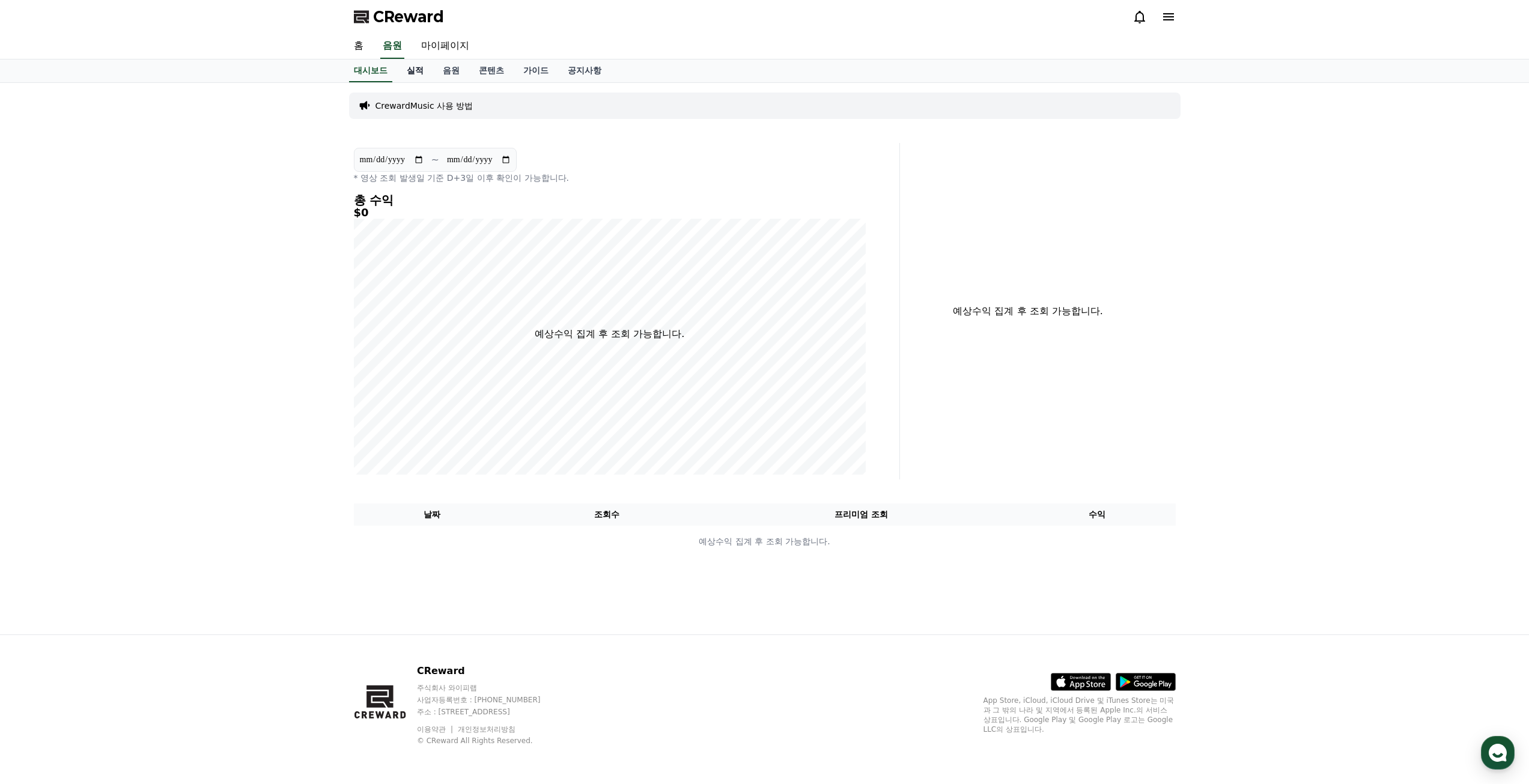
click at [417, 69] on link "실적" at bounding box center [415, 71] width 36 height 23
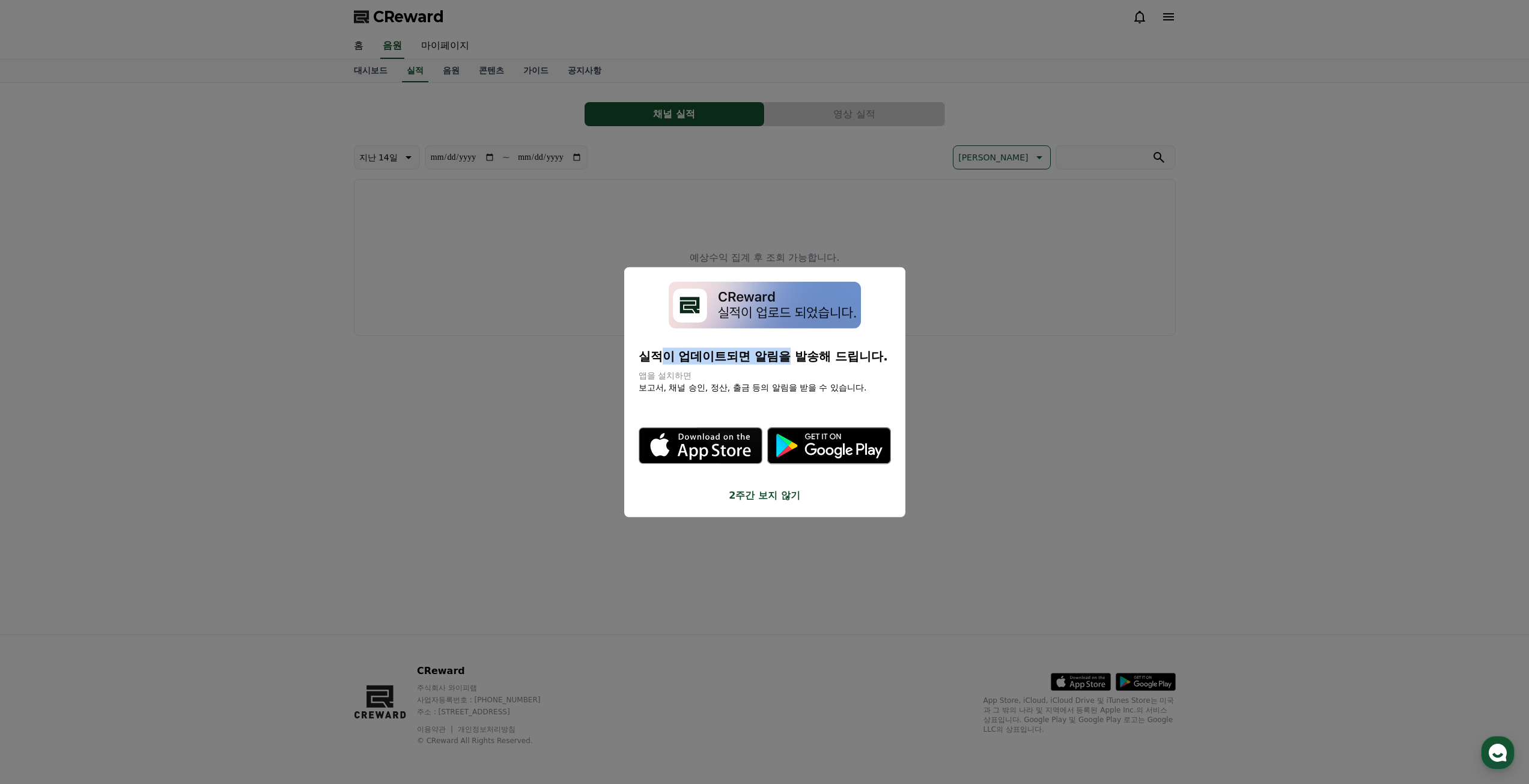
drag, startPoint x: 678, startPoint y: 352, endPoint x: 792, endPoint y: 355, distance: 114.0
click at [792, 355] on p "실적이 업데이트되면 알림을 발송해 드립니다." at bounding box center [765, 356] width 253 height 17
click at [774, 498] on button "2주간 보지 않기" at bounding box center [765, 495] width 253 height 14
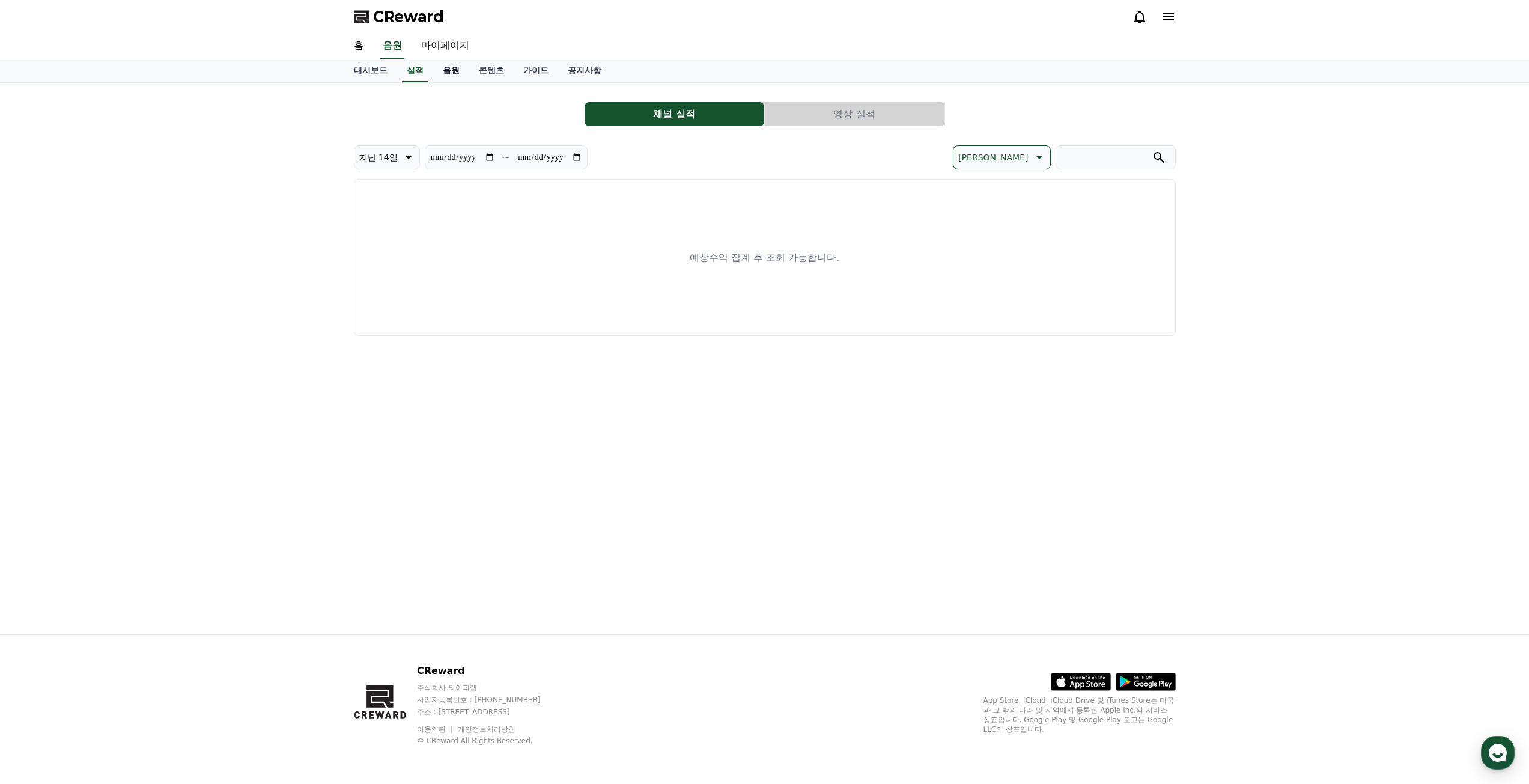
click at [453, 74] on link "음원" at bounding box center [451, 71] width 36 height 23
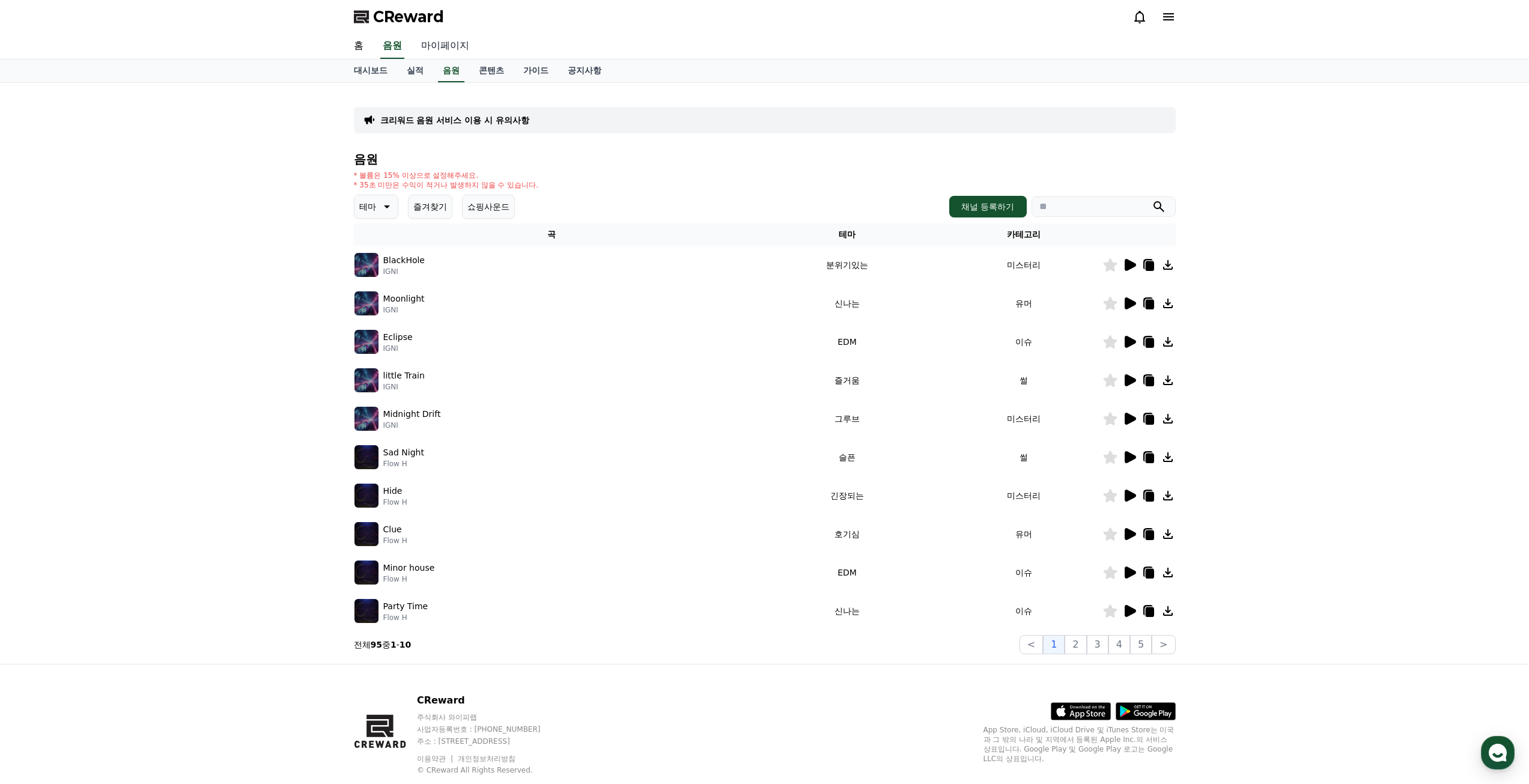
click at [446, 42] on link "마이페이지" at bounding box center [445, 45] width 67 height 25
select select "**********"
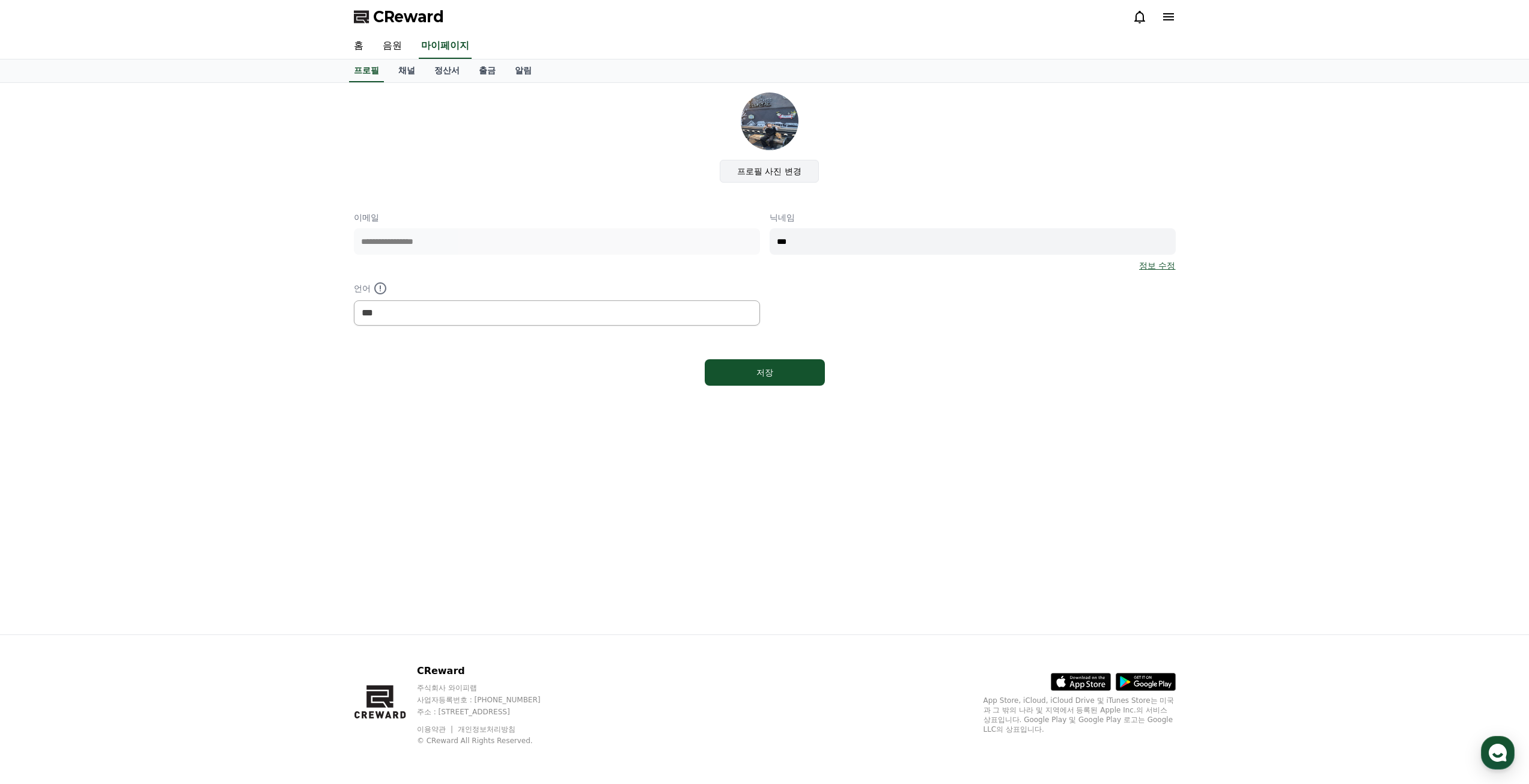
click at [779, 168] on label "프로필 사진 변경" at bounding box center [769, 171] width 99 height 23
click at [0, 0] on input "프로필 사진 변경" at bounding box center [0, 0] width 0 height 0
click at [414, 67] on link "채널" at bounding box center [407, 71] width 36 height 23
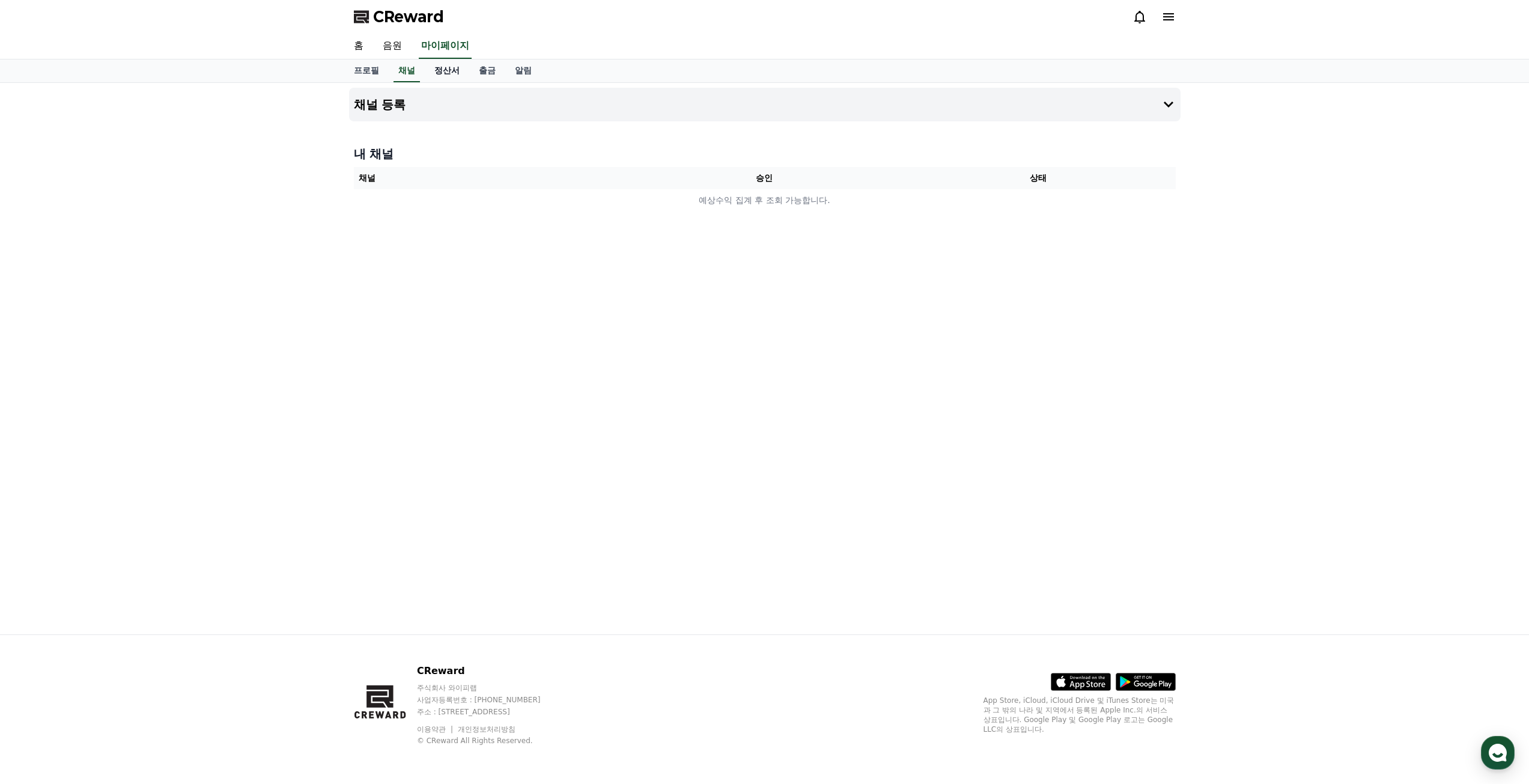
click at [431, 75] on link "정산서" at bounding box center [447, 71] width 45 height 23
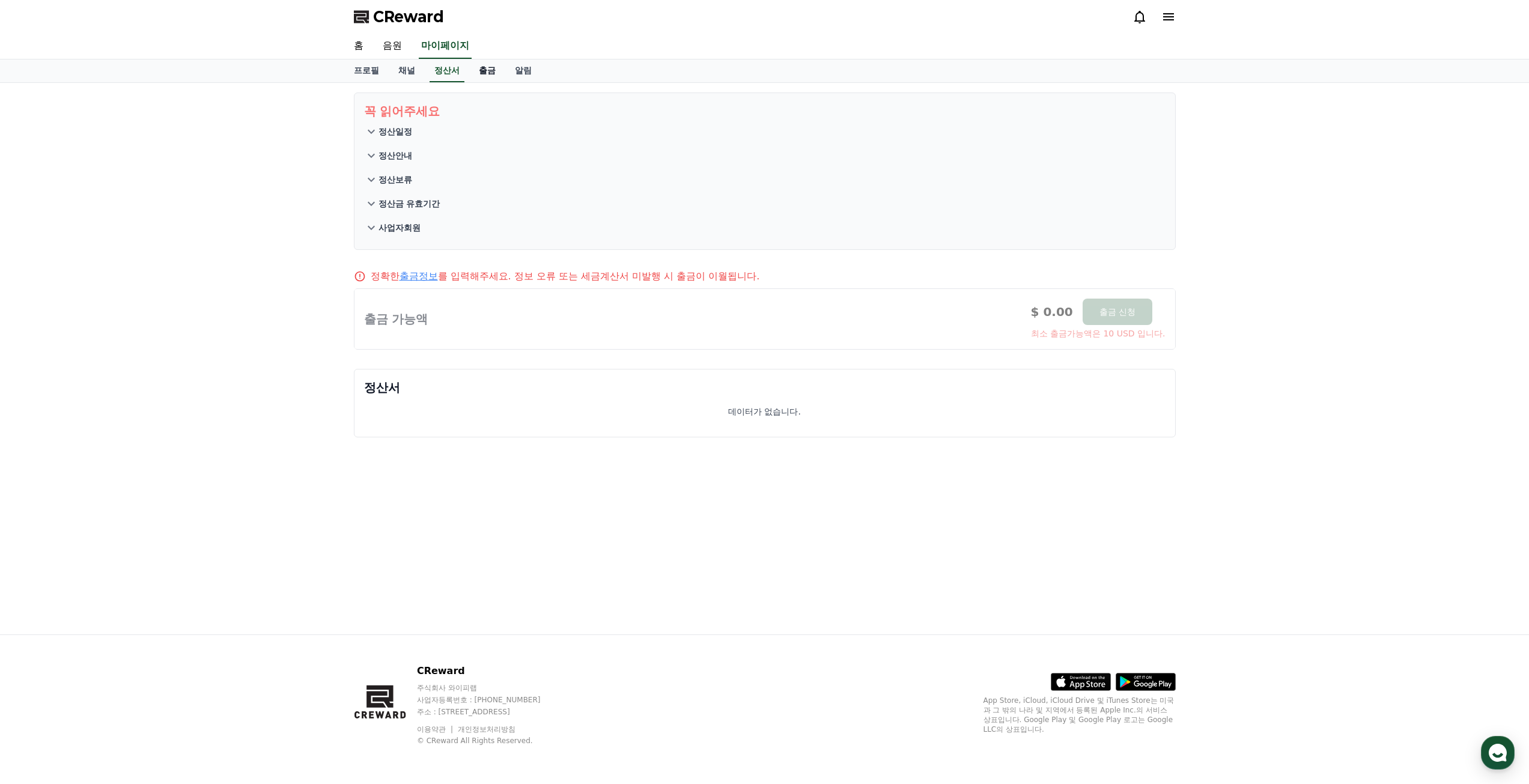
click at [487, 69] on link "출금" at bounding box center [488, 71] width 36 height 23
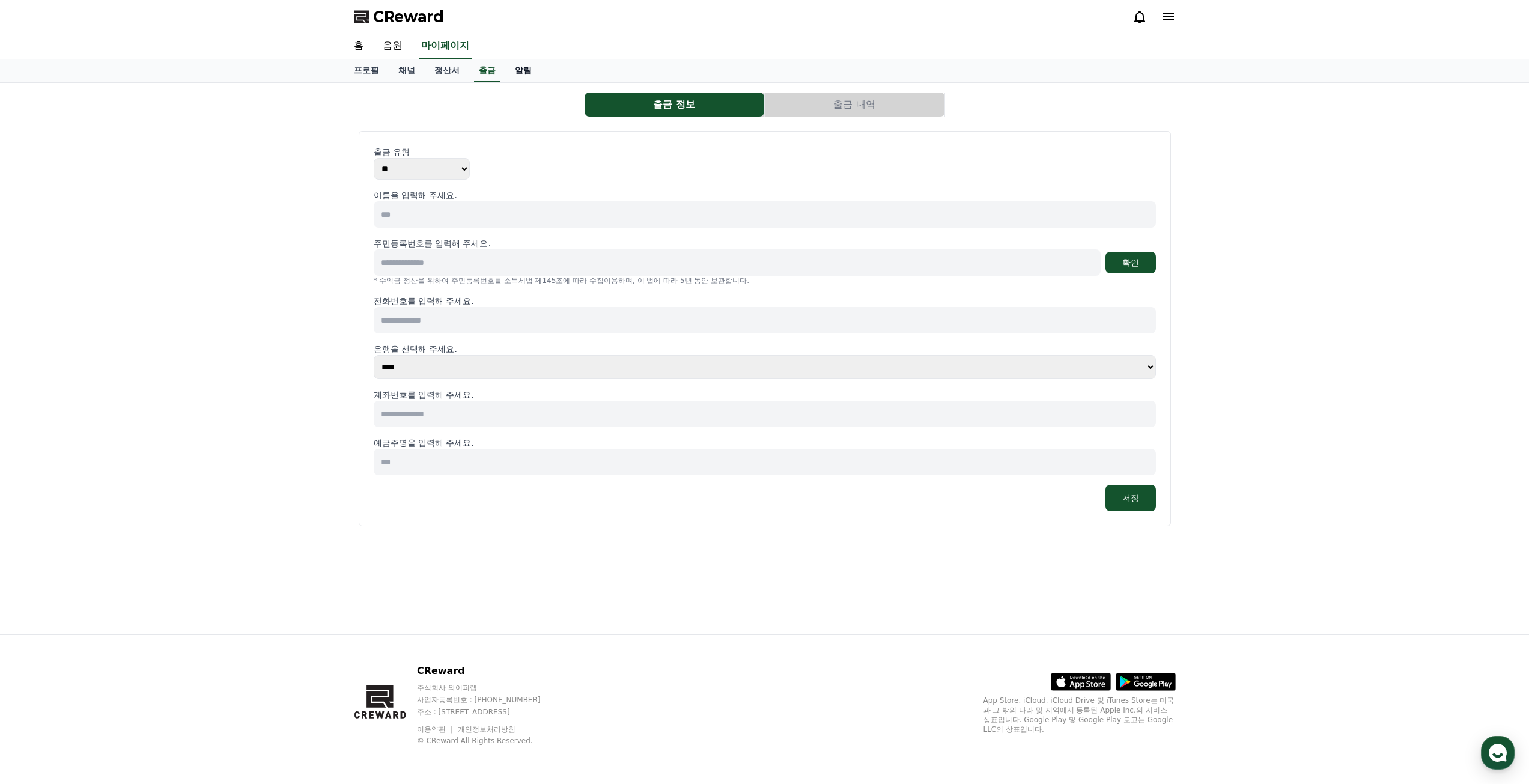
click at [528, 67] on link "알림" at bounding box center [523, 71] width 36 height 23
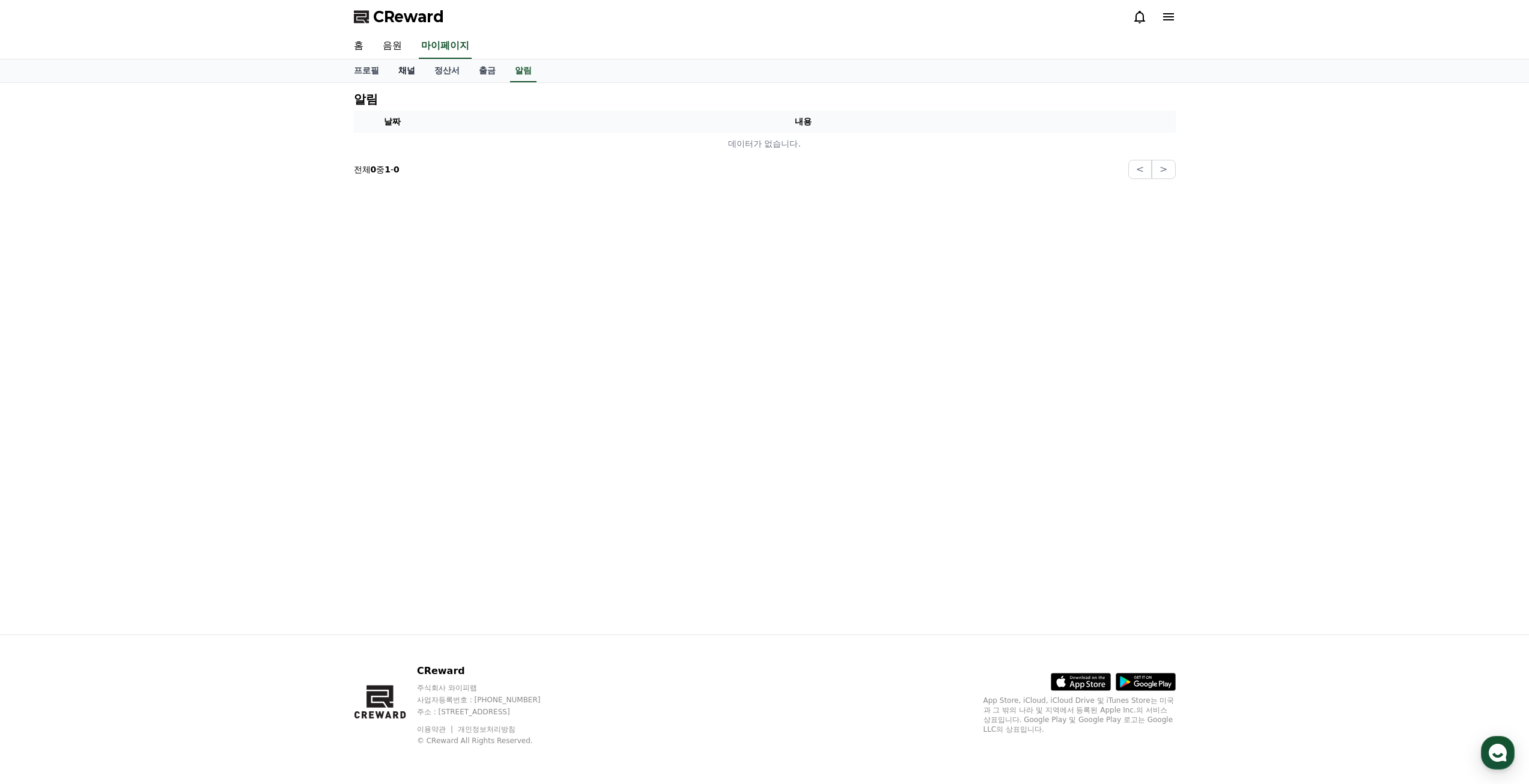
click at [396, 77] on link "채널" at bounding box center [407, 71] width 36 height 23
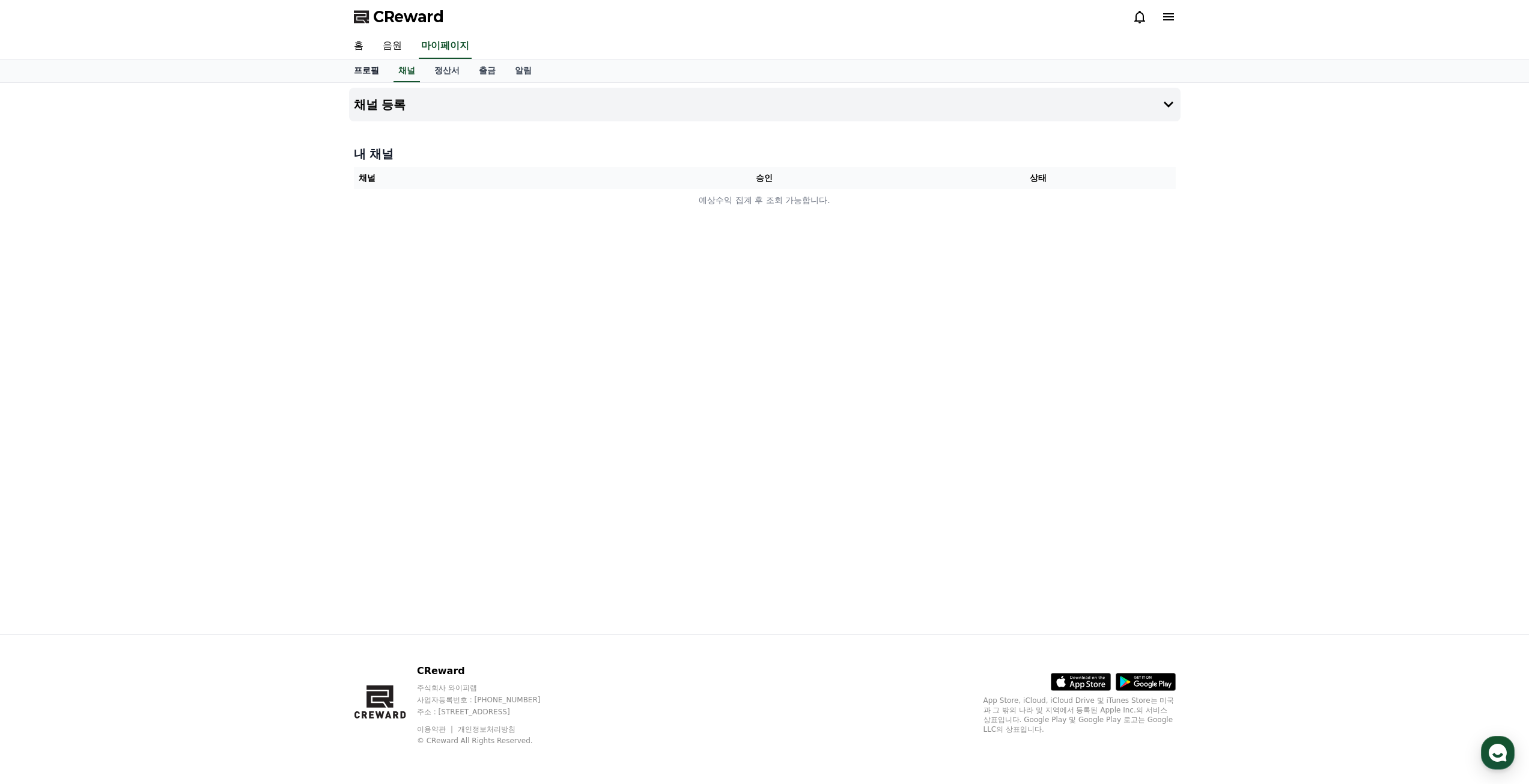
click at [353, 76] on link "프로필" at bounding box center [366, 71] width 45 height 23
select select "**********"
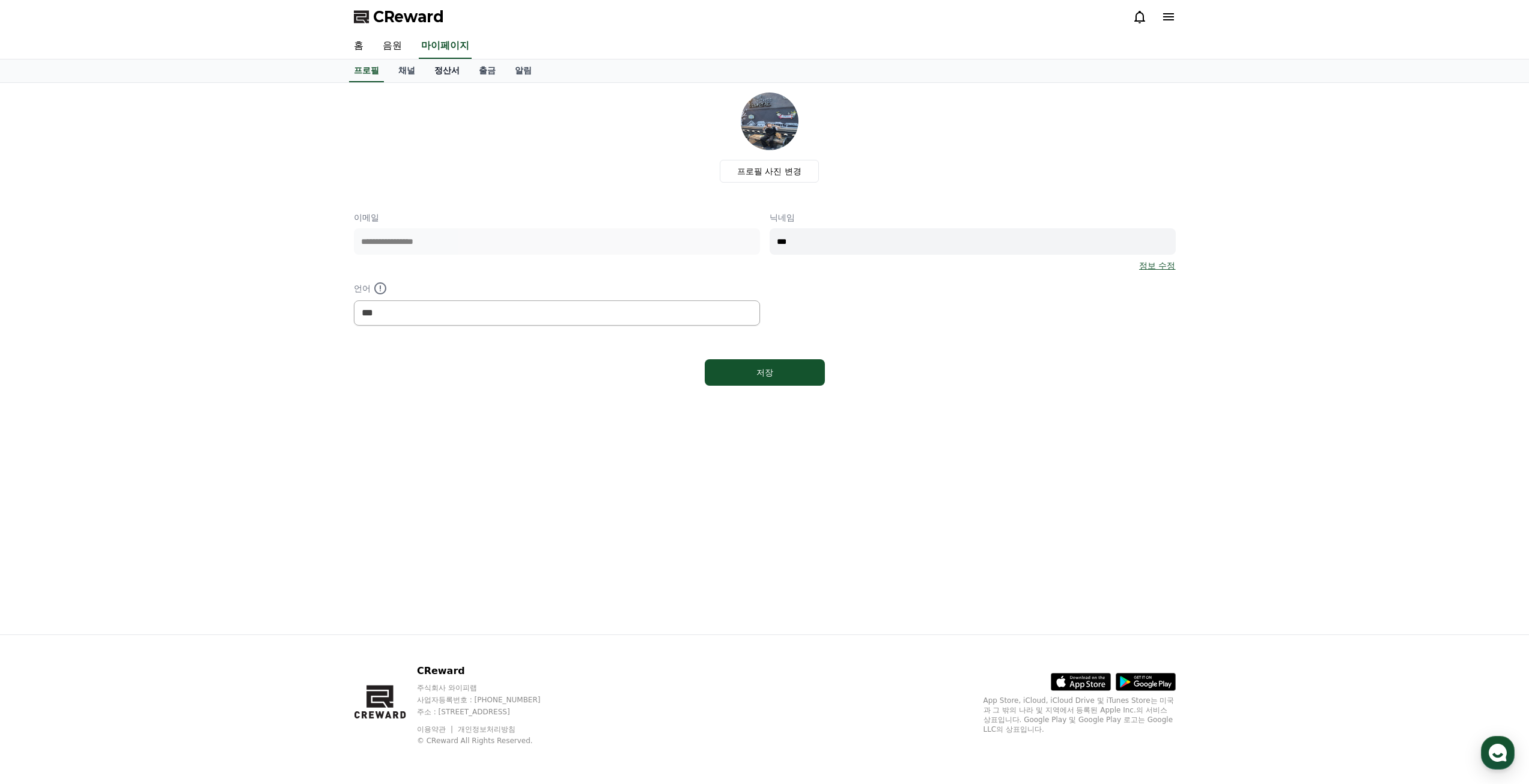
click at [429, 69] on link "정산서" at bounding box center [447, 71] width 45 height 23
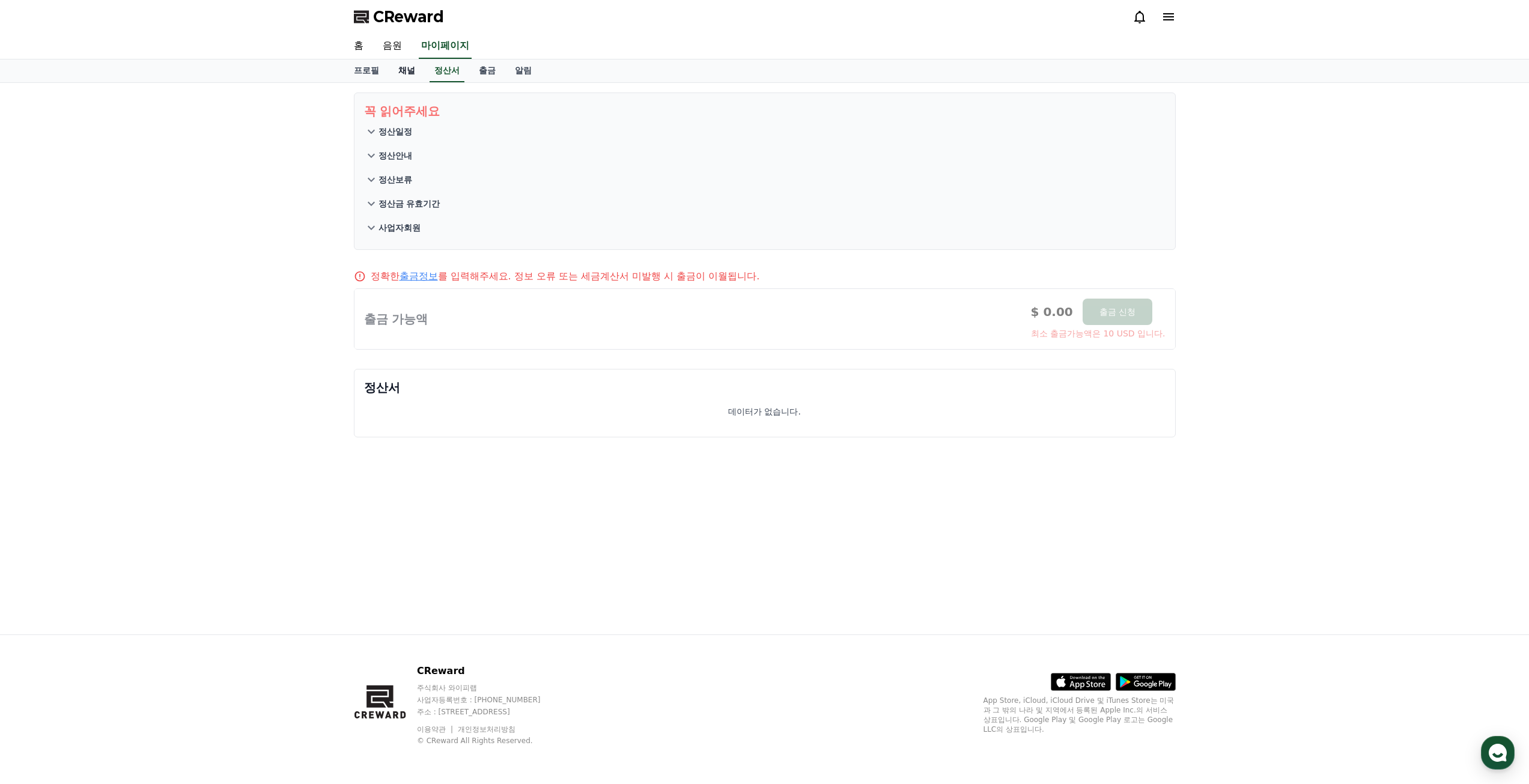
click at [402, 69] on link "채널" at bounding box center [407, 71] width 36 height 23
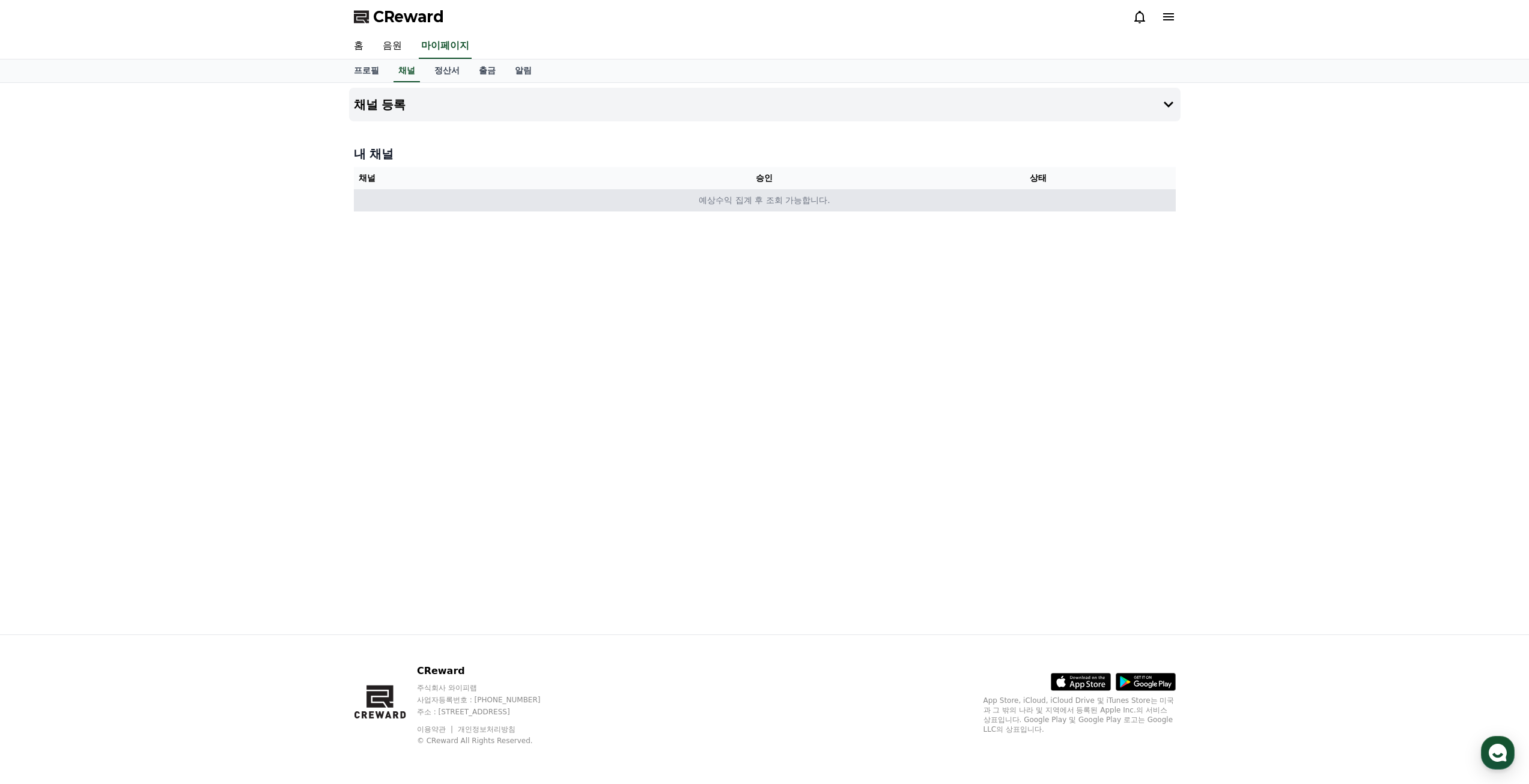
click at [737, 200] on td "예상수익 집계 후 조회 가능합니다." at bounding box center [764, 200] width 822 height 22
drag, startPoint x: 695, startPoint y: 201, endPoint x: 886, endPoint y: 200, distance: 191.0
click at [889, 200] on td "예상수익 집계 후 조회 가능합니다." at bounding box center [764, 200] width 822 height 22
click at [885, 203] on td "예상수익 집계 후 조회 가능합니다." at bounding box center [764, 200] width 822 height 22
drag, startPoint x: 991, startPoint y: 432, endPoint x: 994, endPoint y: 423, distance: 9.5
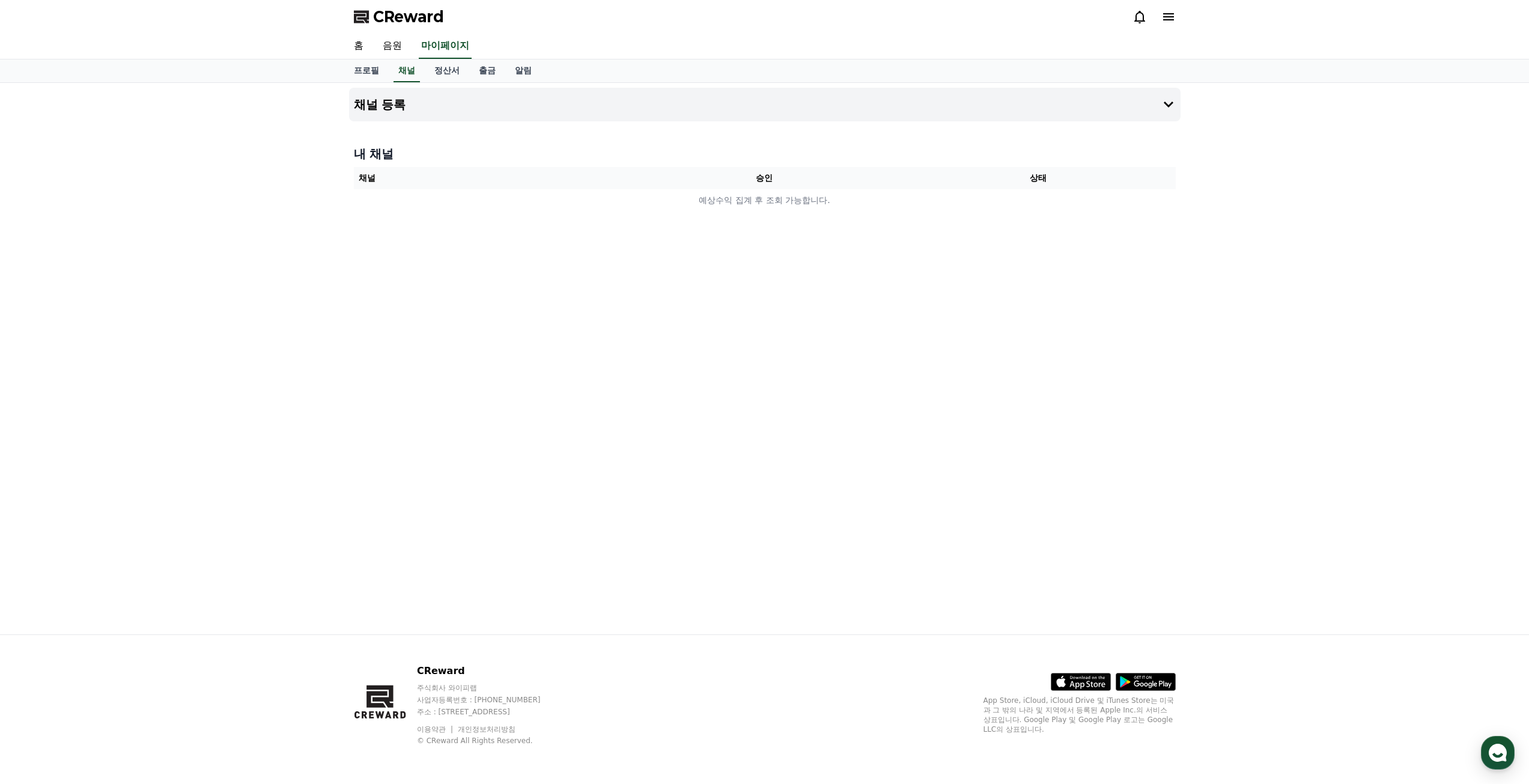
click at [986, 423] on div "채널 등록 내 채널 채널 승인 상태 예상수익 집계 후 조회 가능합니다." at bounding box center [764, 358] width 841 height 551
click at [1165, 106] on icon at bounding box center [1168, 104] width 14 height 14
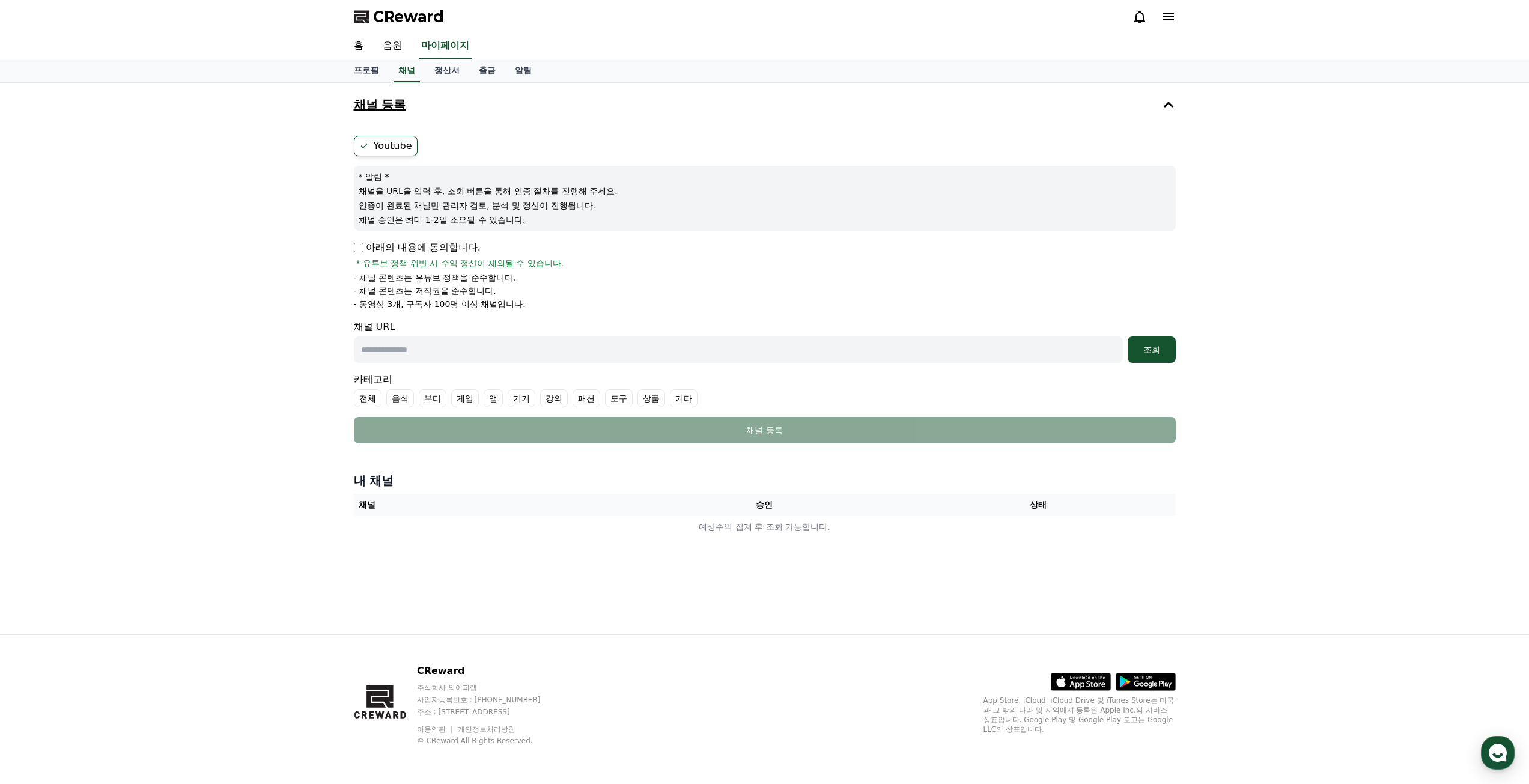
click at [367, 355] on input "text" at bounding box center [738, 349] width 769 height 26
click at [420, 349] on input "text" at bounding box center [738, 349] width 769 height 26
drag, startPoint x: 385, startPoint y: 300, endPoint x: 555, endPoint y: 285, distance: 170.7
click at [555, 285] on ul "- 채널 콘텐츠는 유튜브 정책을 준수합니다. - 채널 콘텐츠는 저작권을 준수합니다. - 동영상 3개, 구독자 100명 이상 채널입니다." at bounding box center [764, 290] width 822 height 39
drag, startPoint x: 446, startPoint y: 302, endPoint x: 551, endPoint y: 299, distance: 105.0
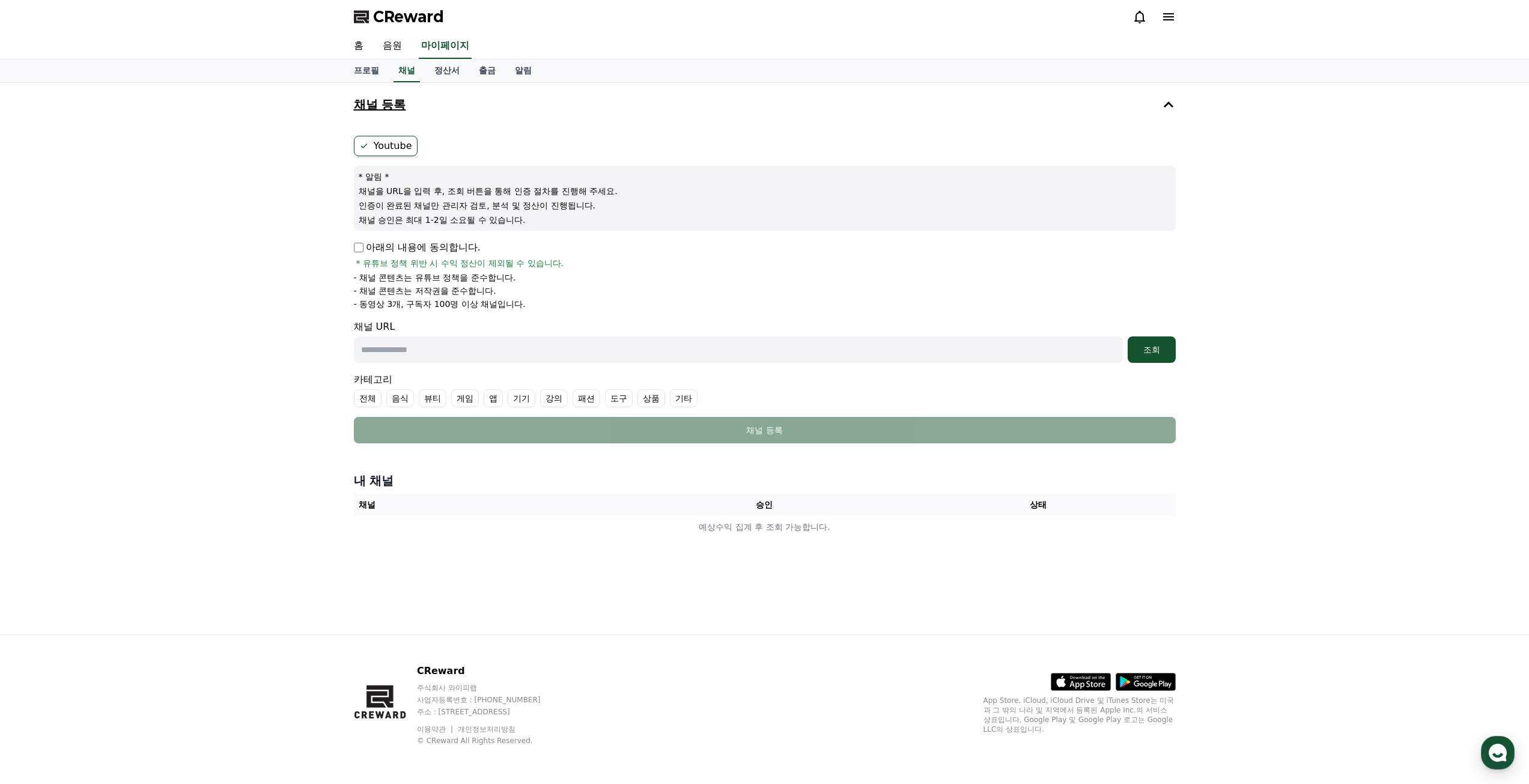
click at [551, 299] on li "- 동영상 3개, 구독자 100명 이상 채널입니다." at bounding box center [764, 304] width 822 height 12
click at [584, 291] on li "- 채널 콘텐츠는 저작권을 준수합니다." at bounding box center [764, 291] width 822 height 12
click at [1137, 354] on div "조회" at bounding box center [1152, 349] width 39 height 12
click at [1500, 33] on div at bounding box center [1500, 36] width 19 height 11
drag, startPoint x: 452, startPoint y: 256, endPoint x: 577, endPoint y: 262, distance: 125.1
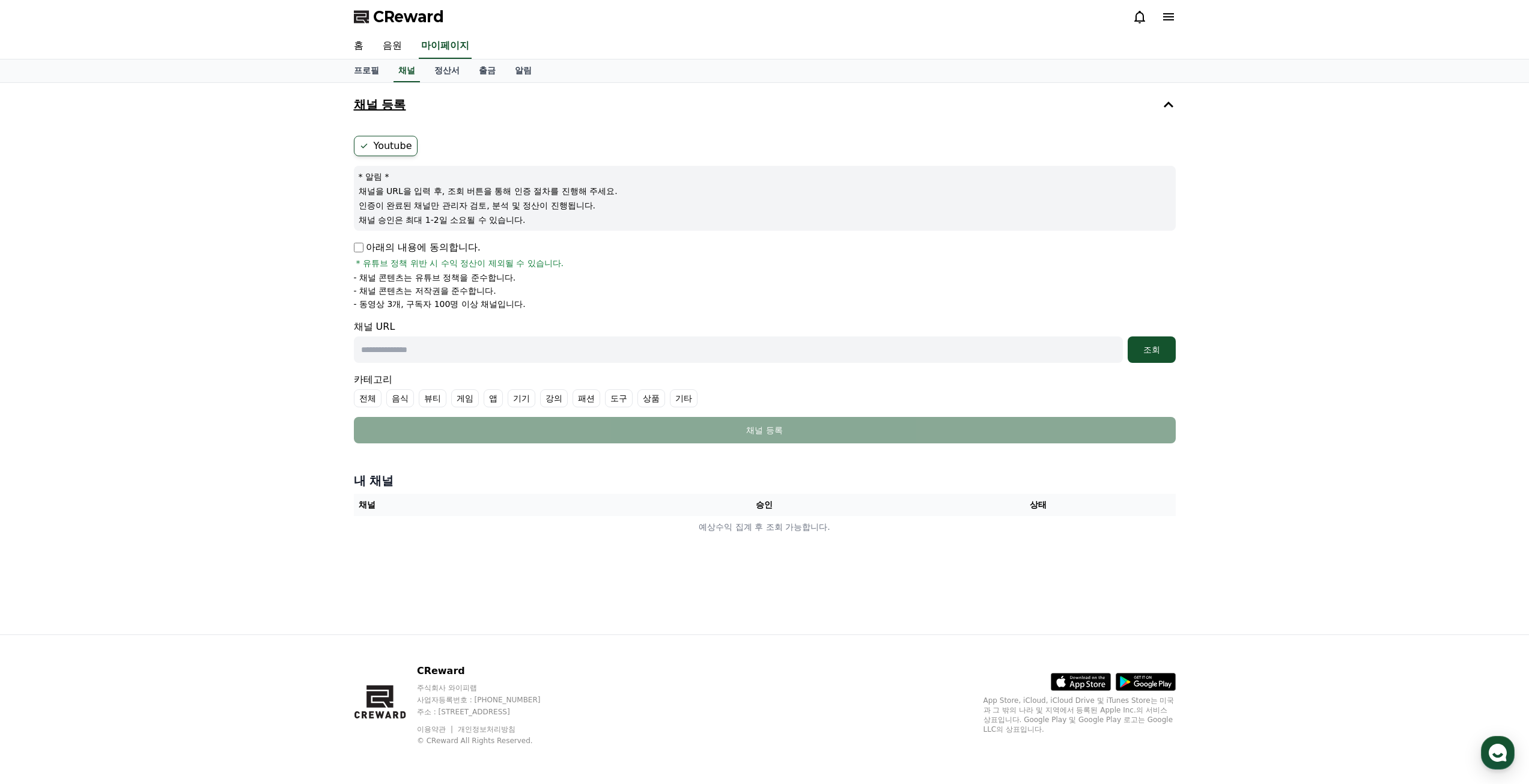
click at [556, 262] on div "아래의 내용에 동의합니다. * 유튜브 정책 위반 시 수익 정산이 제외될 수 있습니다." at bounding box center [764, 255] width 822 height 29
click at [631, 271] on li "- 채널 콘텐츠는 유튜브 정책을 준수합니다." at bounding box center [764, 277] width 822 height 12
drag, startPoint x: 370, startPoint y: 277, endPoint x: 551, endPoint y: 311, distance: 184.2
click at [551, 311] on form "Youtube * 알림 * 채널을 URL을 입력 후, 조회 버튼을 통해 인증 절차를 진행해 주세요. 인증이 완료된 채널만 관리자 검토, 분석 …" at bounding box center [764, 290] width 822 height 308
click at [575, 310] on form "Youtube * 알림 * 채널을 URL을 입력 후, 조회 버튼을 통해 인증 절차를 진행해 주세요. 인증이 완료된 채널만 관리자 검토, 분석 …" at bounding box center [764, 290] width 822 height 308
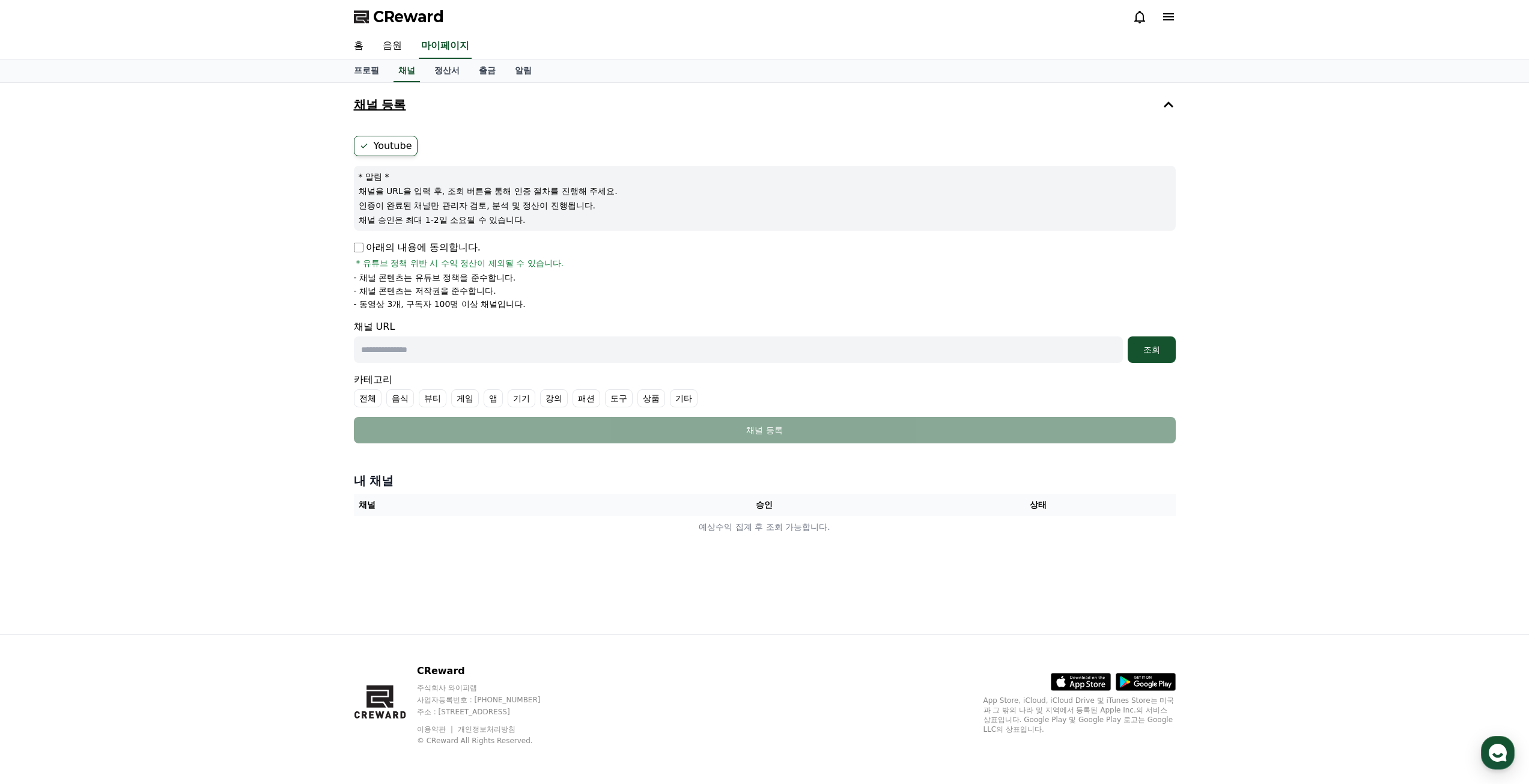
click at [481, 339] on input "text" at bounding box center [738, 349] width 769 height 26
paste input "**********"
type input "**********"
click at [1148, 355] on div "조회" at bounding box center [1152, 349] width 39 height 12
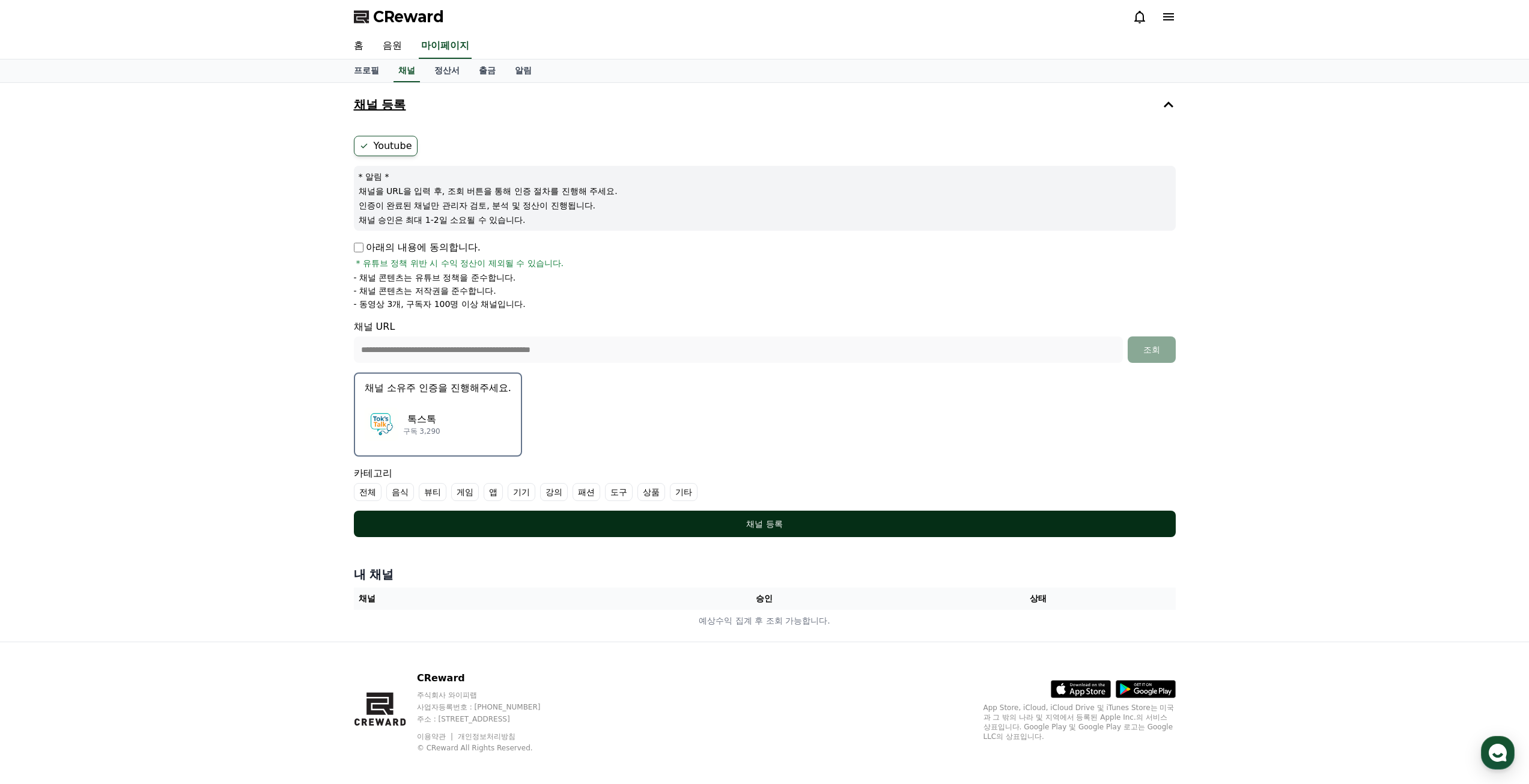
click at [817, 525] on div "채널 등록" at bounding box center [764, 524] width 774 height 12
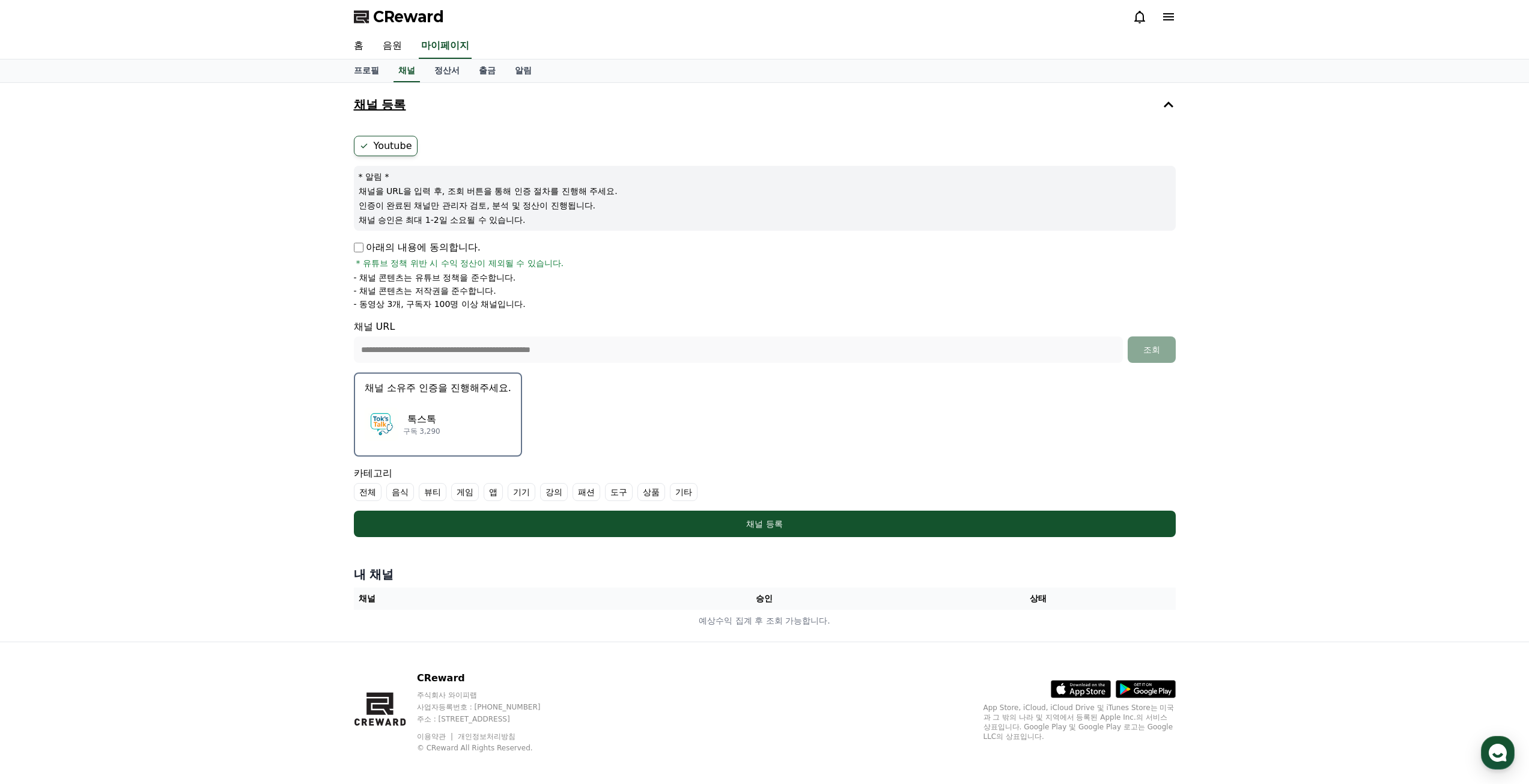
click at [687, 496] on label "기타" at bounding box center [684, 492] width 28 height 18
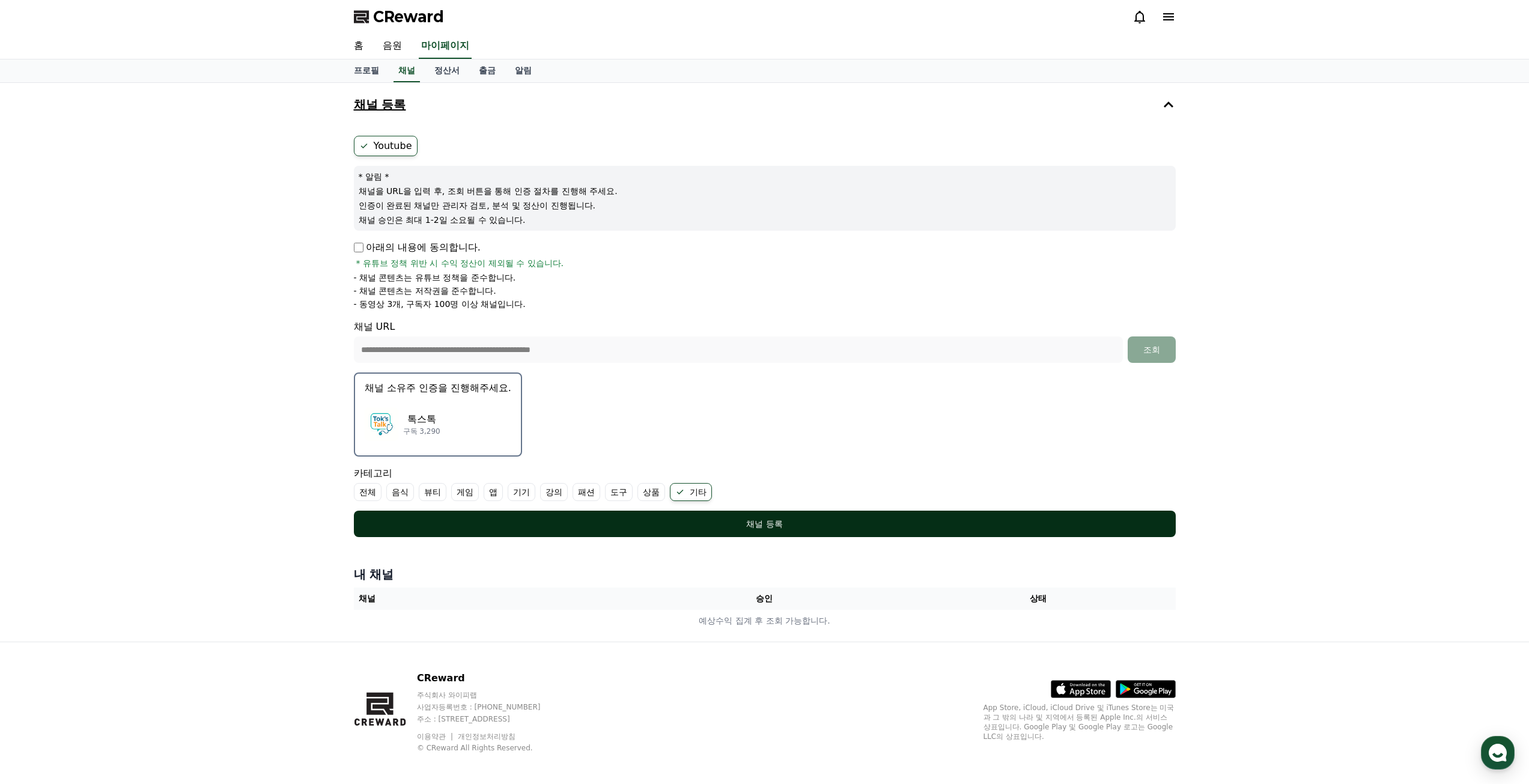
click at [780, 529] on div "채널 등록" at bounding box center [764, 524] width 774 height 12
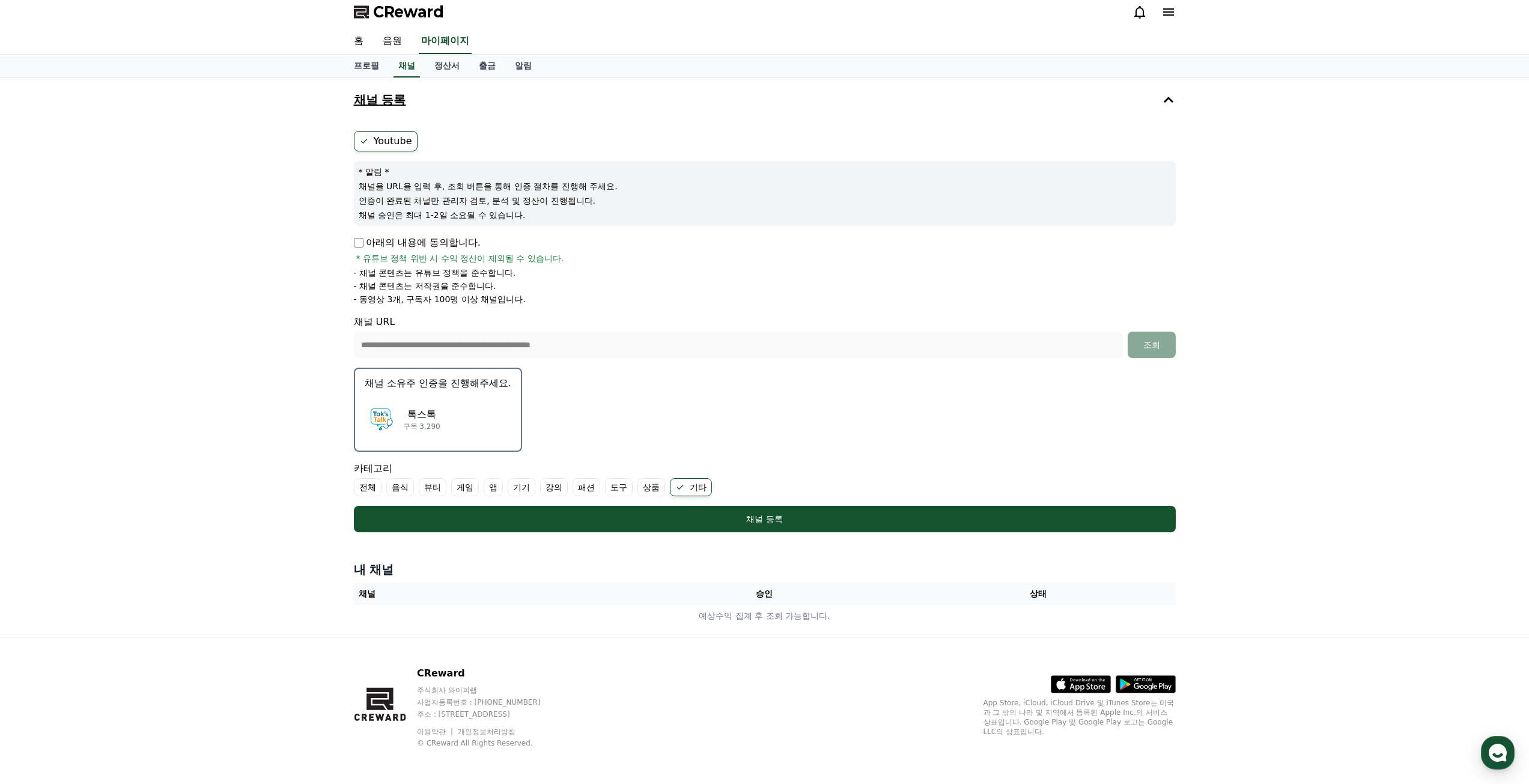
scroll to position [8, 0]
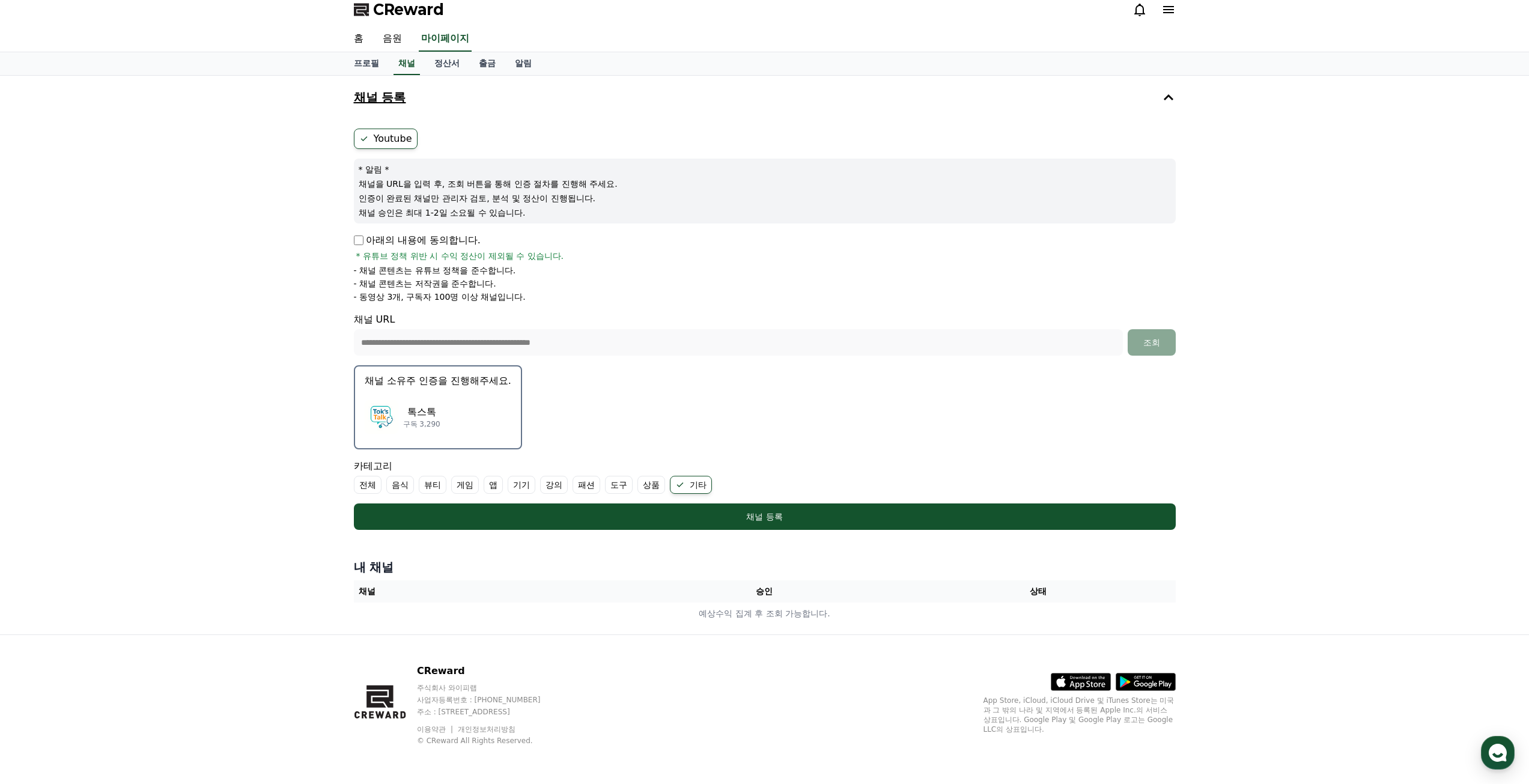
drag, startPoint x: 411, startPoint y: 281, endPoint x: 563, endPoint y: 285, distance: 152.1
click at [561, 285] on li "- 채널 콘텐츠는 저작권을 준수합니다." at bounding box center [764, 284] width 822 height 12
click at [665, 305] on form "**********" at bounding box center [764, 329] width 822 height 401
drag, startPoint x: 433, startPoint y: 303, endPoint x: 554, endPoint y: 310, distance: 121.2
click at [554, 310] on form "**********" at bounding box center [764, 329] width 822 height 401
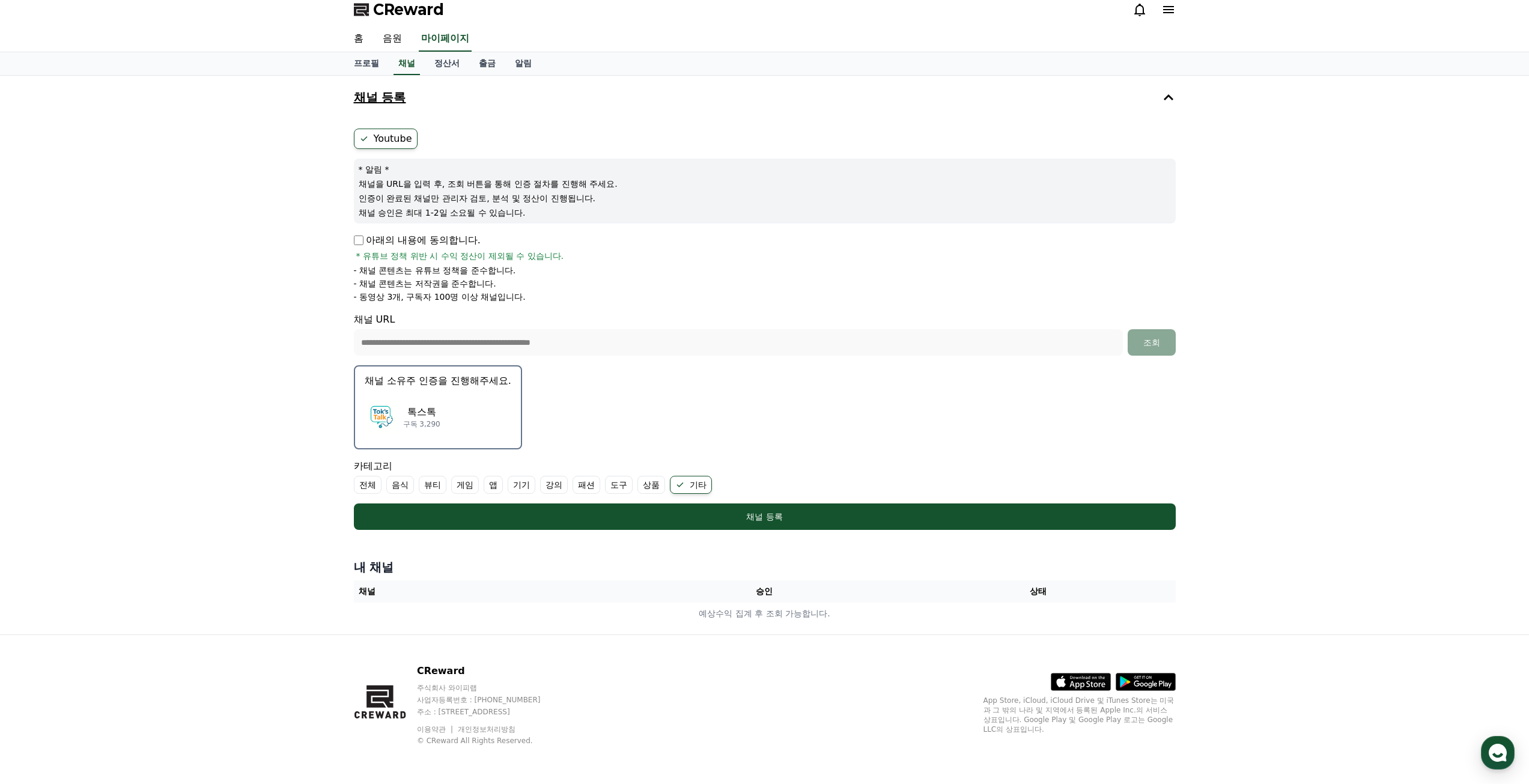
click at [636, 297] on li "- 동영상 3개, 구독자 100명 이상 채널입니다." at bounding box center [764, 297] width 822 height 12
click at [760, 417] on form "**********" at bounding box center [764, 329] width 822 height 401
drag, startPoint x: 443, startPoint y: 194, endPoint x: 532, endPoint y: 194, distance: 89.0
click at [532, 194] on p "인증이 완료된 채널만 관리자 검토, 분석 및 정산이 진행됩니다." at bounding box center [764, 198] width 812 height 12
drag, startPoint x: 368, startPoint y: 203, endPoint x: 625, endPoint y: 201, distance: 257.0
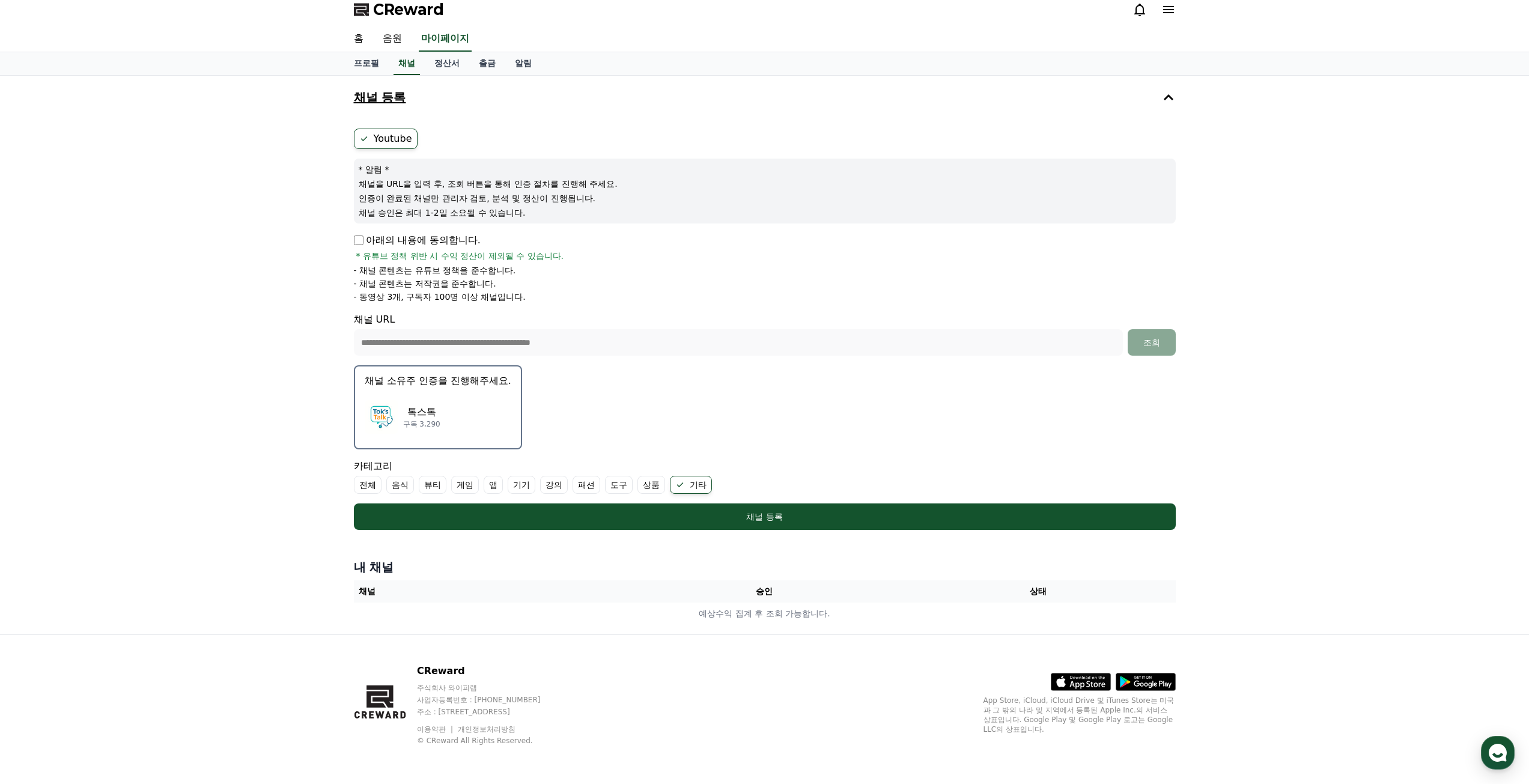
click at [625, 201] on p "인증이 완료된 채널만 관리자 검토, 분석 및 정산이 진행됩니다." at bounding box center [764, 198] width 812 height 12
click at [724, 198] on p "인증이 완료된 채널만 관리자 검토, 분석 및 정산이 진행됩니다." at bounding box center [764, 198] width 812 height 12
drag, startPoint x: 358, startPoint y: 182, endPoint x: 653, endPoint y: 174, distance: 295.1
click at [642, 174] on div "**********" at bounding box center [765, 329] width 832 height 411
click at [714, 217] on p "채널 승인은 최대 1-2일 소요될 수 있습니다." at bounding box center [764, 212] width 812 height 12
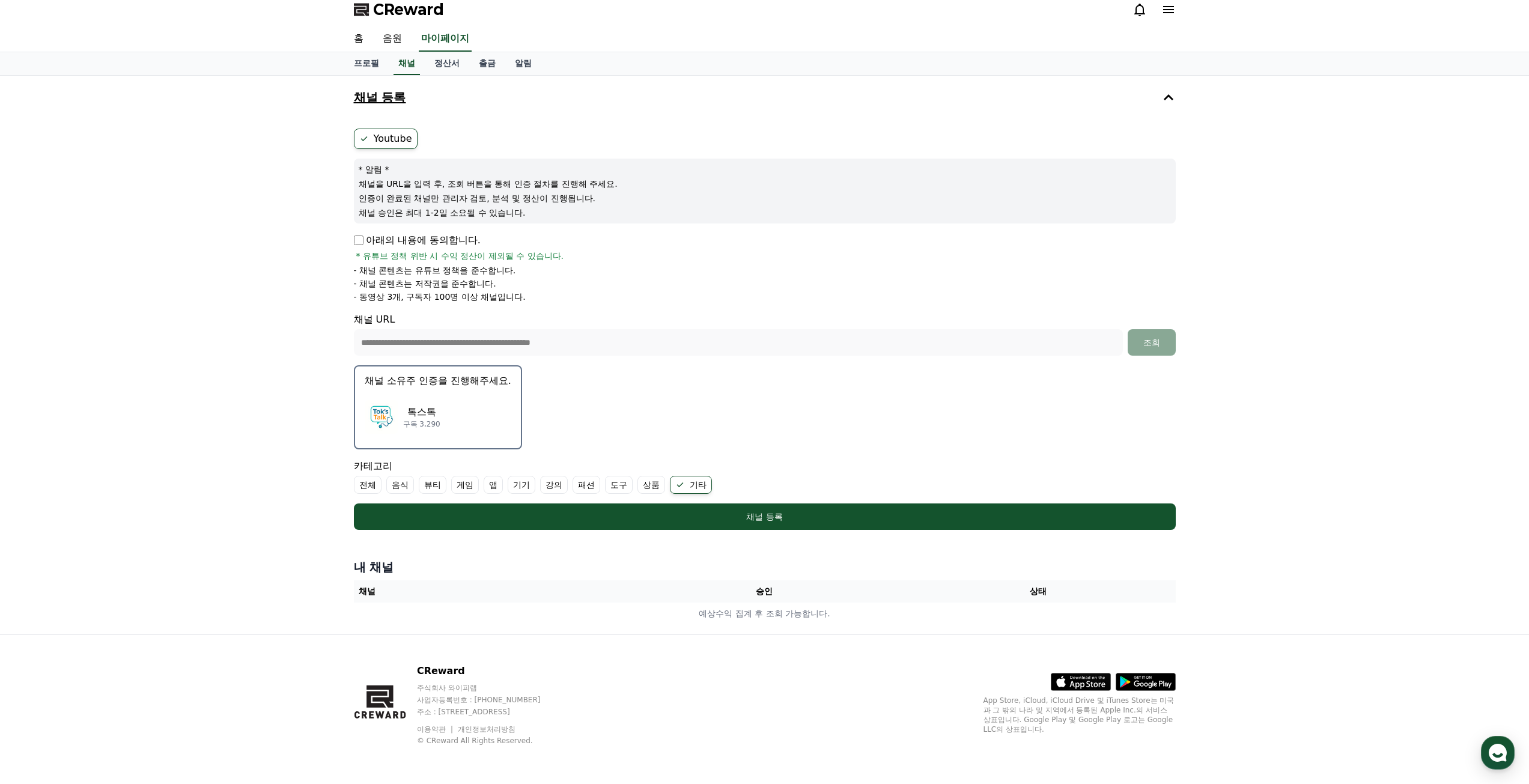
drag, startPoint x: 355, startPoint y: 203, endPoint x: 653, endPoint y: 199, distance: 298.0
click at [652, 198] on div "* 알림 * 채널을 URL을 입력 후, 조회 버튼을 통해 인증 절차를 진행해 주세요. 인증이 완료된 채널만 관리자 검토, 분석 및 정산이 진행…" at bounding box center [764, 191] width 822 height 65
click at [805, 200] on p "인증이 완료된 채널만 관리자 검토, 분석 및 정산이 진행됩니다." at bounding box center [764, 198] width 812 height 12
click at [299, 352] on div "**********" at bounding box center [764, 355] width 1529 height 559
click at [1034, 426] on form "**********" at bounding box center [764, 329] width 822 height 401
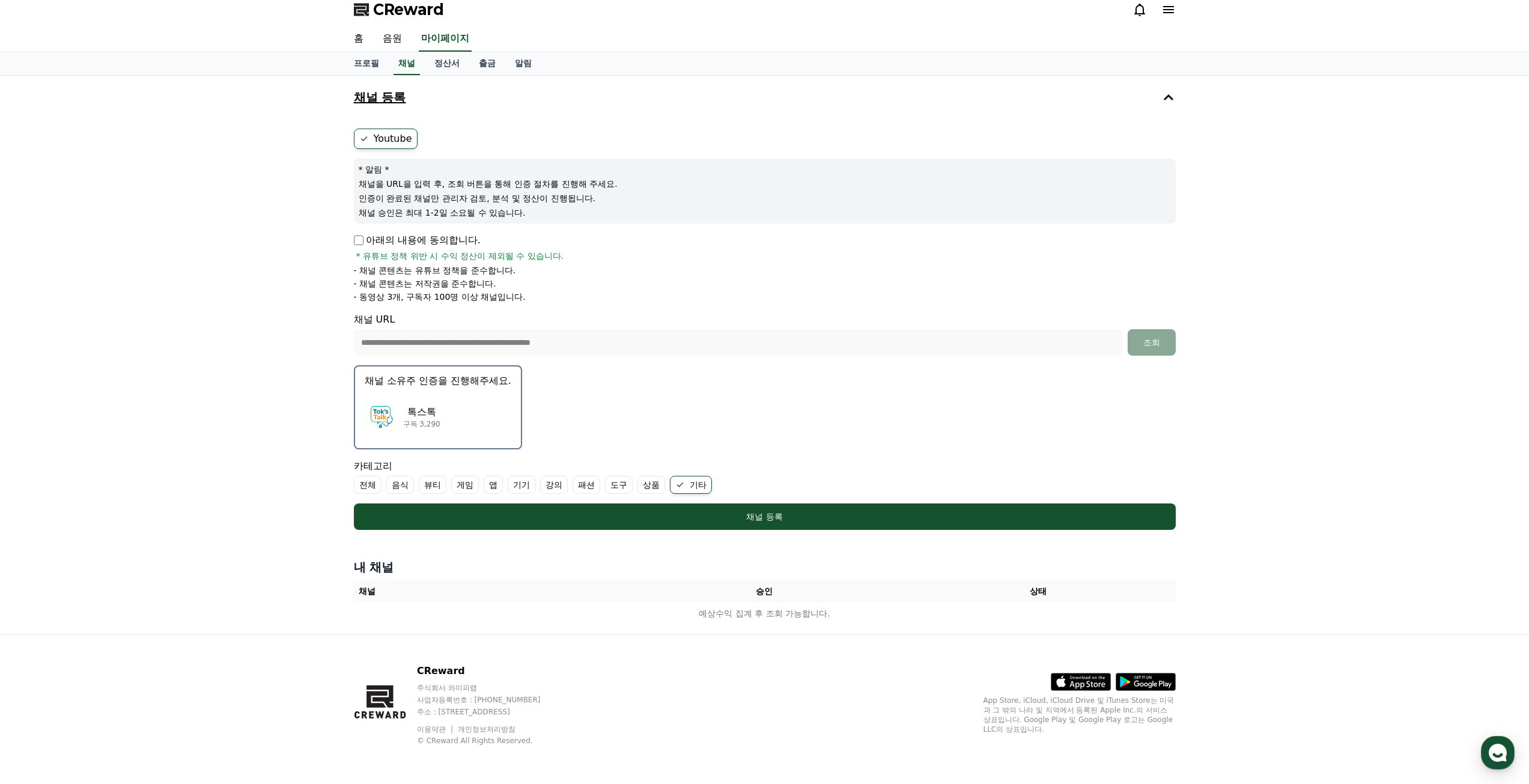
drag, startPoint x: 379, startPoint y: 102, endPoint x: 513, endPoint y: 117, distance: 134.8
click at [380, 102] on h4 "채널 등록" at bounding box center [380, 97] width 52 height 13
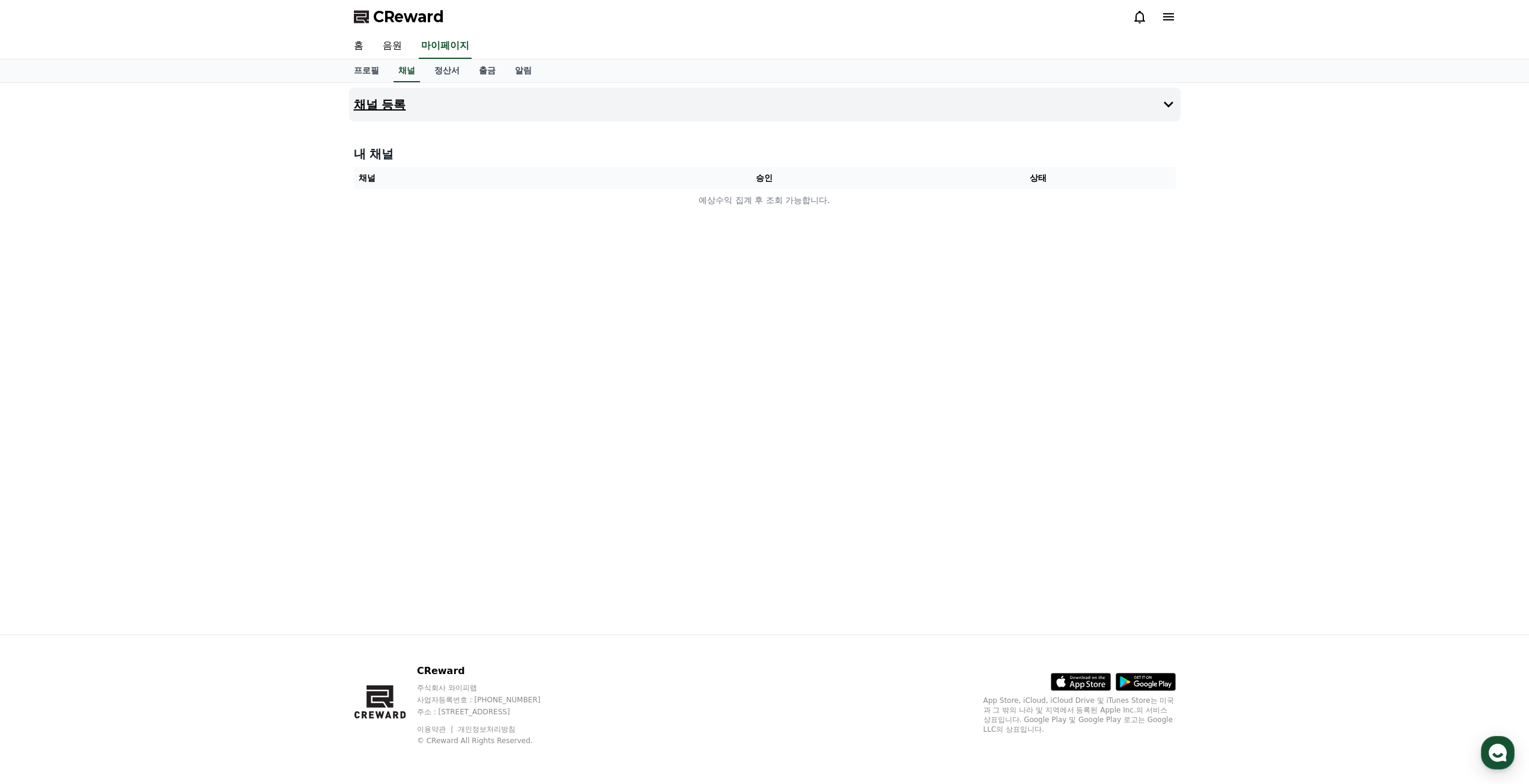
click at [1171, 99] on icon at bounding box center [1168, 104] width 14 height 14
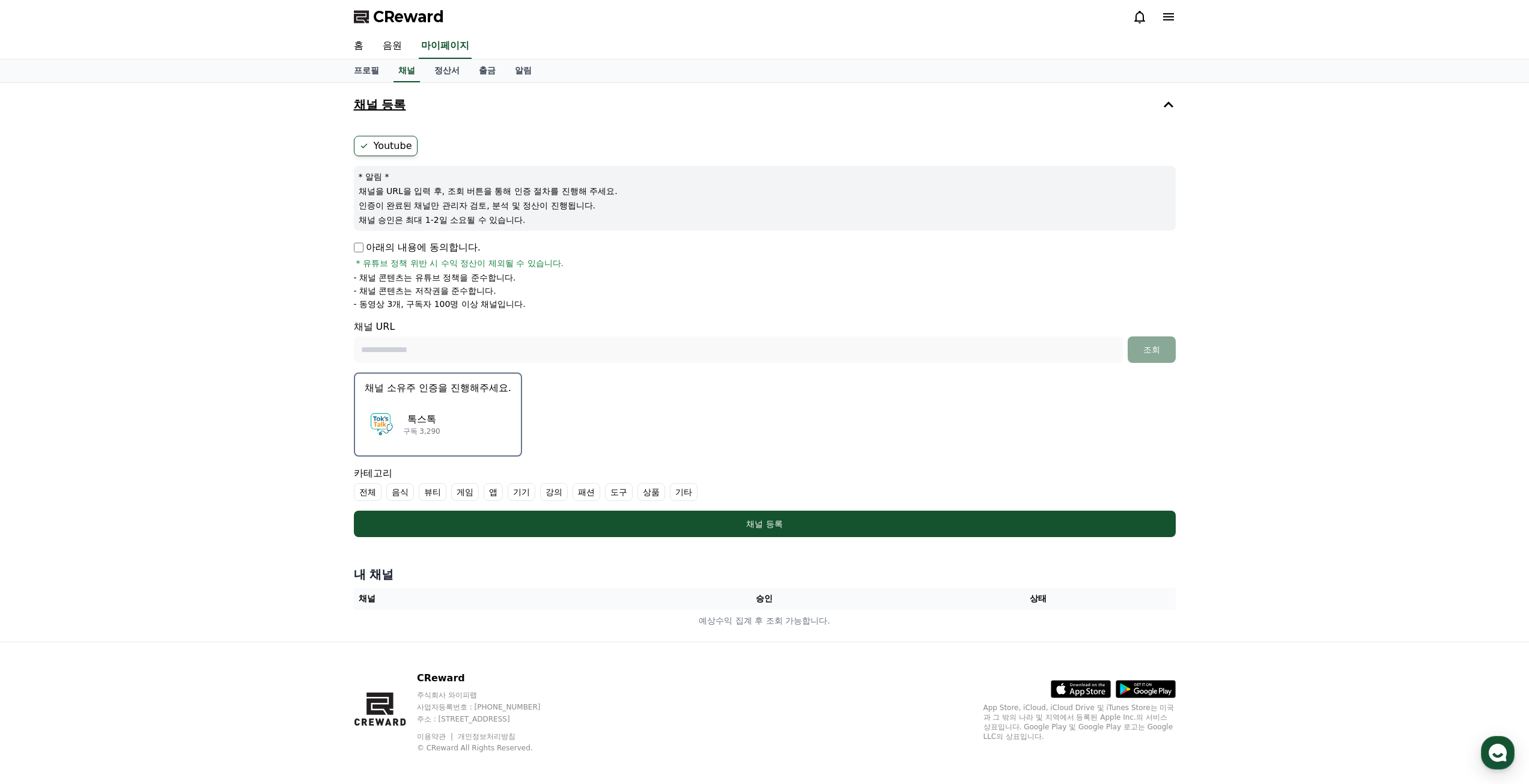
click at [417, 253] on p "아래의 내용에 동의합니다." at bounding box center [417, 247] width 127 height 14
click at [908, 426] on form "Youtube * 알림 * 채널을 URL을 입력 후, 조회 버튼을 통해 인증 절차를 진행해 주세요. 인증이 완료된 채널만 관리자 검토, 분석 …" at bounding box center [764, 336] width 822 height 401
click at [1201, 226] on div "채널 등록 Youtube * 알림 * 채널을 URL을 입력 후, 조회 버튼을 통해 인증 절차를 진행해 주세요. 인증이 완료된 채널만 관리자 검…" at bounding box center [764, 362] width 1529 height 559
click at [151, 141] on div "채널 등록 Youtube * 알림 * 채널을 URL을 입력 후, 조회 버튼을 통해 인증 절차를 진행해 주세요. 인증이 완료된 채널만 관리자 검…" at bounding box center [764, 362] width 1529 height 559
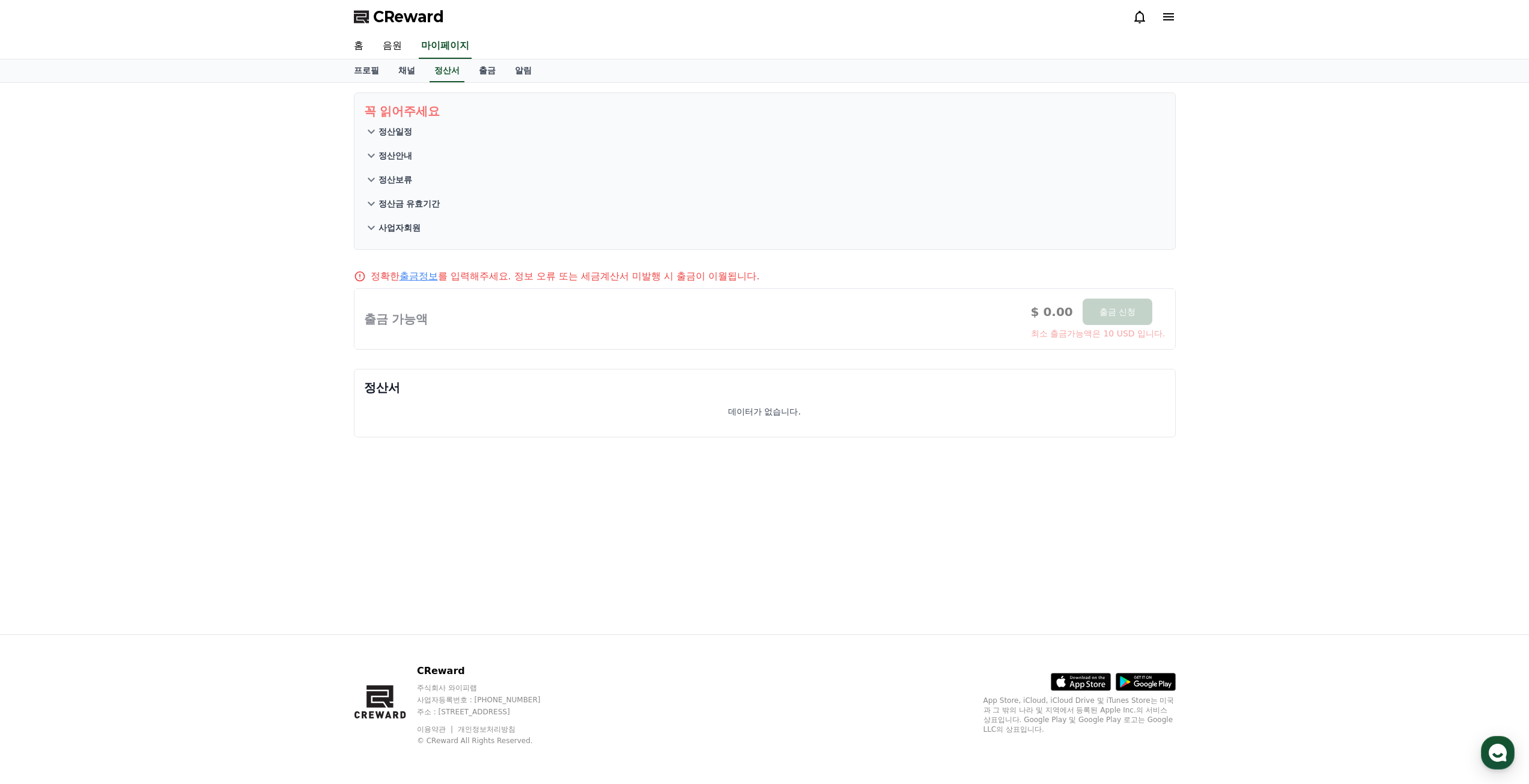
click at [572, 510] on div "꼭 읽어주세요 정산일정 정산안내 정산보류 정산금 유효기간 사업자회원 정확한 출금정보 를 입력해주세요. 정보 오류 또는 세금계산서 미발행 시 출…" at bounding box center [764, 358] width 841 height 551
click at [409, 82] on div "프로필 채널 정산서 출금 알림" at bounding box center [764, 71] width 1529 height 23
click at [370, 72] on link "프로필" at bounding box center [366, 71] width 45 height 23
select select "**********"
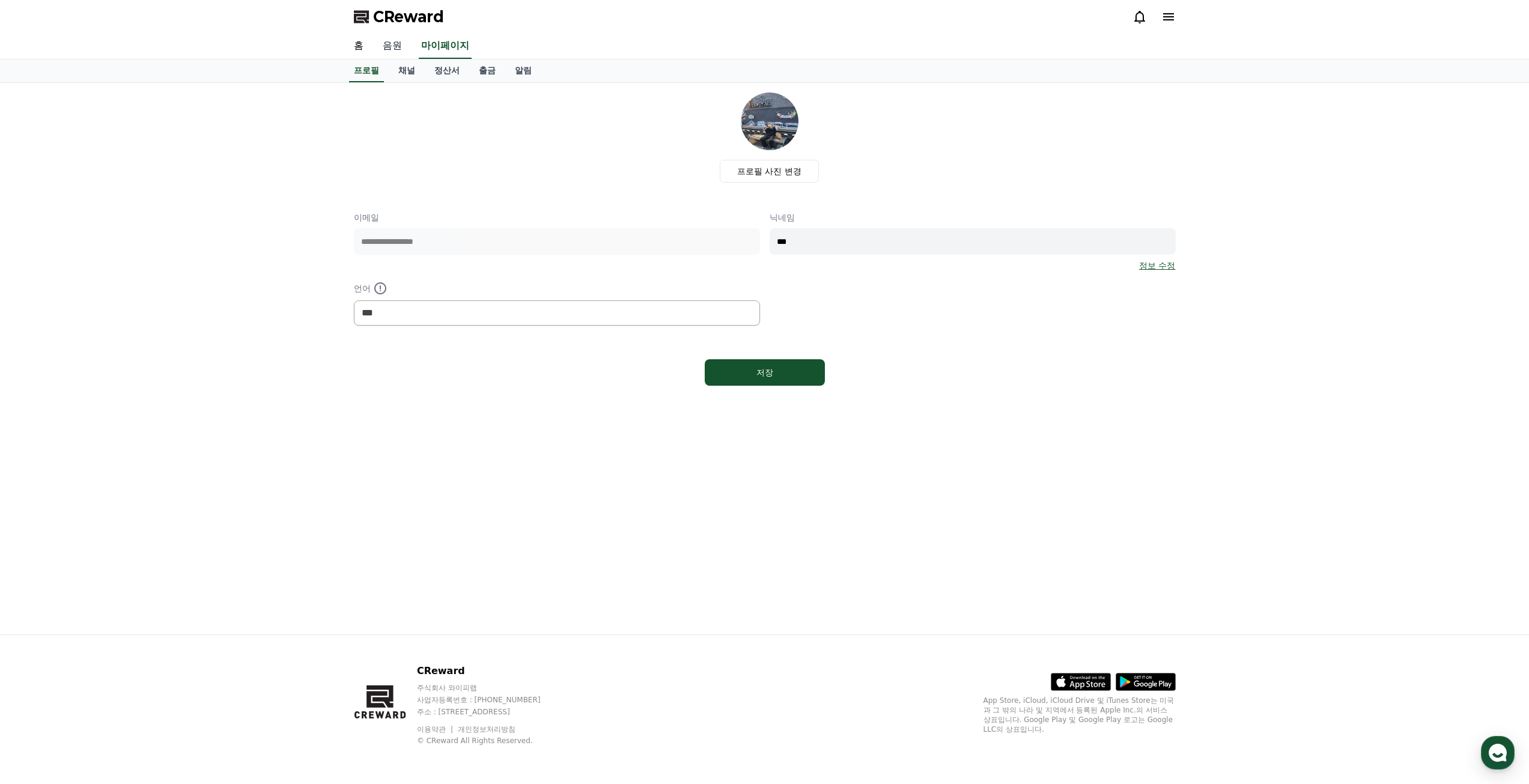
click at [399, 46] on link "음원" at bounding box center [392, 45] width 39 height 25
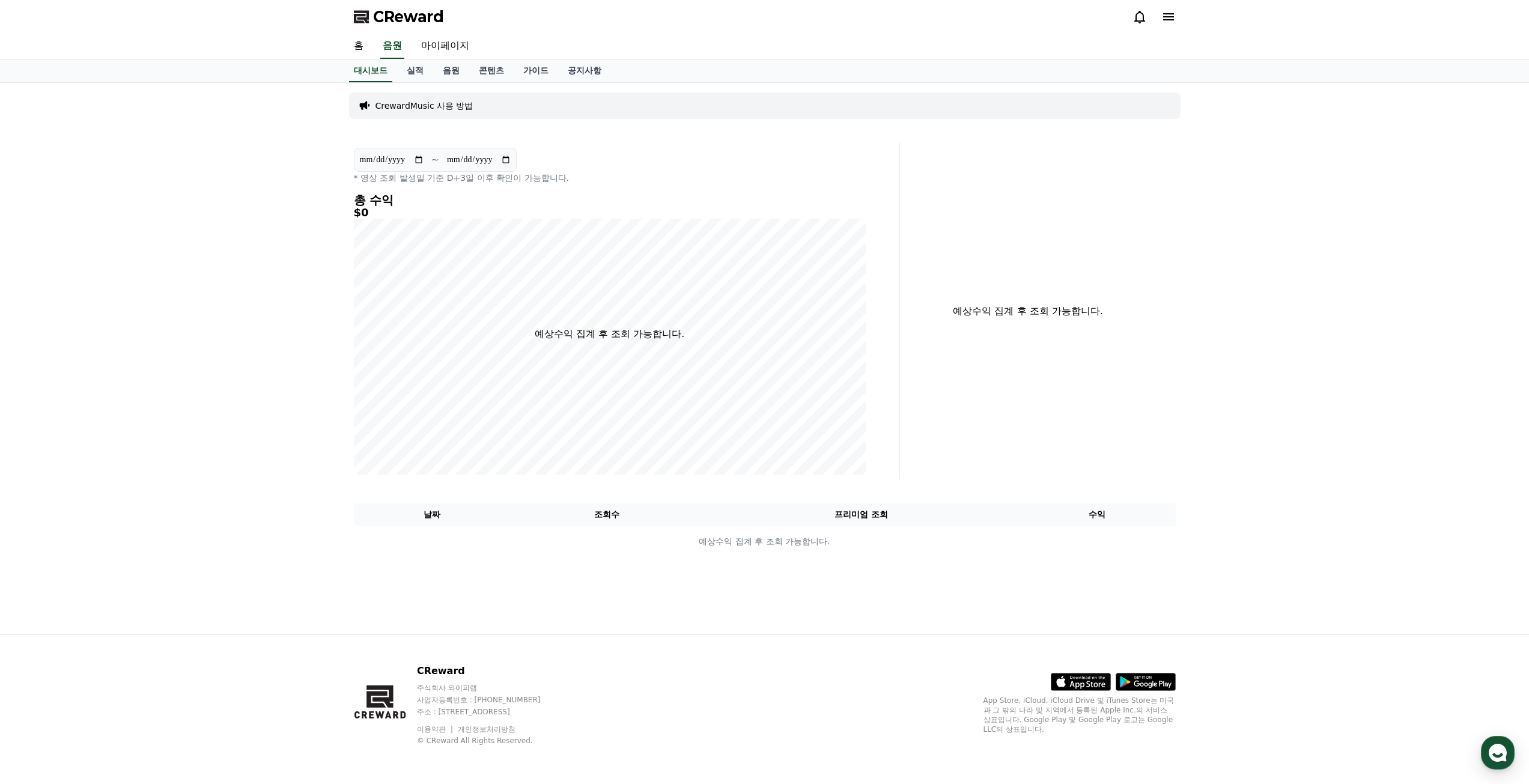
click at [347, 70] on div "대시보드 실적 음원 콘텐츠 가이드 공지사항" at bounding box center [764, 71] width 841 height 23
click at [356, 51] on link "홈" at bounding box center [358, 45] width 29 height 25
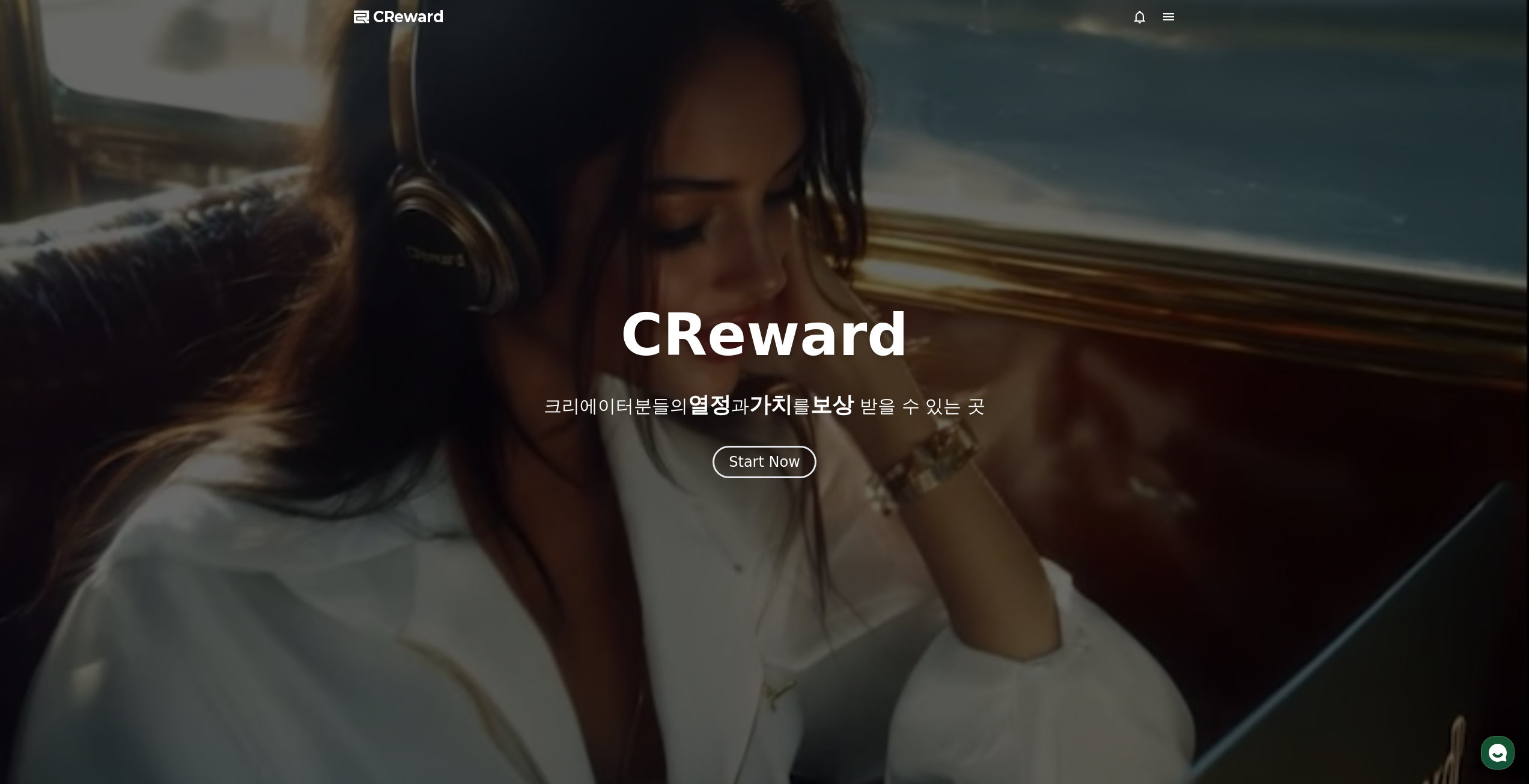
click at [1095, 526] on div at bounding box center [764, 392] width 1529 height 784
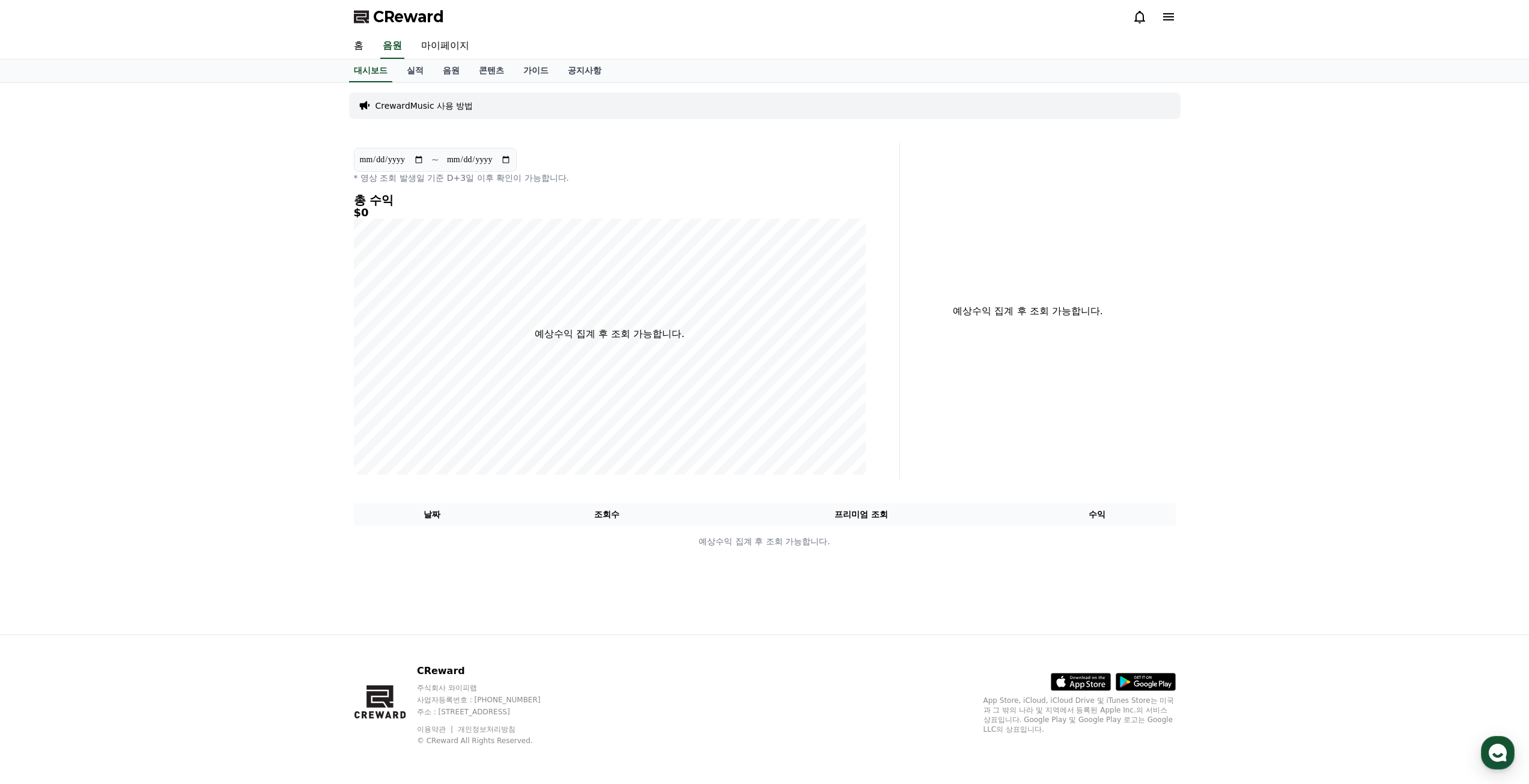
drag, startPoint x: 1339, startPoint y: 330, endPoint x: 1204, endPoint y: 98, distance: 268.4
click at [1339, 329] on div "**********" at bounding box center [764, 358] width 1529 height 551
click at [1324, 516] on div "**********" at bounding box center [764, 358] width 1529 height 551
click at [1281, 370] on div "**********" at bounding box center [764, 358] width 1529 height 551
click at [98, 246] on div "**********" at bounding box center [764, 358] width 1529 height 551
